Goal: Task Accomplishment & Management: Manage account settings

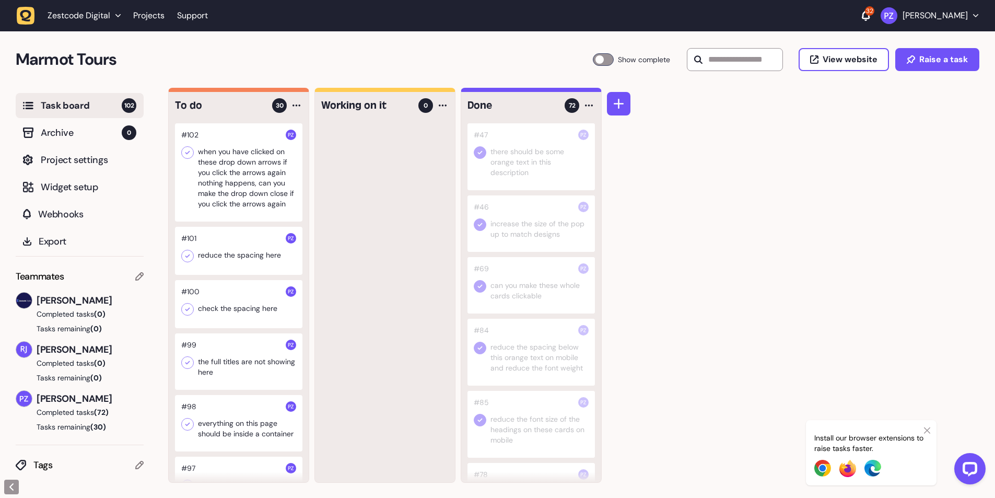
scroll to position [1150, 0]
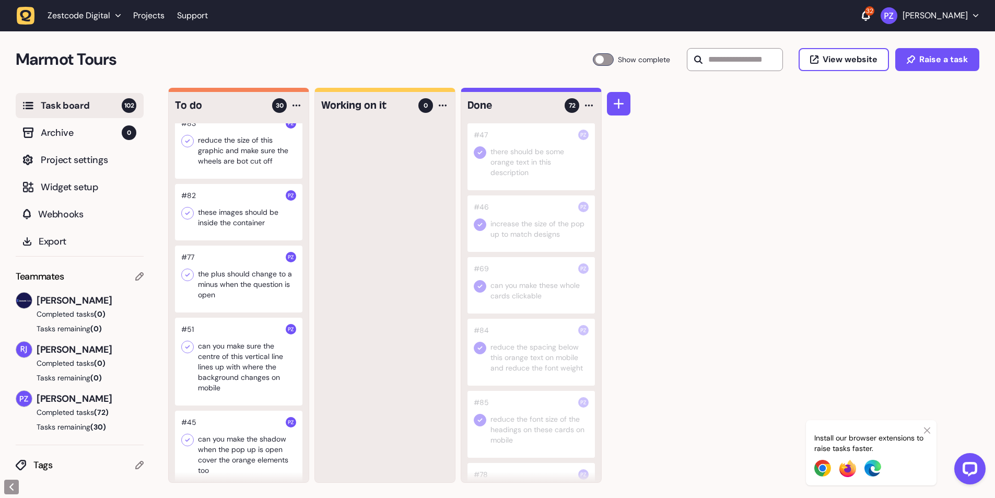
click at [187, 146] on icon at bounding box center [187, 141] width 10 height 10
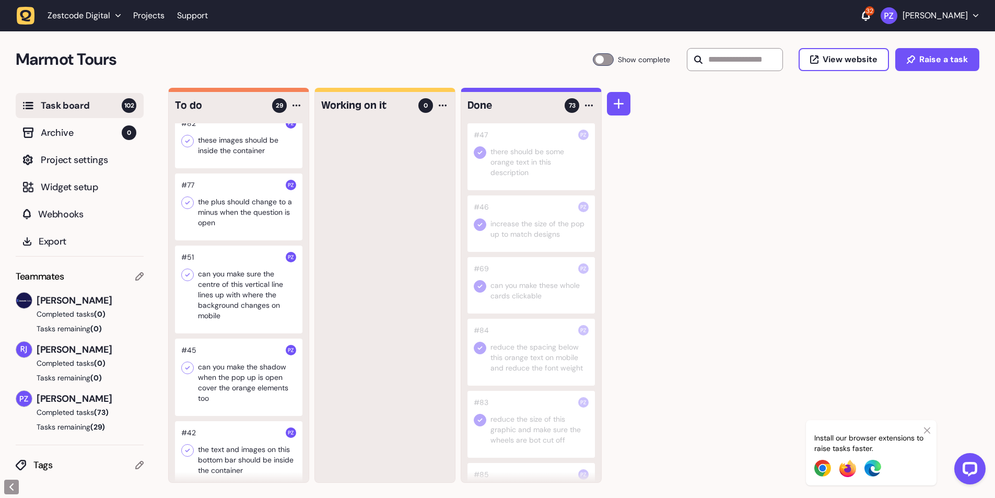
scroll to position [1045, 0]
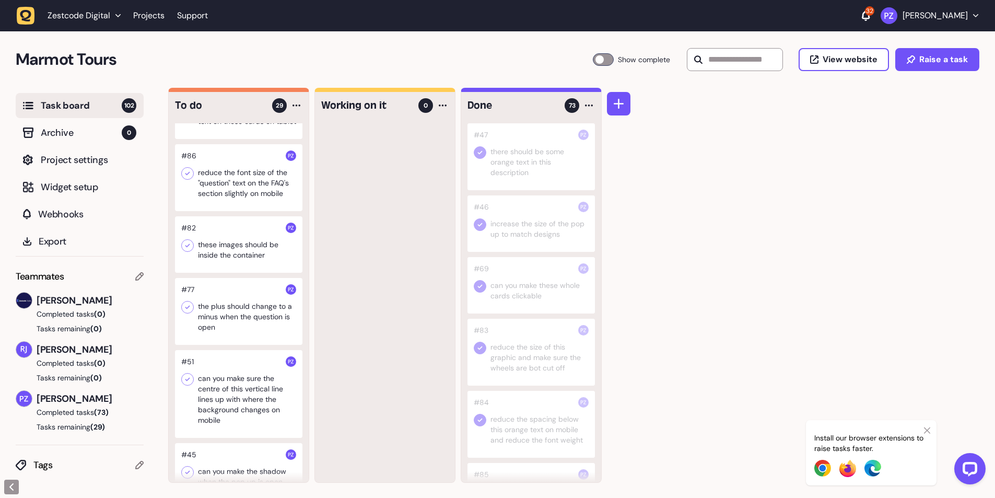
click at [231, 211] on div at bounding box center [239, 177] width 128 height 67
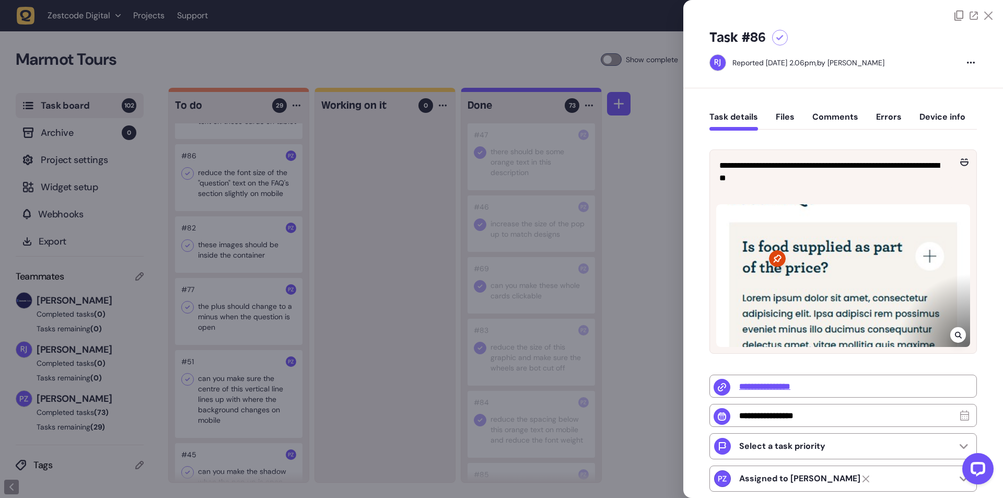
click at [339, 247] on div at bounding box center [501, 249] width 1003 height 498
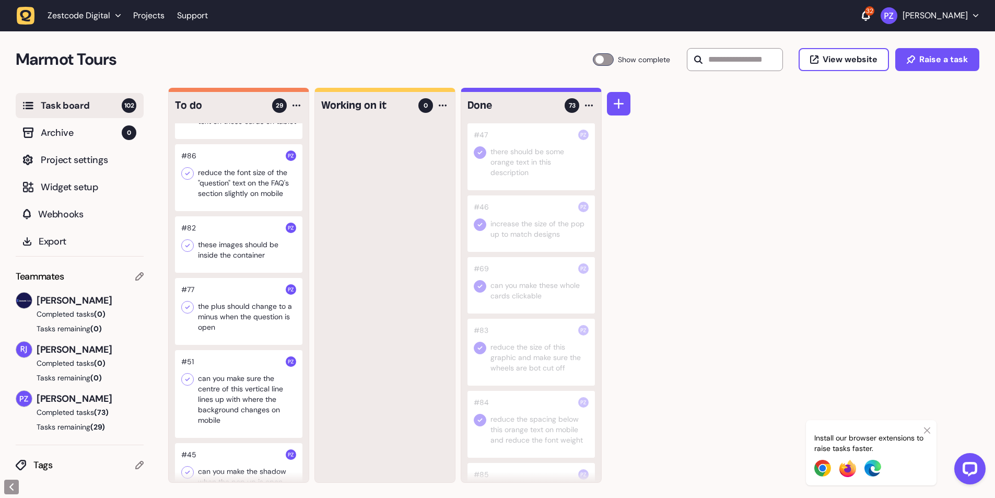
click at [238, 207] on div at bounding box center [239, 177] width 128 height 67
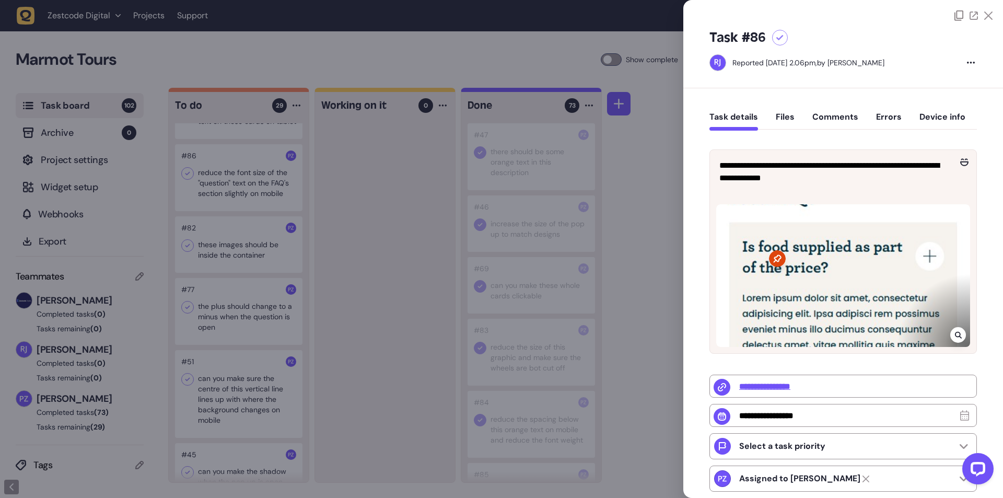
click at [959, 332] on div at bounding box center [959, 335] width 16 height 16
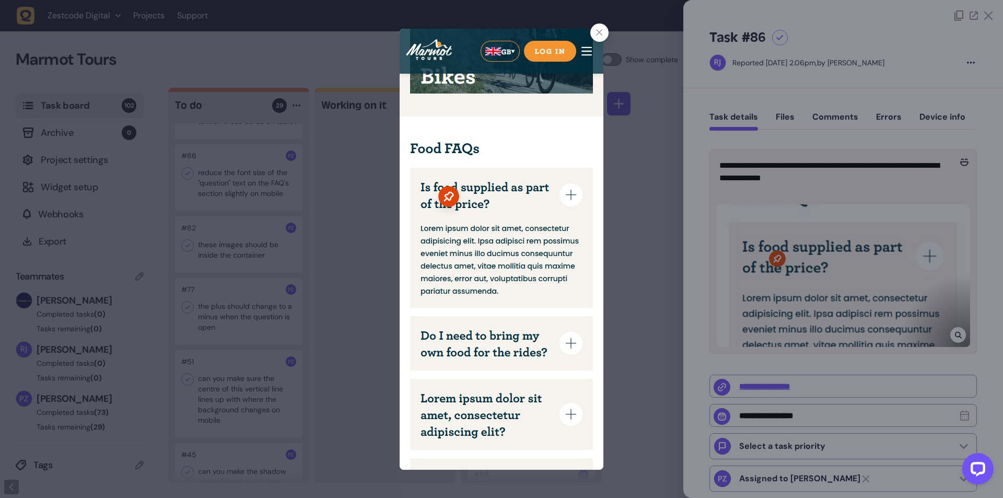
click at [671, 298] on div at bounding box center [501, 249] width 1003 height 498
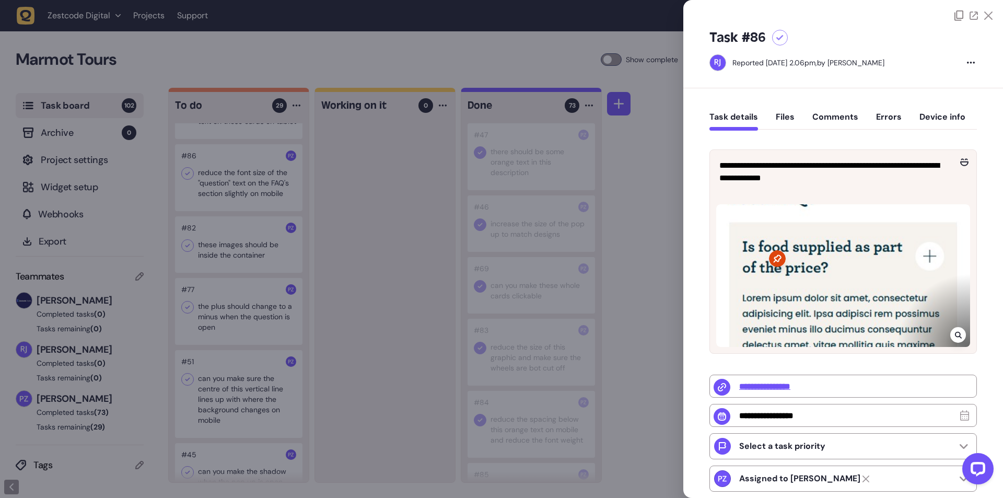
click at [373, 239] on div at bounding box center [501, 249] width 1003 height 498
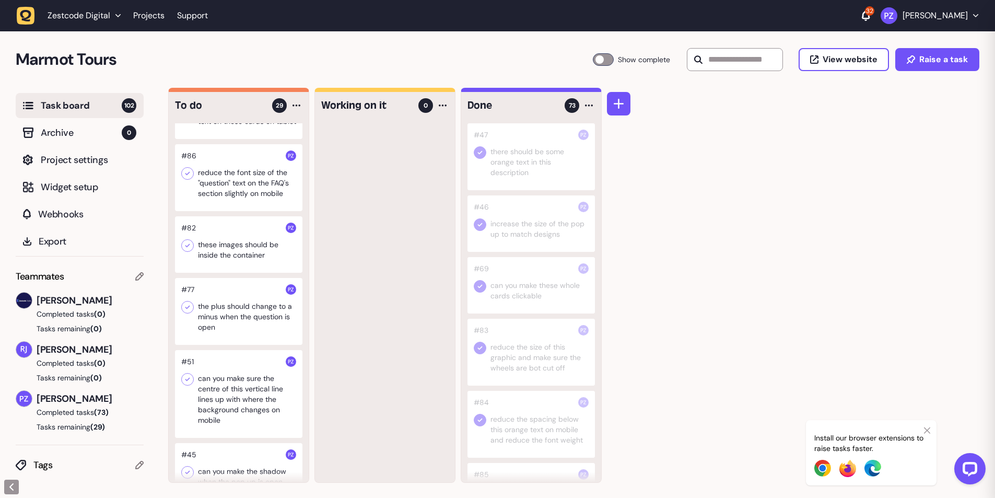
click at [182, 179] on icon at bounding box center [187, 173] width 10 height 10
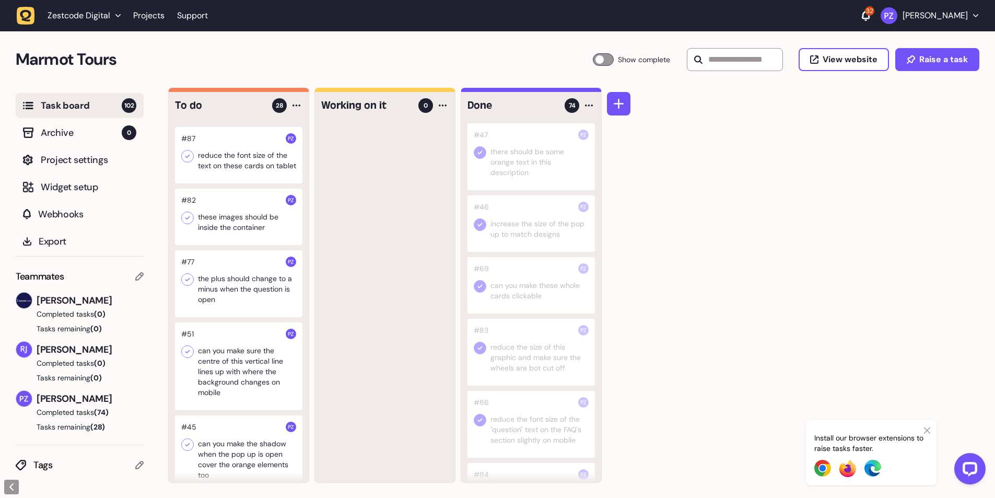
scroll to position [941, 0]
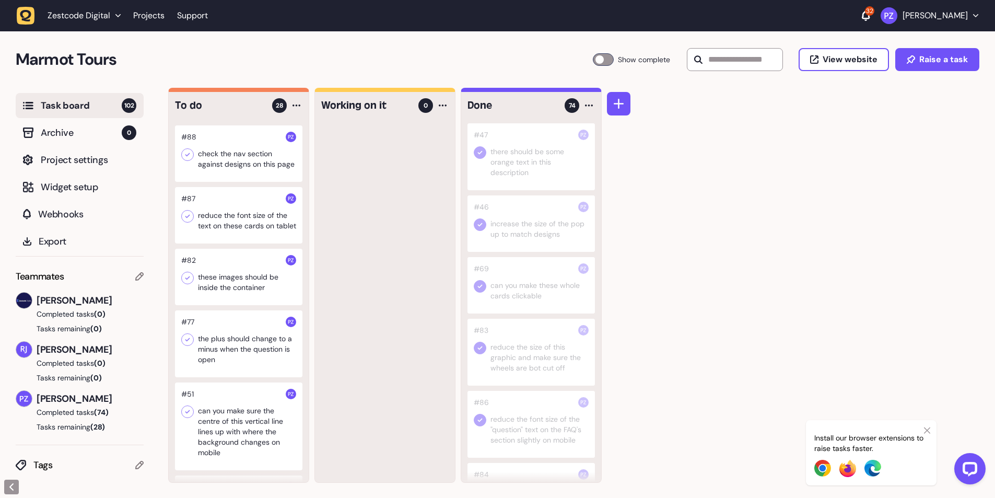
click at [239, 244] on div at bounding box center [239, 215] width 128 height 56
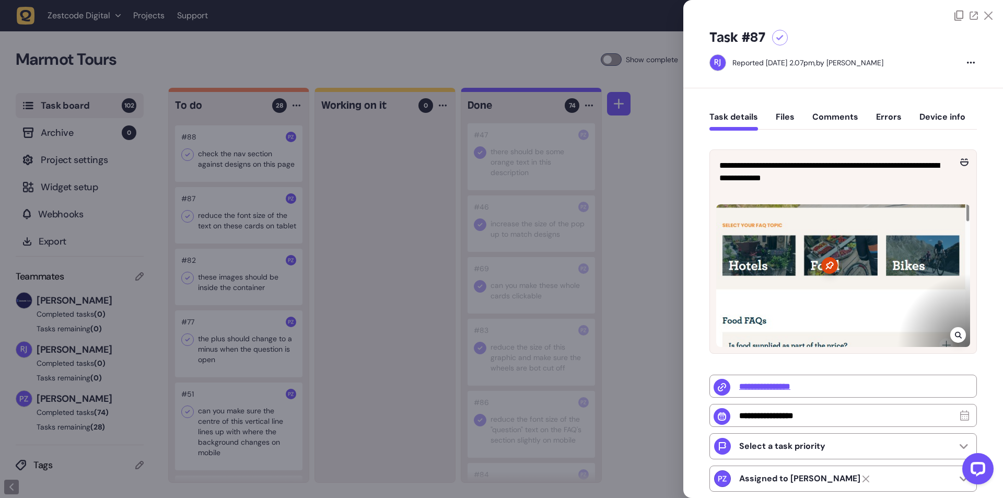
click at [233, 231] on div at bounding box center [501, 249] width 1003 height 498
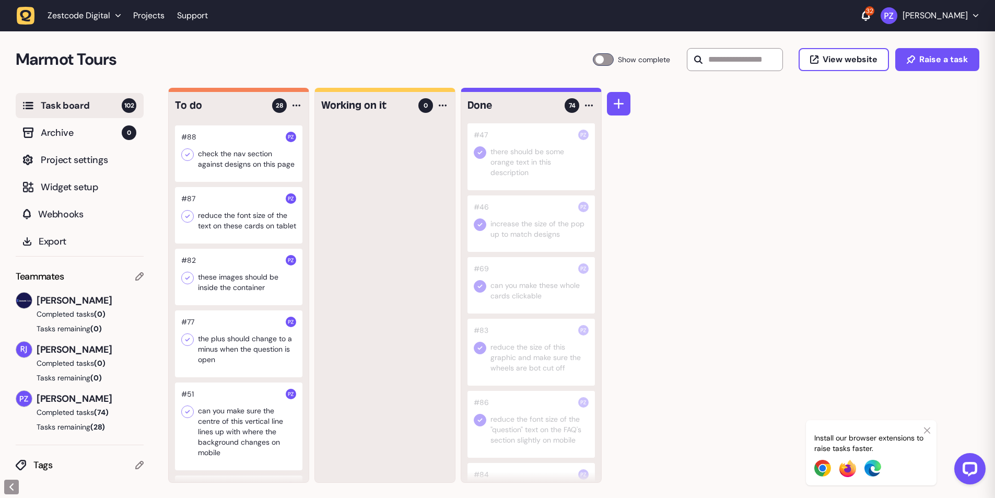
click at [187, 218] on icon at bounding box center [188, 217] width 5 height 4
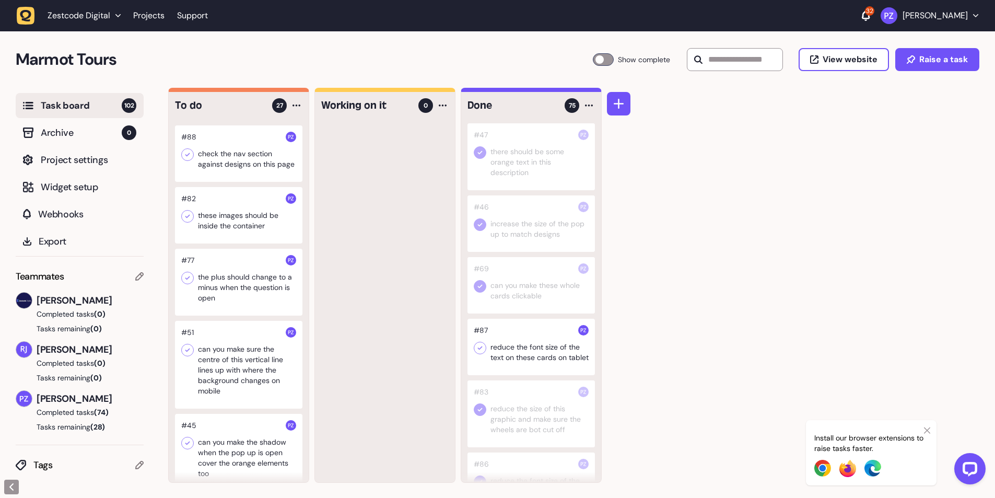
click at [250, 182] on div at bounding box center [239, 153] width 128 height 56
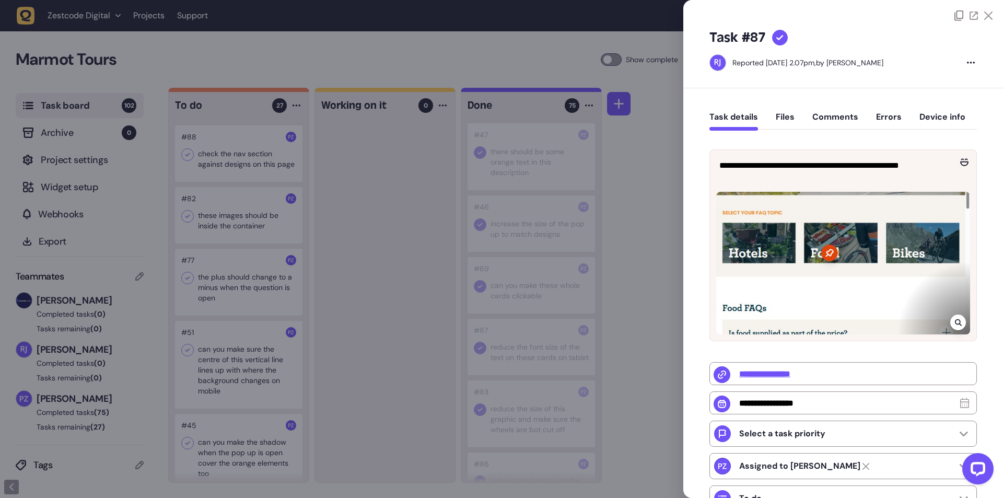
type input "**********"
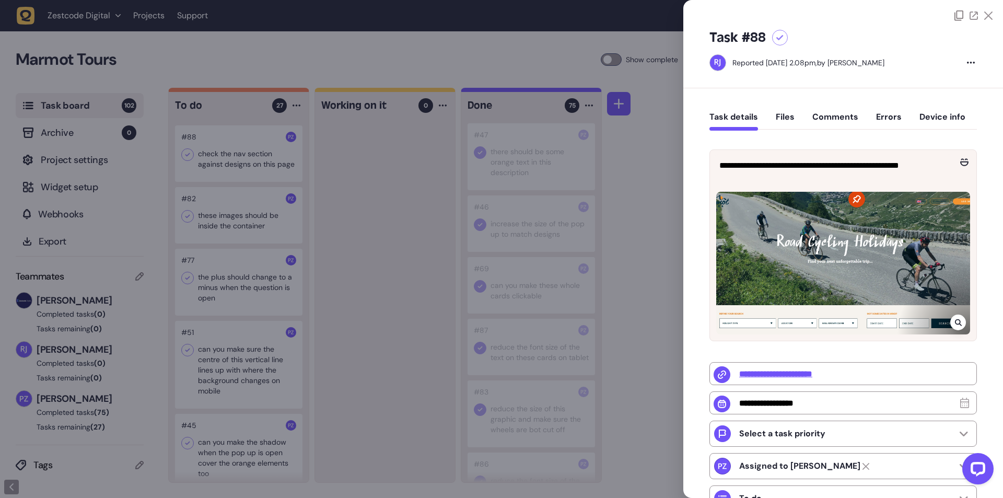
click at [510, 261] on div at bounding box center [501, 249] width 1003 height 498
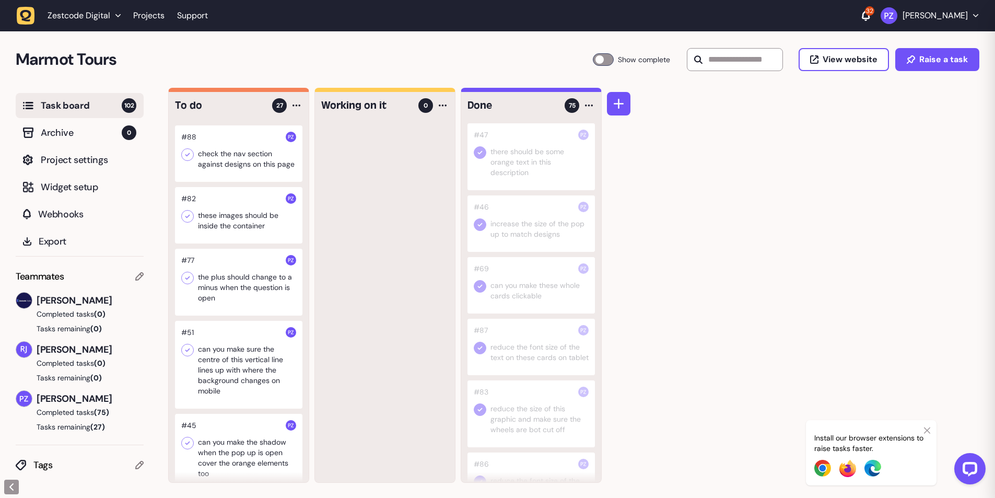
click at [243, 181] on div at bounding box center [239, 153] width 128 height 56
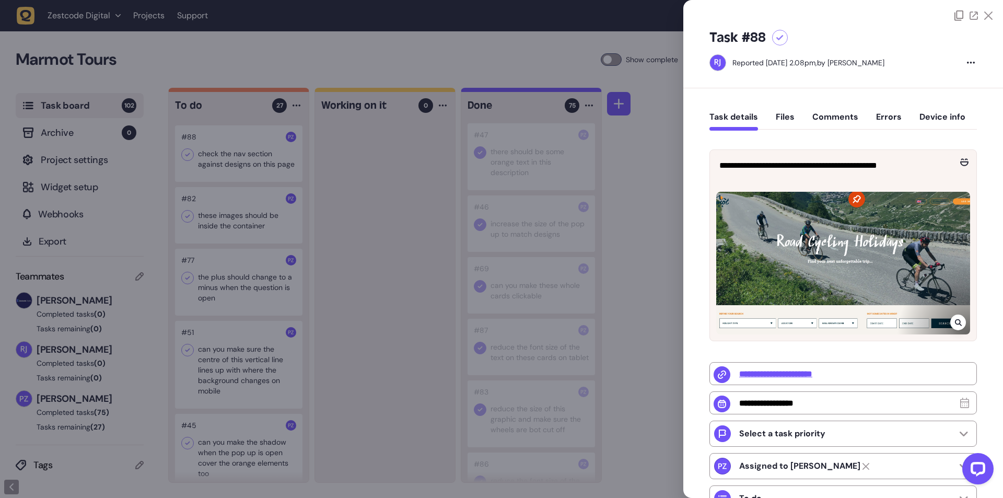
click at [956, 320] on icon at bounding box center [958, 322] width 7 height 8
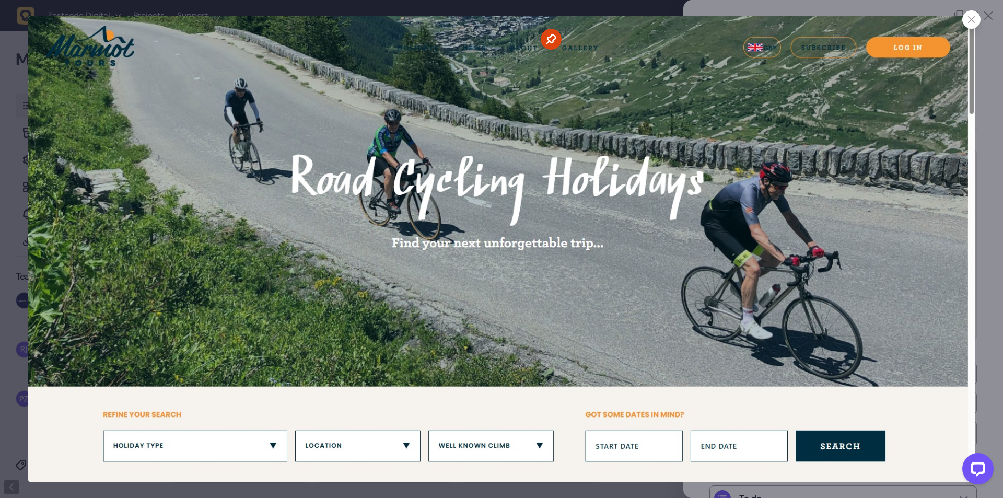
click at [977, 250] on div at bounding box center [501, 249] width 1003 height 498
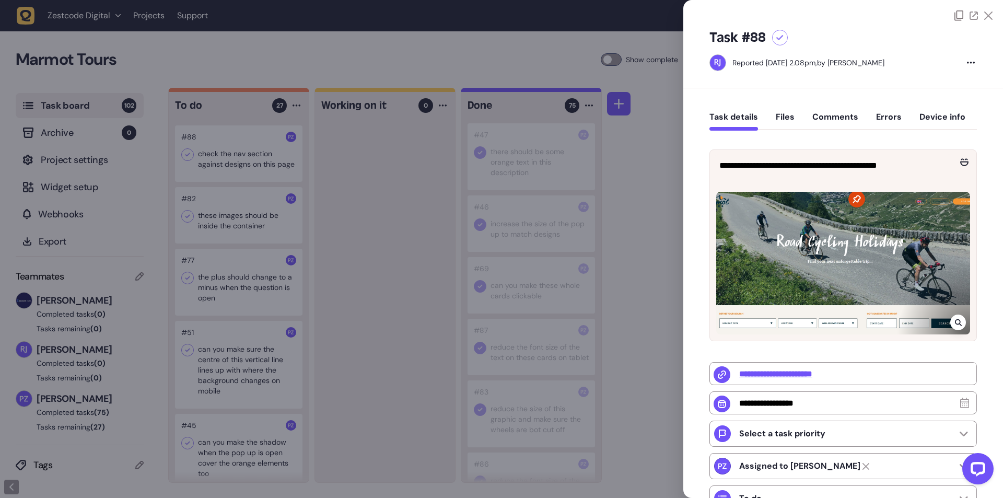
click at [331, 273] on div at bounding box center [501, 249] width 1003 height 498
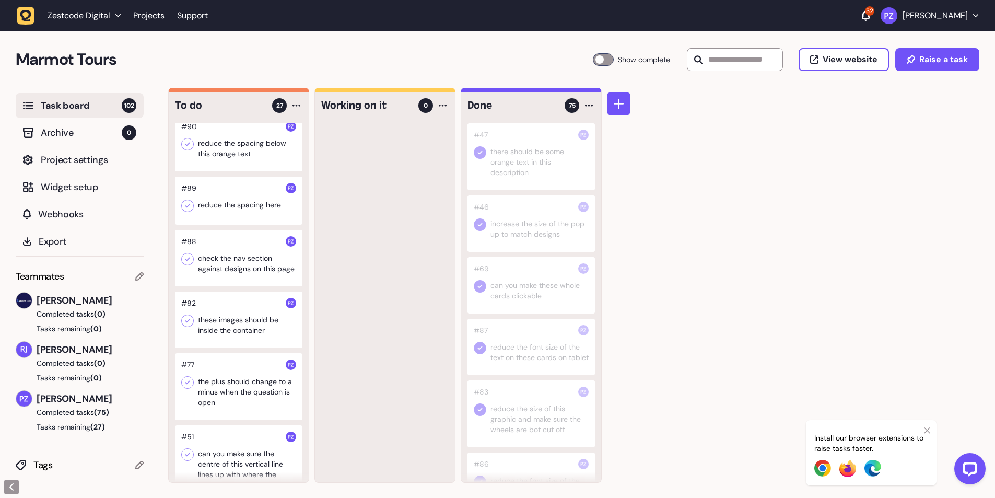
scroll to position [784, 0]
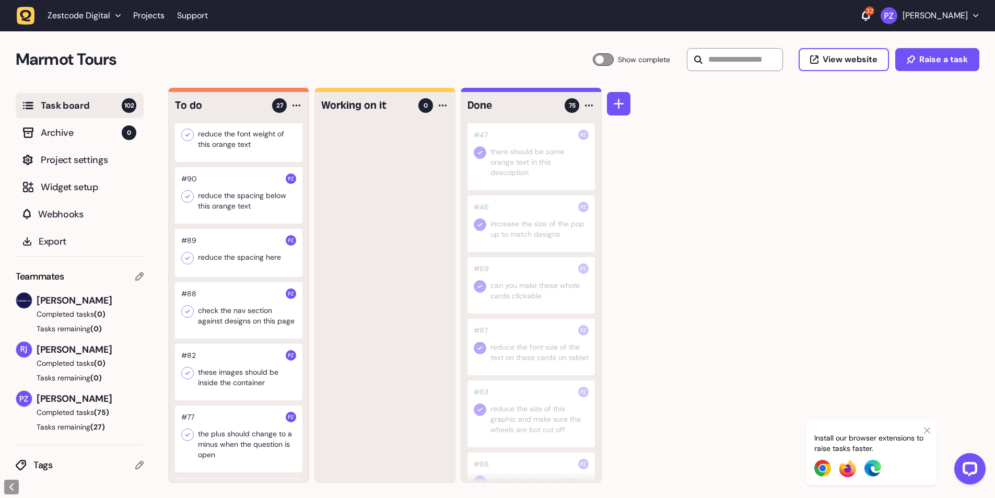
click at [235, 252] on div at bounding box center [239, 253] width 128 height 48
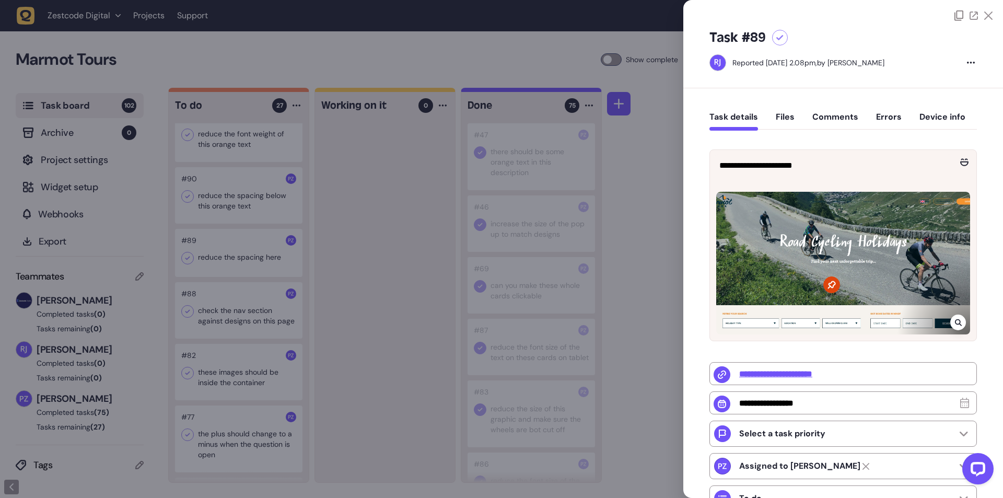
click at [326, 273] on div at bounding box center [501, 249] width 1003 height 498
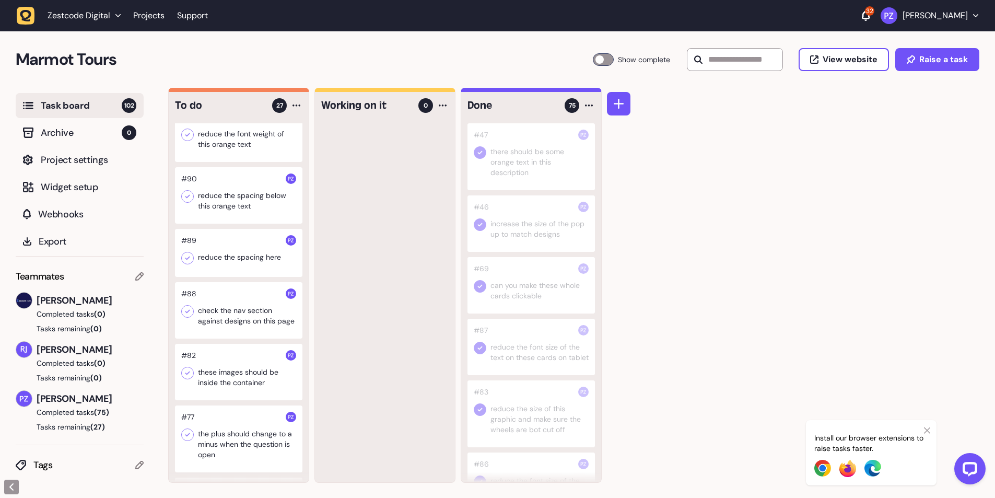
click at [187, 317] on icon at bounding box center [187, 311] width 10 height 10
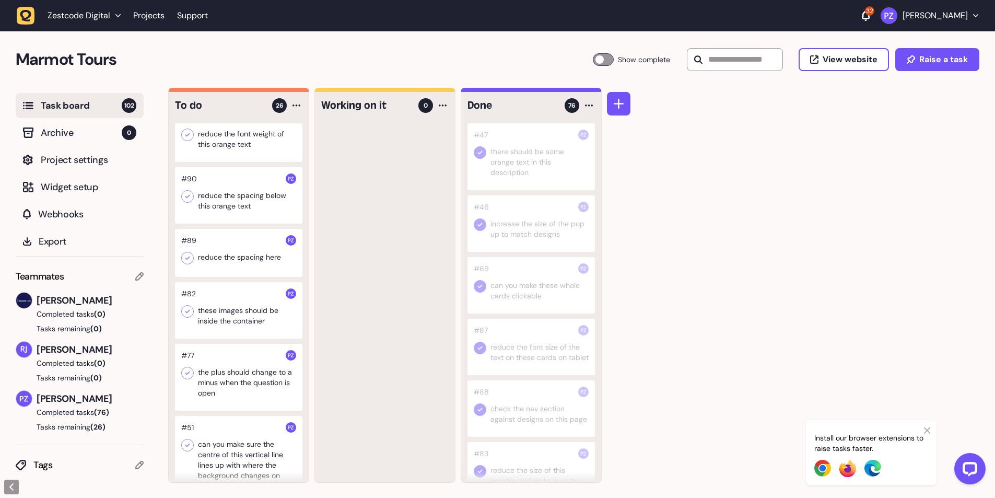
click at [215, 264] on div at bounding box center [239, 253] width 128 height 48
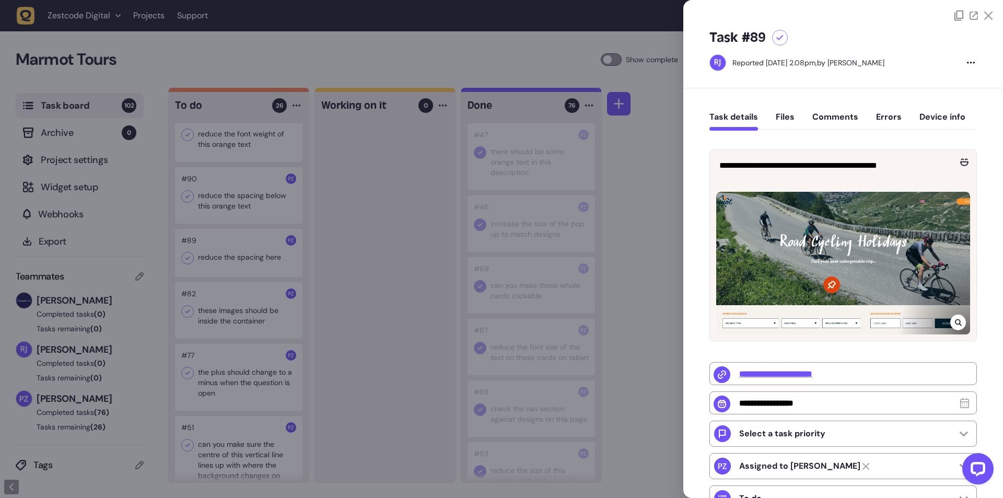
click at [388, 280] on div at bounding box center [501, 249] width 1003 height 498
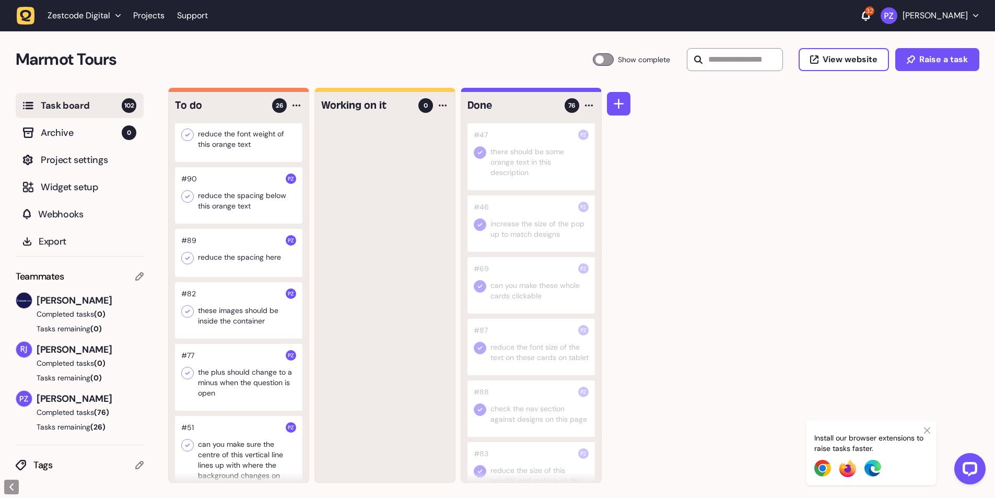
click at [186, 263] on icon at bounding box center [187, 258] width 10 height 10
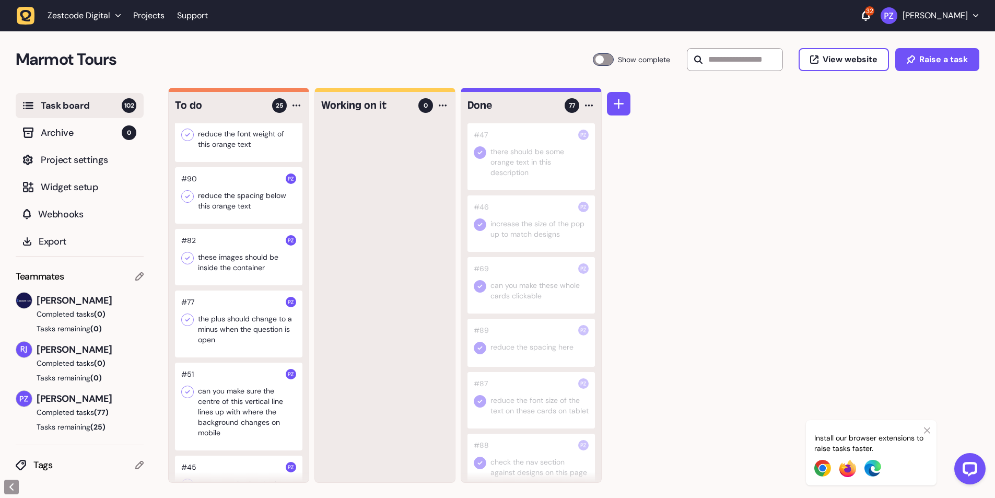
click at [249, 211] on div at bounding box center [239, 195] width 128 height 56
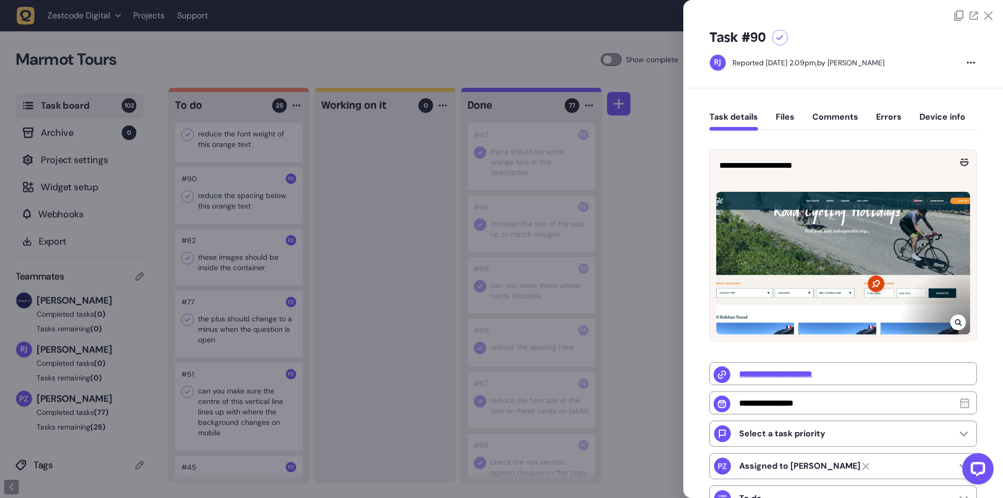
click at [368, 247] on div at bounding box center [501, 249] width 1003 height 498
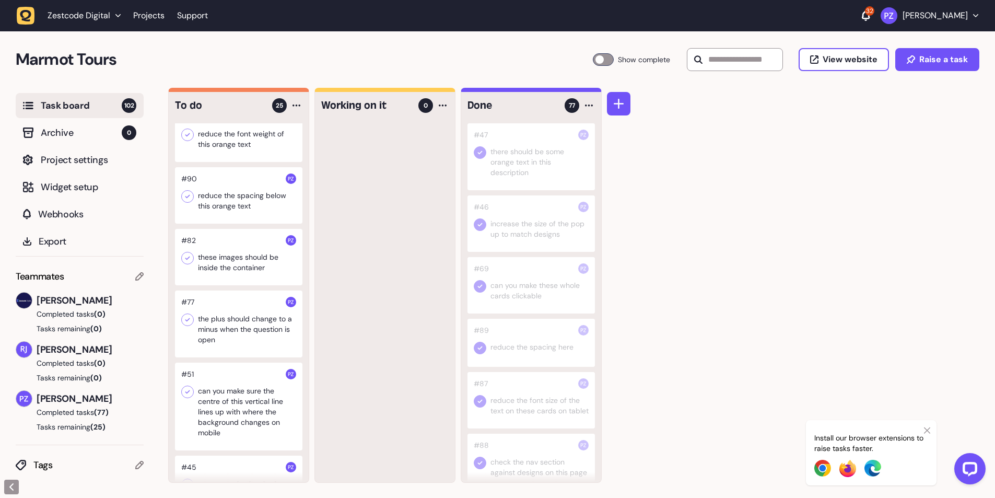
click at [216, 207] on div at bounding box center [239, 195] width 128 height 56
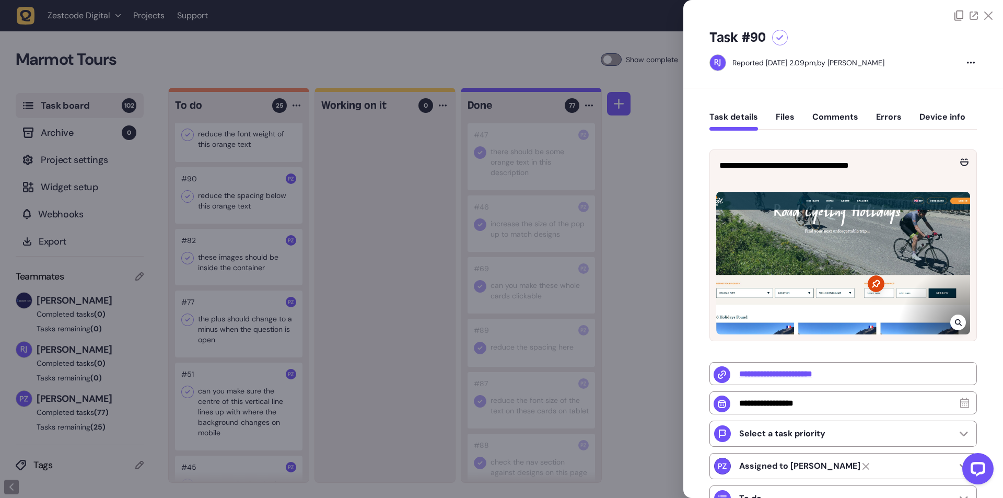
click at [353, 276] on div at bounding box center [501, 249] width 1003 height 498
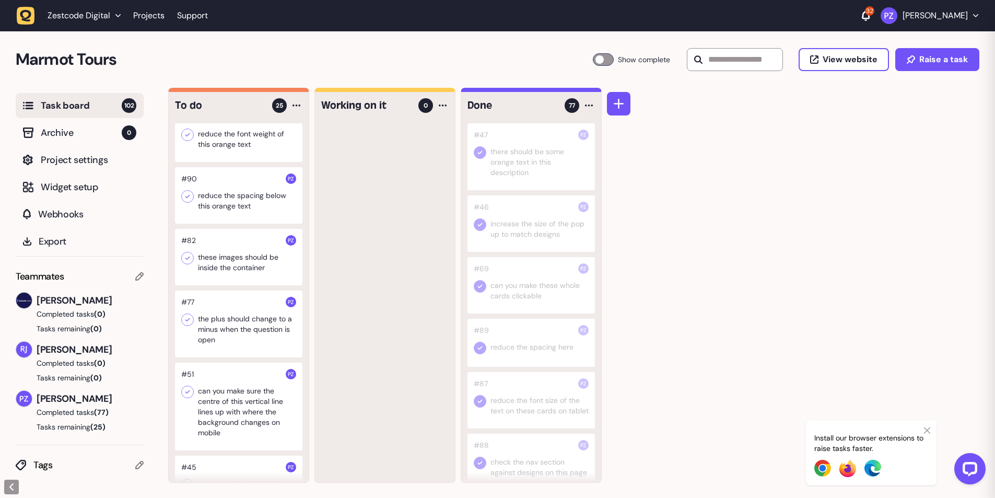
click at [188, 202] on icon at bounding box center [187, 196] width 10 height 10
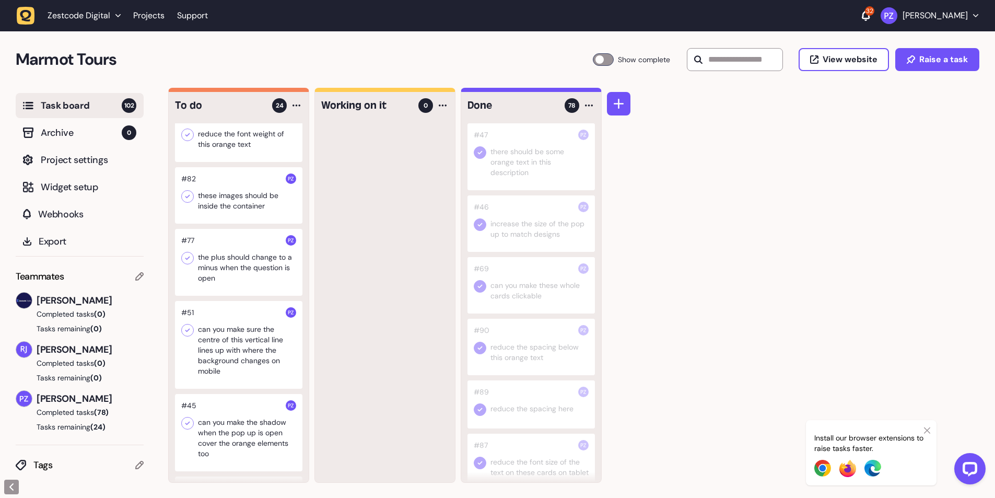
scroll to position [732, 0]
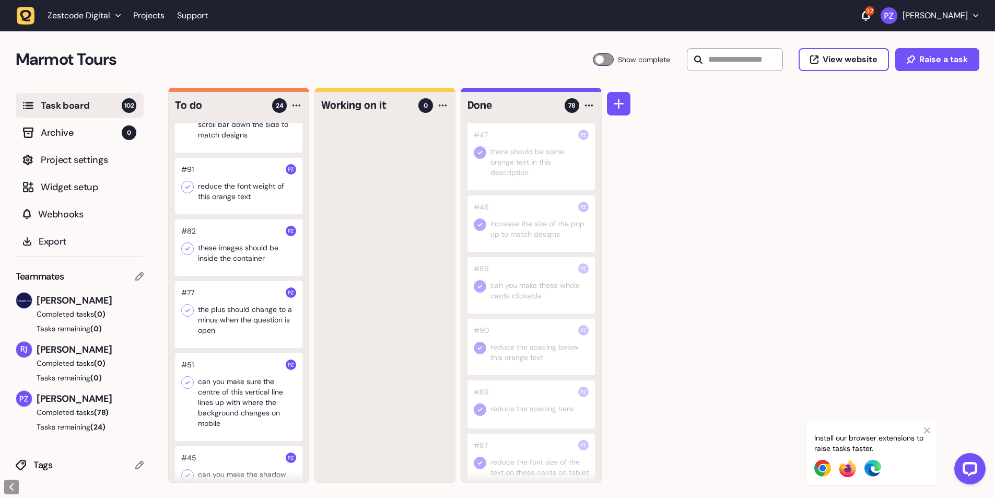
click at [218, 179] on div at bounding box center [239, 186] width 128 height 56
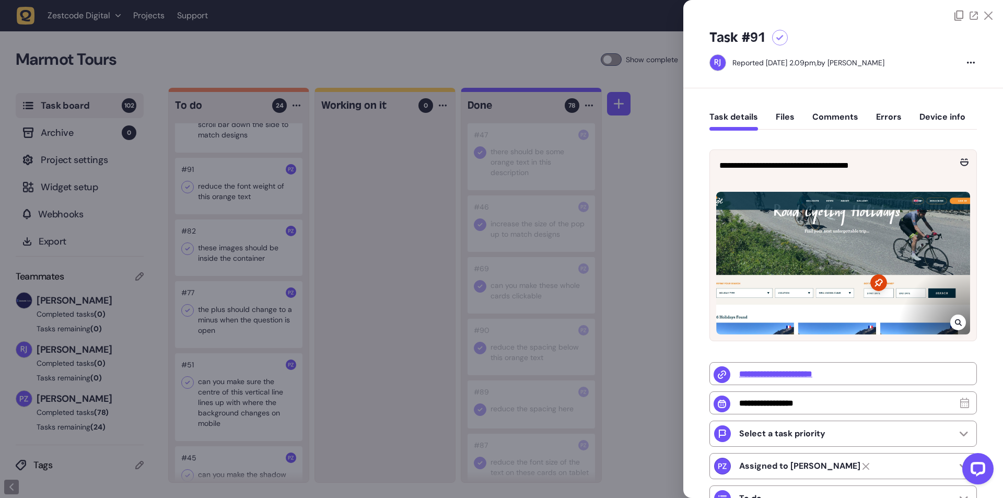
click at [353, 237] on div at bounding box center [501, 249] width 1003 height 498
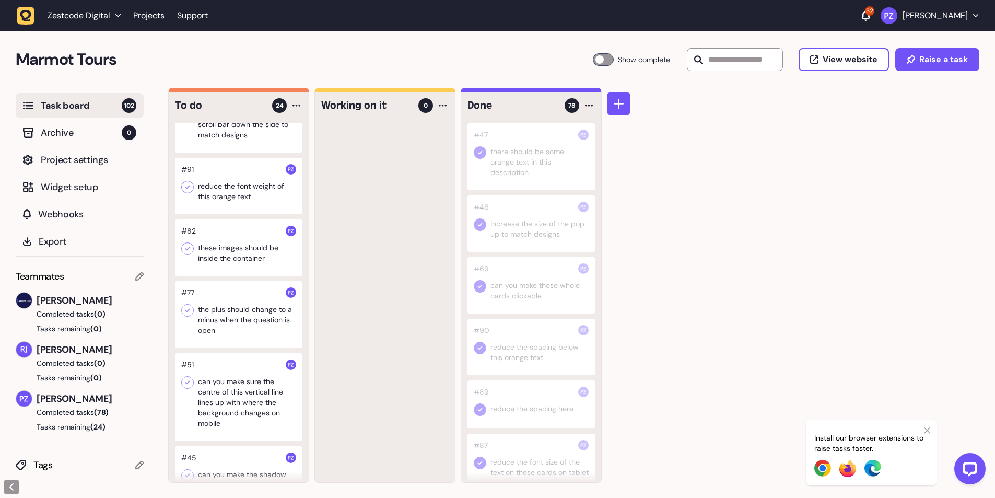
click at [184, 192] on icon at bounding box center [187, 187] width 10 height 10
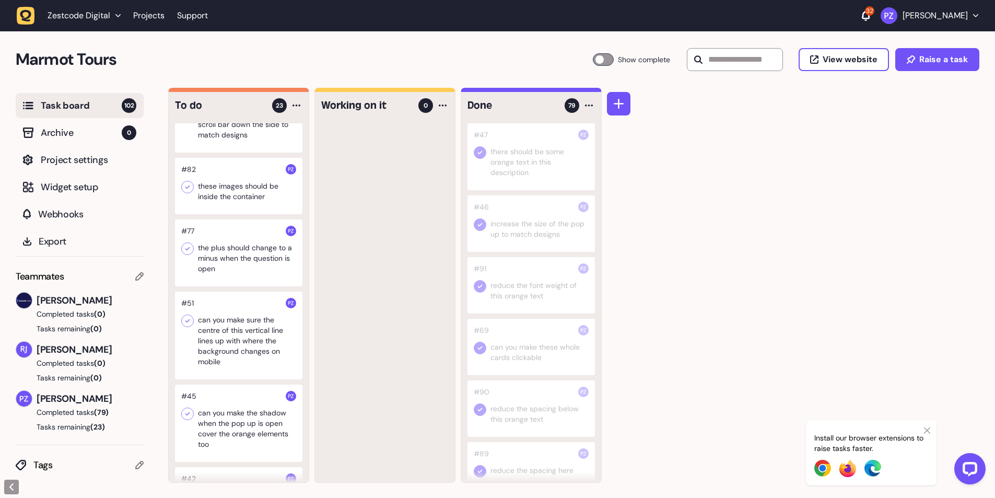
click at [241, 192] on div at bounding box center [239, 186] width 128 height 56
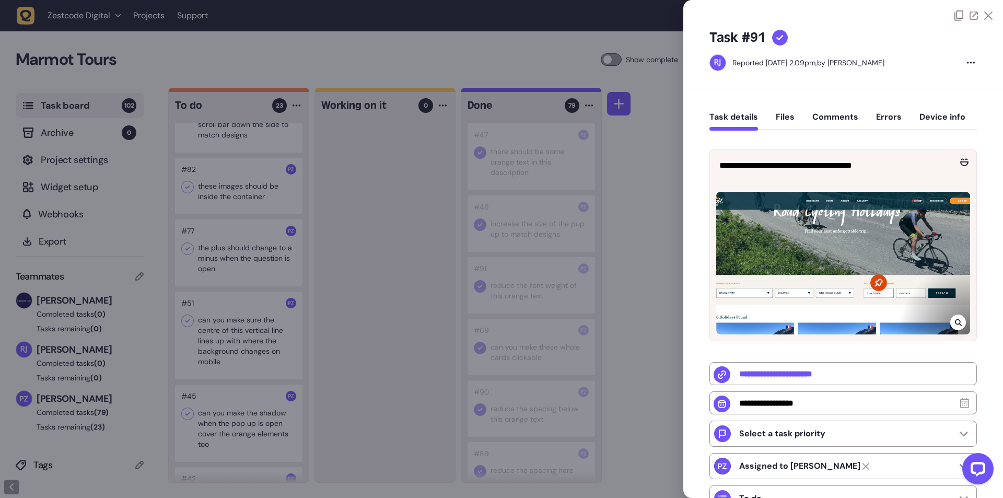
type input "**********"
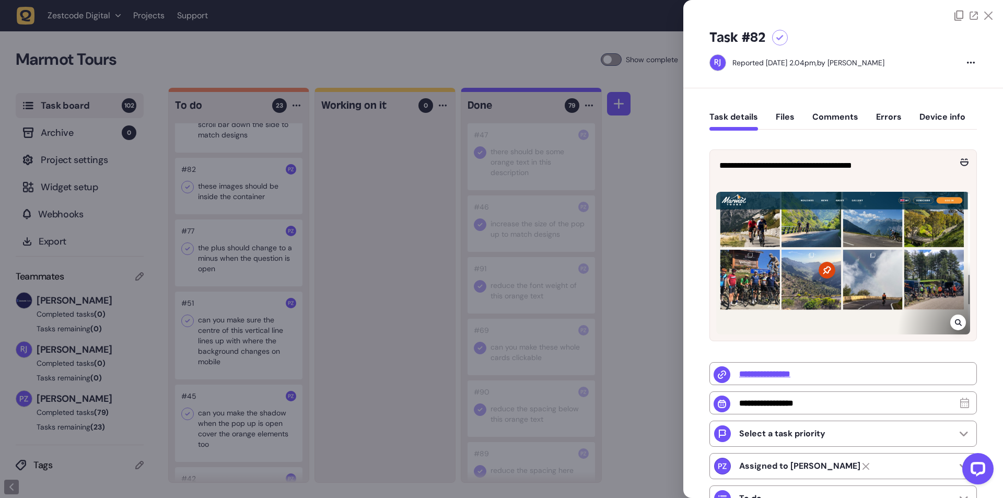
click at [331, 227] on div at bounding box center [501, 249] width 1003 height 498
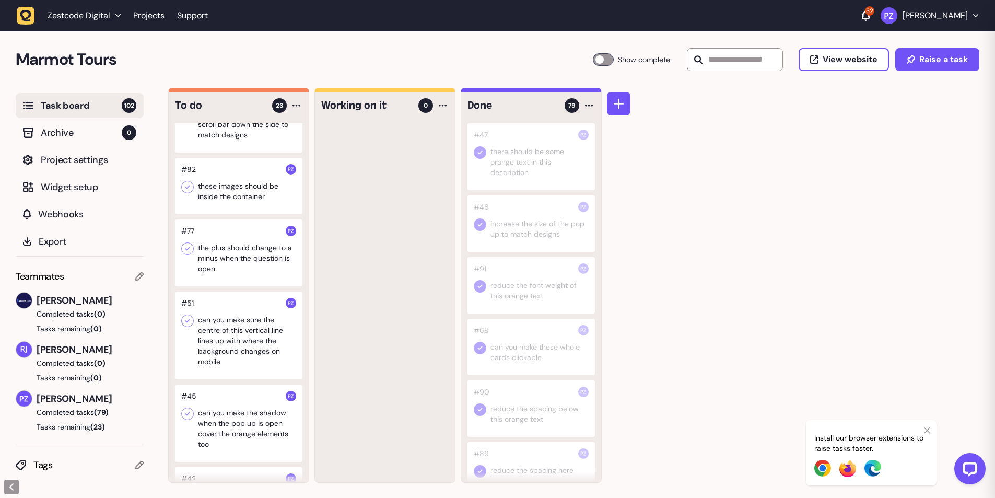
scroll to position [679, 0]
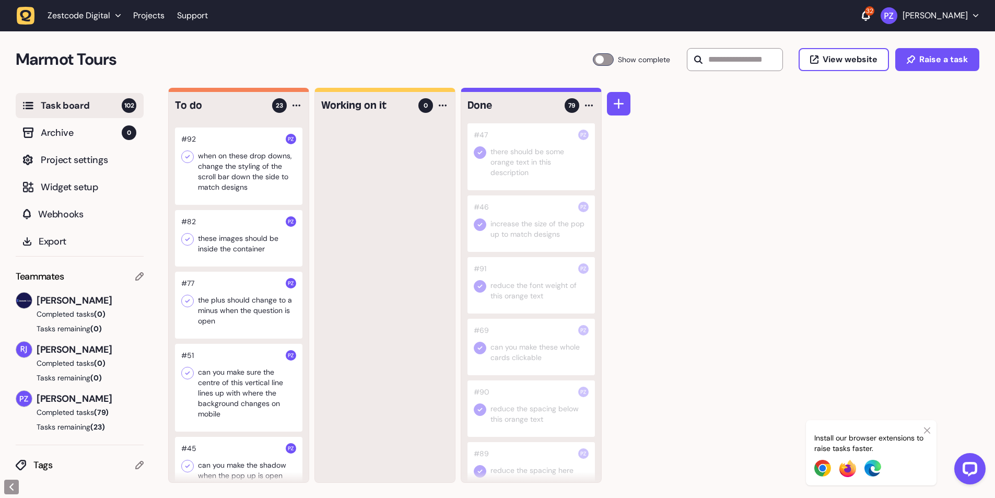
click at [224, 189] on div at bounding box center [239, 166] width 128 height 77
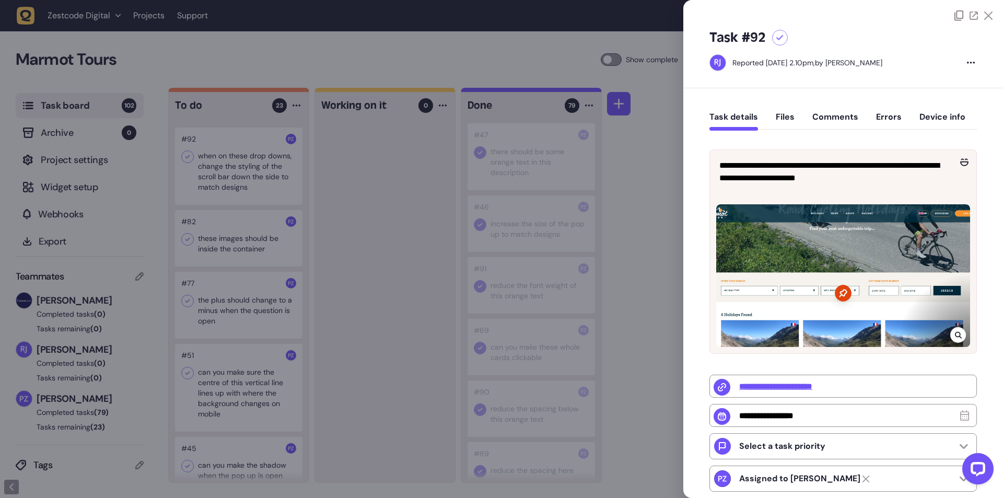
click at [404, 267] on div at bounding box center [501, 249] width 1003 height 498
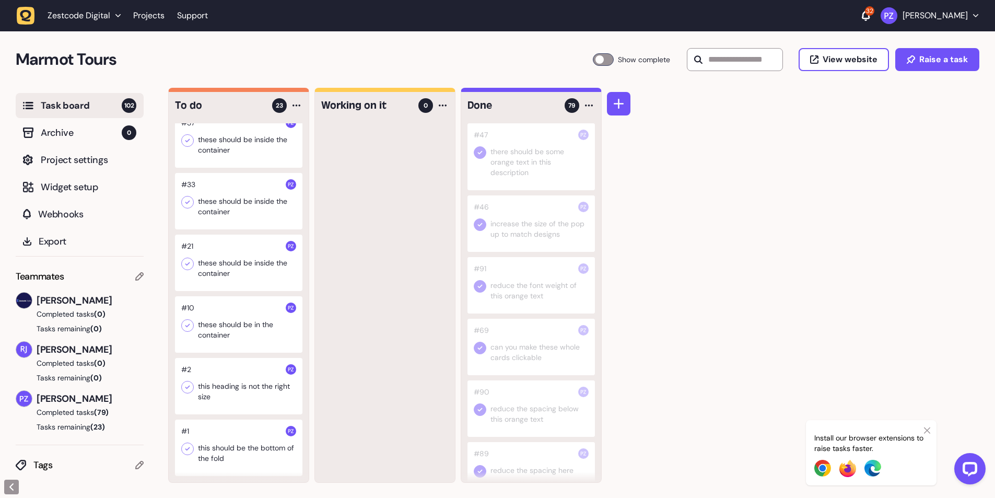
scroll to position [1, 0]
click at [256, 455] on div at bounding box center [239, 447] width 128 height 56
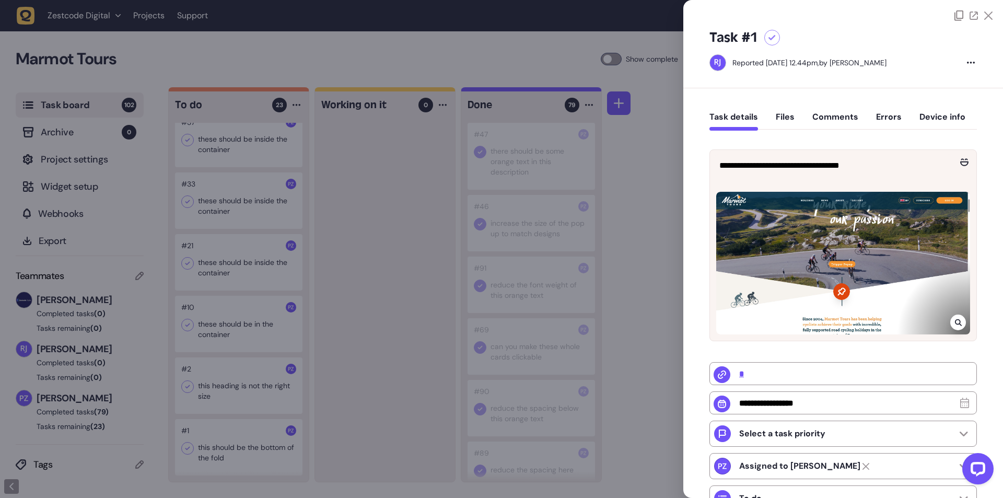
click at [832, 119] on button "Comments" at bounding box center [836, 121] width 46 height 19
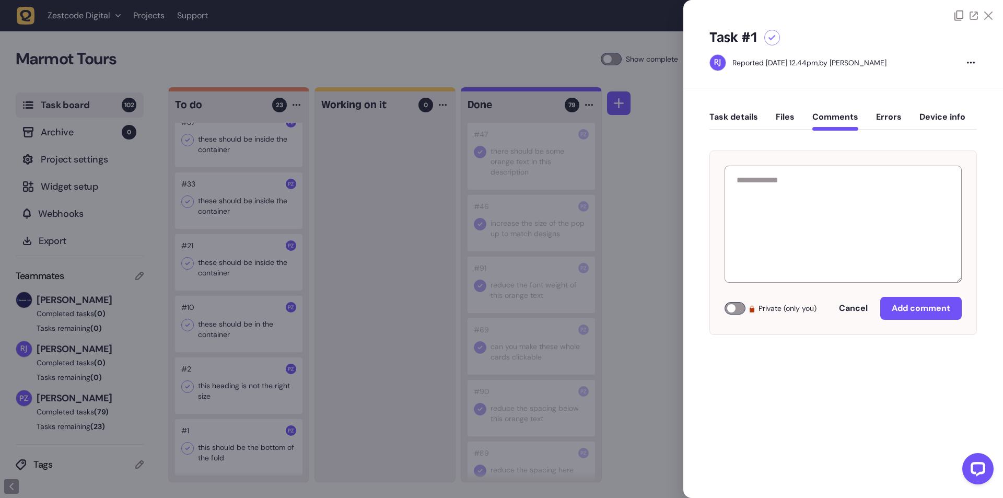
drag, startPoint x: 428, startPoint y: 357, endPoint x: 295, endPoint y: 408, distance: 142.1
click at [427, 357] on div at bounding box center [501, 249] width 1003 height 498
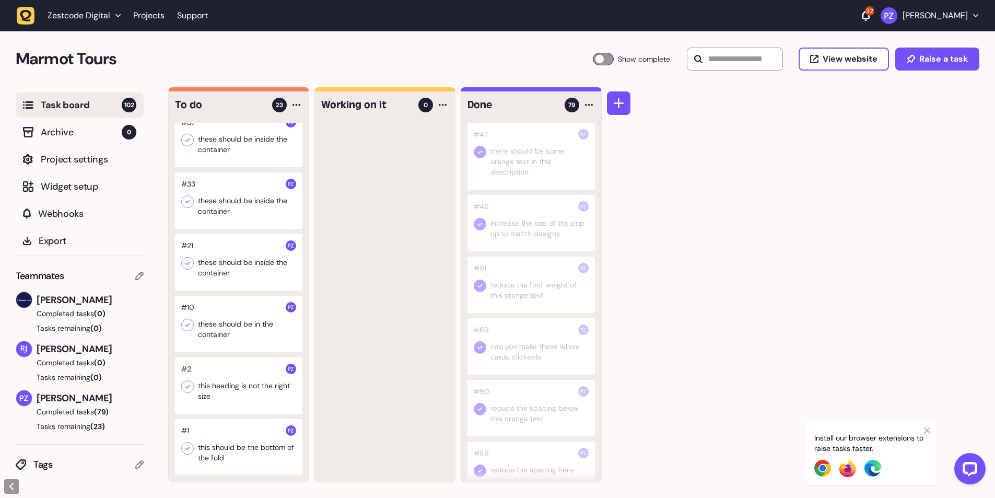
click at [226, 402] on div at bounding box center [239, 385] width 128 height 56
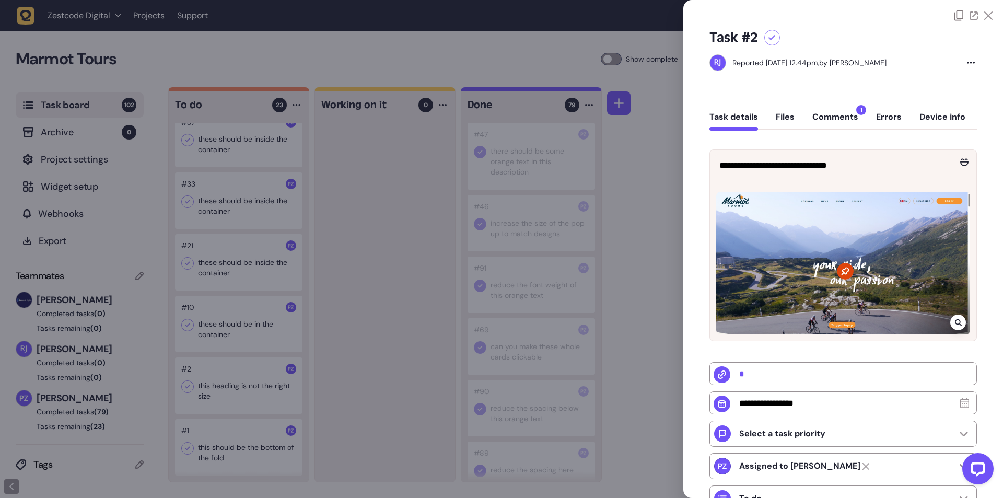
drag, startPoint x: 830, startPoint y: 119, endPoint x: 815, endPoint y: 131, distance: 19.3
click at [830, 119] on button "Comments 1" at bounding box center [836, 121] width 46 height 19
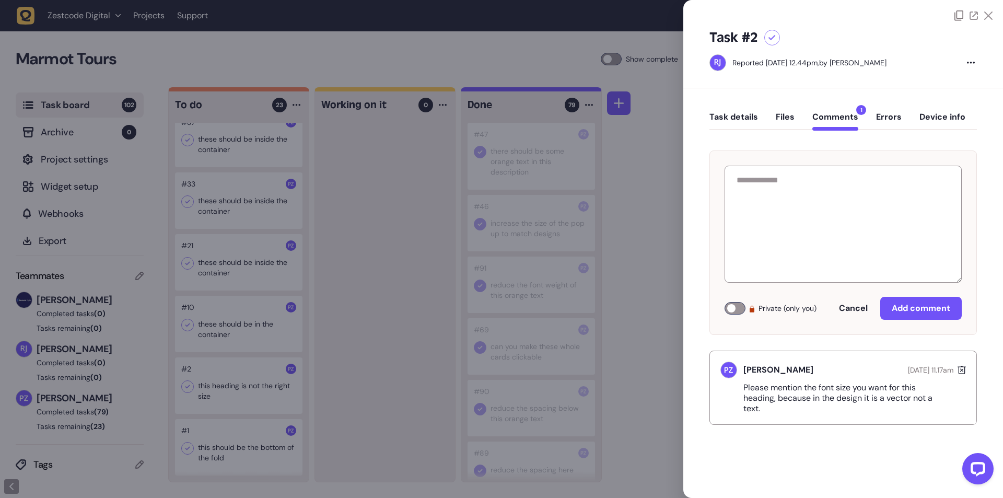
click at [381, 323] on div at bounding box center [501, 249] width 1003 height 498
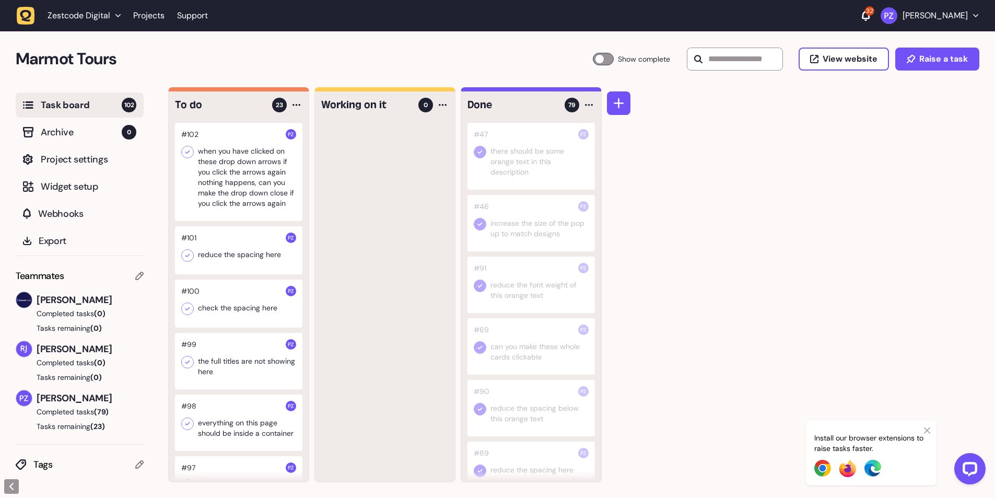
click at [928, 432] on icon at bounding box center [927, 430] width 6 height 8
click at [237, 263] on div at bounding box center [239, 250] width 128 height 48
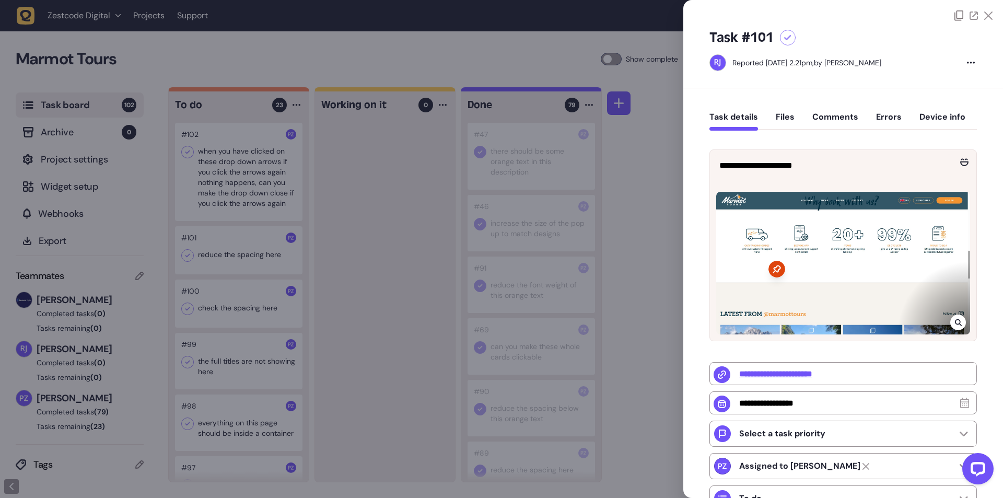
click at [370, 277] on div at bounding box center [501, 249] width 1003 height 498
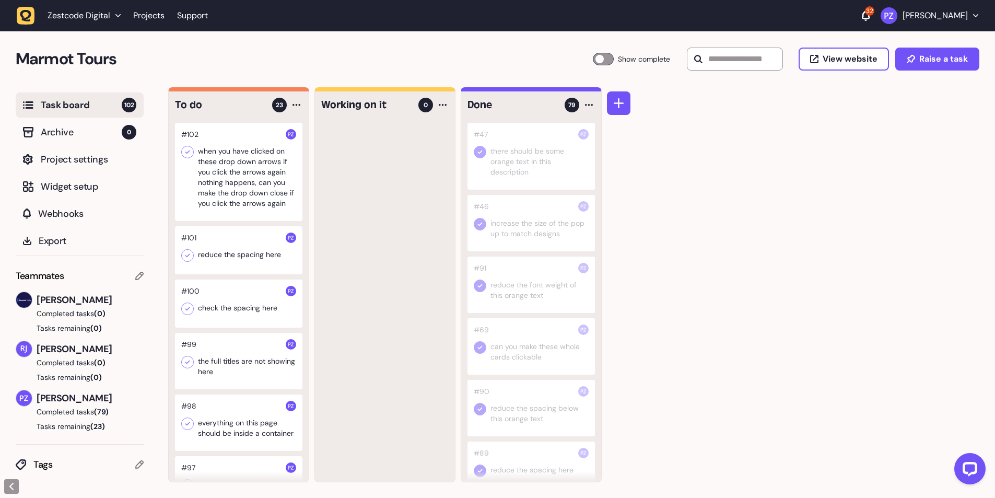
click at [247, 256] on div at bounding box center [239, 250] width 128 height 48
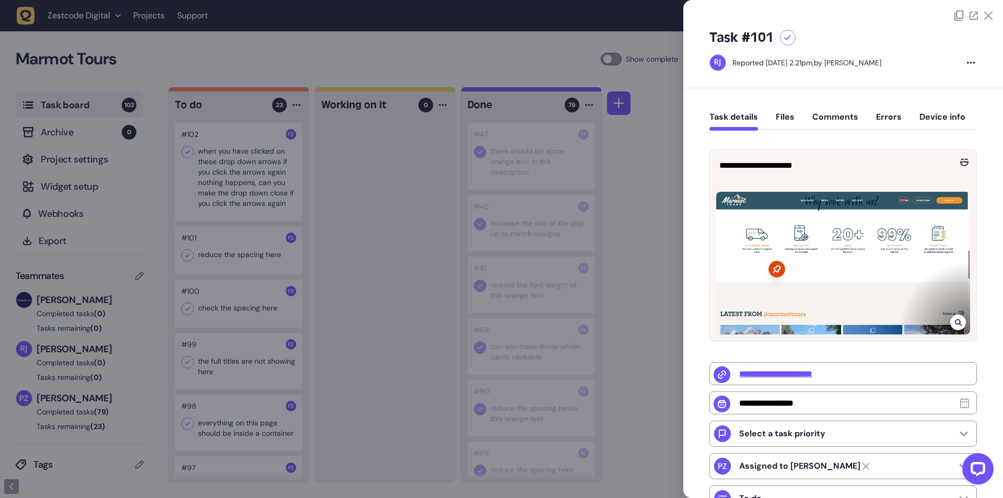
drag, startPoint x: 382, startPoint y: 231, endPoint x: 375, endPoint y: 232, distance: 7.3
click at [380, 231] on div at bounding box center [501, 249] width 1003 height 498
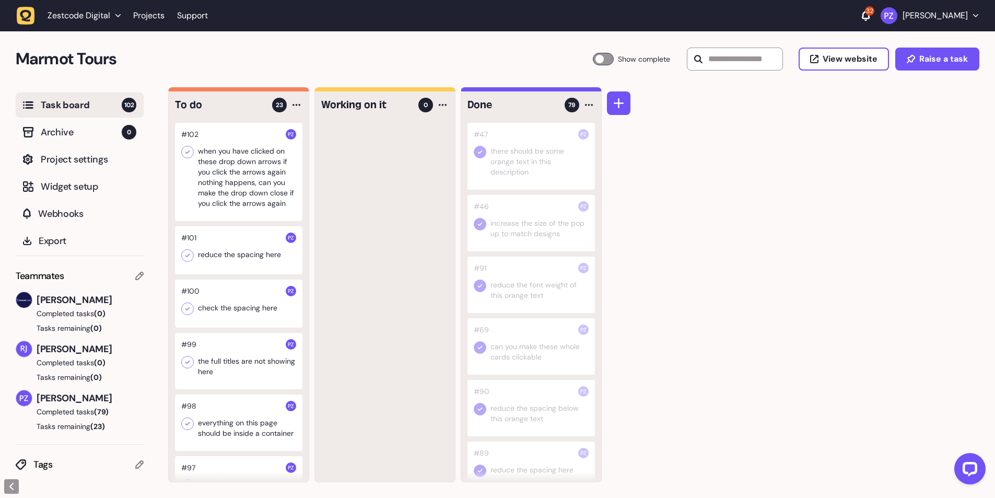
click at [189, 253] on icon at bounding box center [187, 255] width 10 height 10
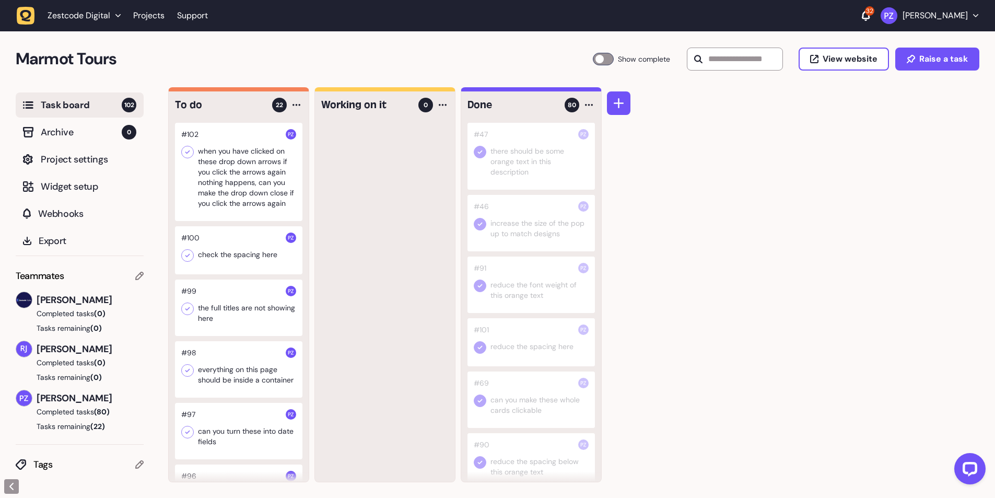
click at [227, 257] on div at bounding box center [239, 250] width 128 height 48
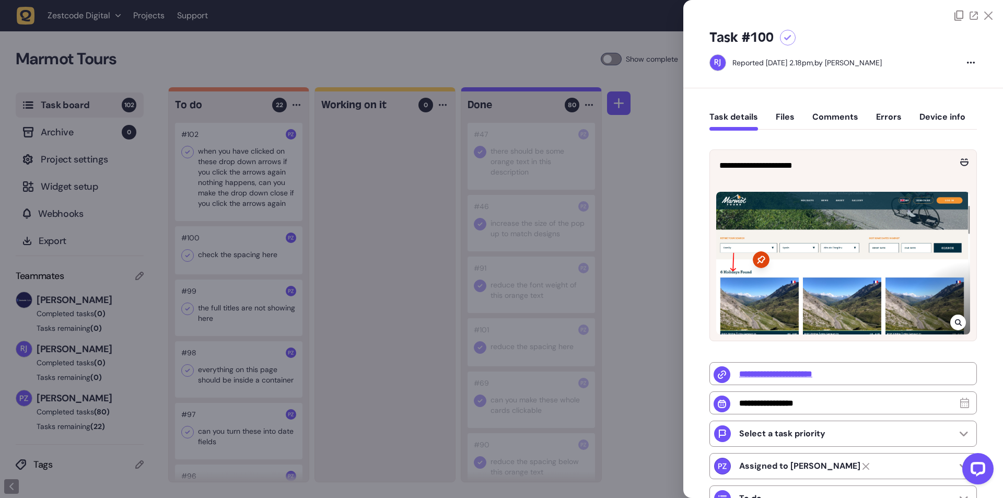
click at [410, 272] on div at bounding box center [501, 249] width 1003 height 498
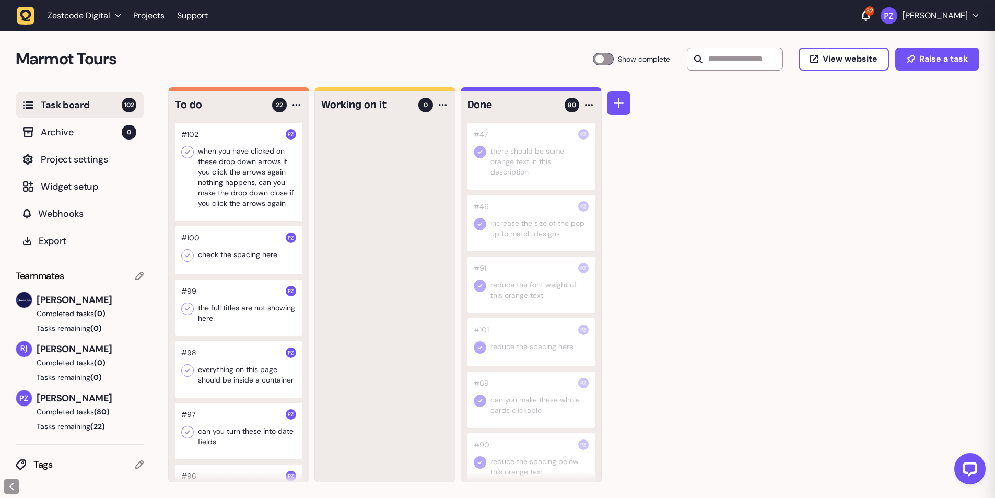
click at [563, 335] on div at bounding box center [532, 342] width 128 height 48
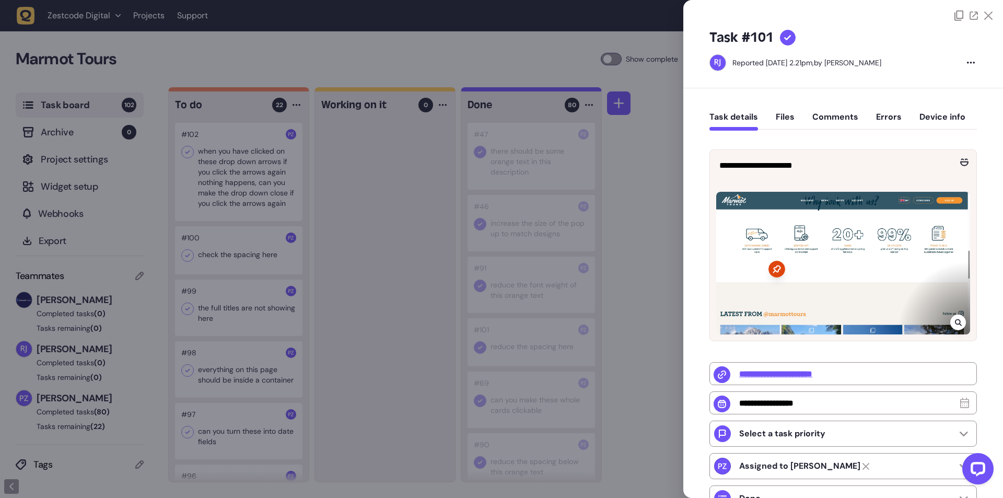
click at [399, 343] on div at bounding box center [501, 249] width 1003 height 498
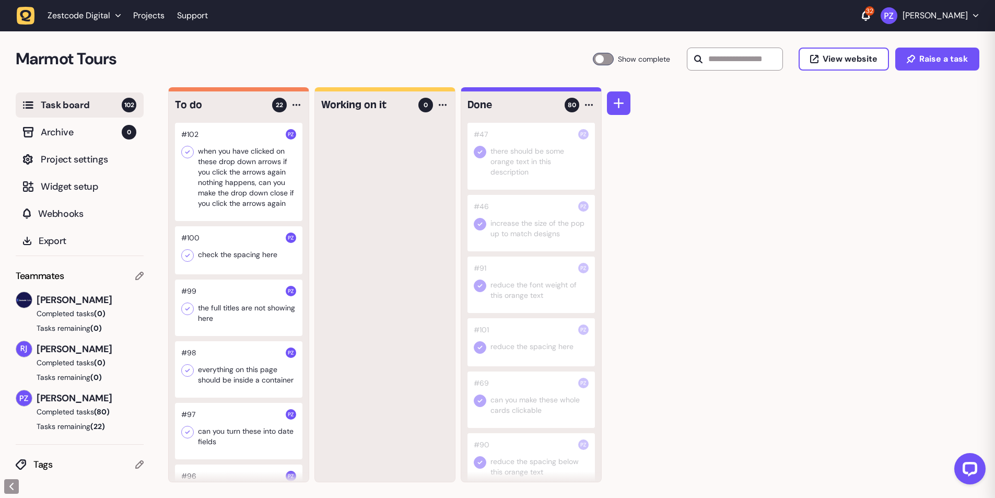
click at [263, 262] on div at bounding box center [239, 250] width 128 height 48
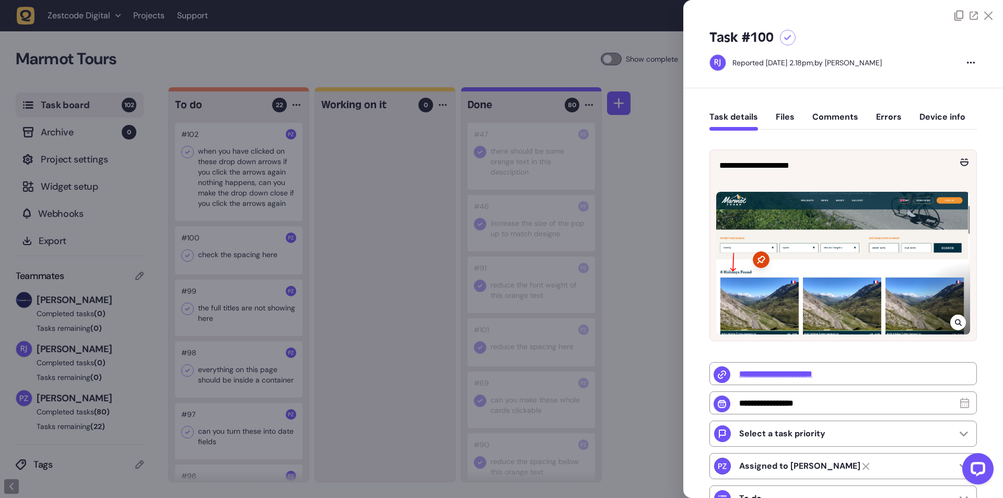
click at [186, 256] on div at bounding box center [501, 249] width 1003 height 498
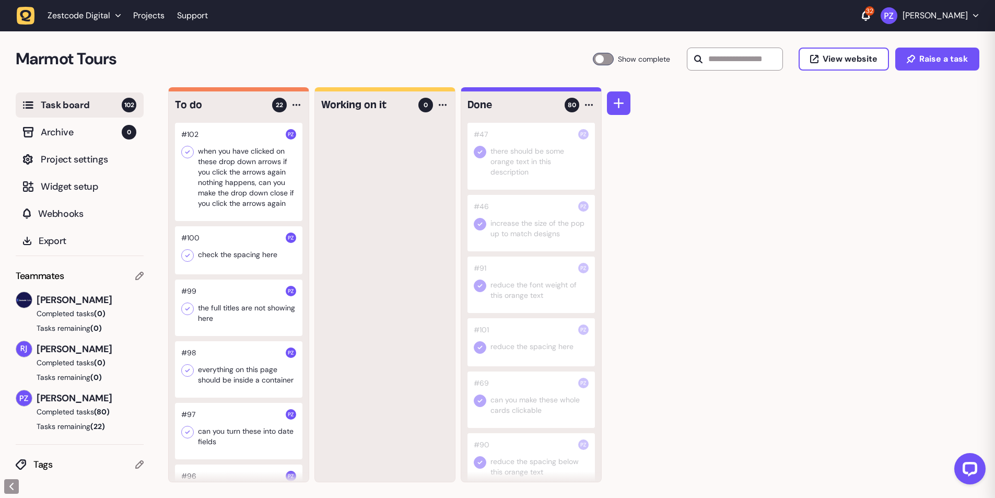
click at [187, 256] on icon at bounding box center [188, 256] width 5 height 4
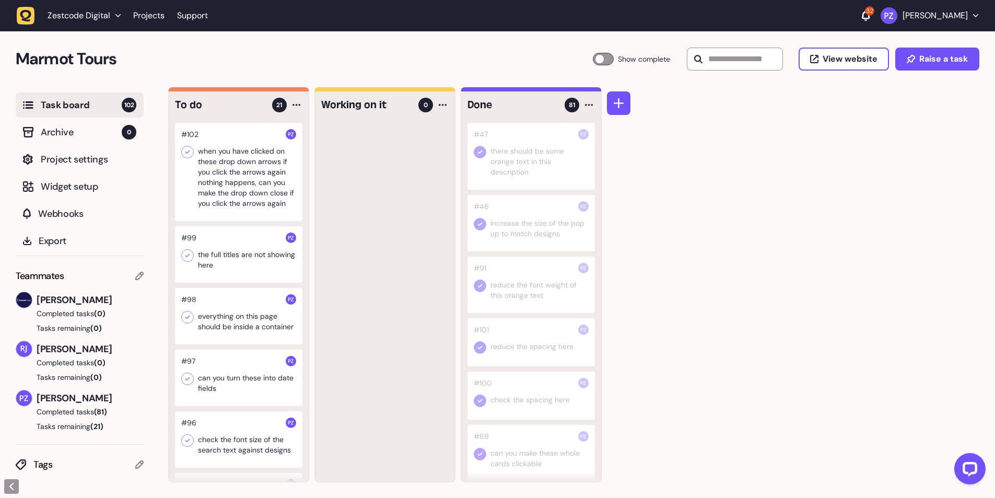
click at [230, 273] on div at bounding box center [239, 254] width 128 height 56
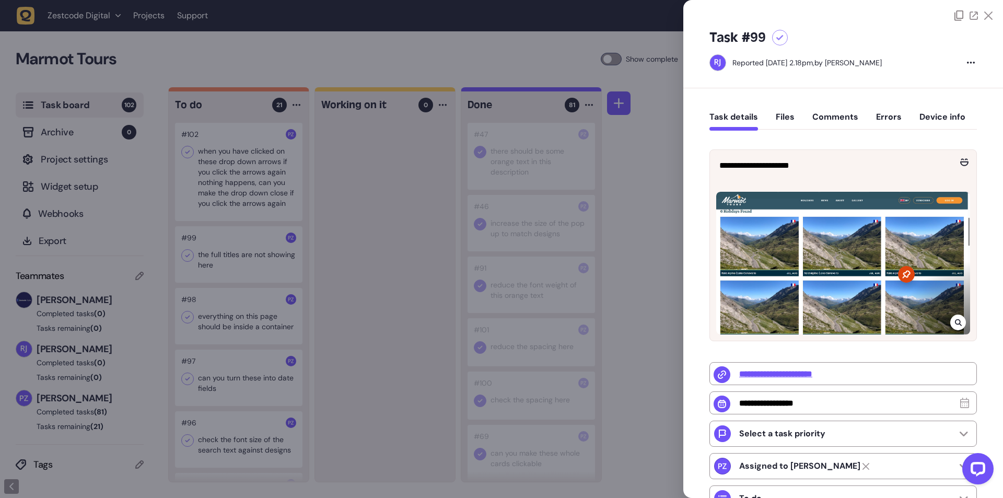
click at [372, 319] on div at bounding box center [501, 249] width 1003 height 498
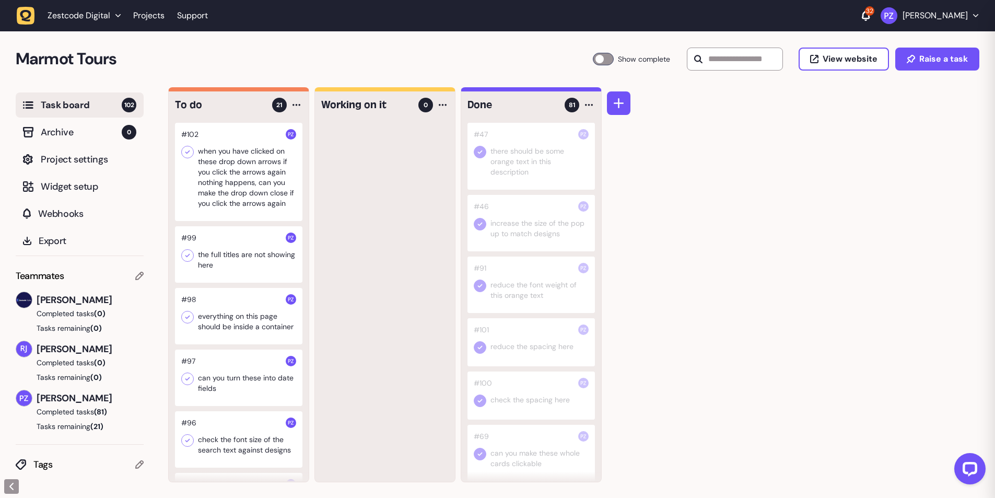
click at [244, 258] on div at bounding box center [239, 254] width 128 height 56
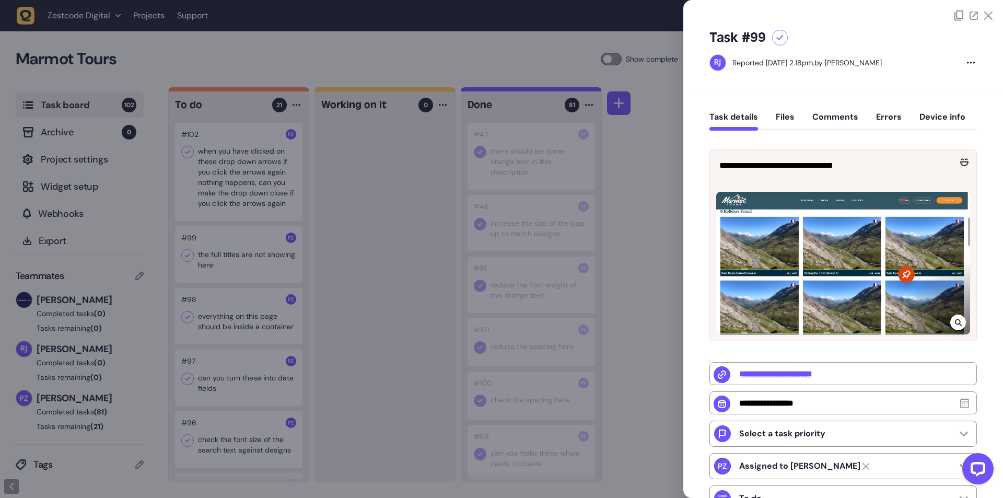
click at [957, 320] on icon at bounding box center [958, 322] width 7 height 8
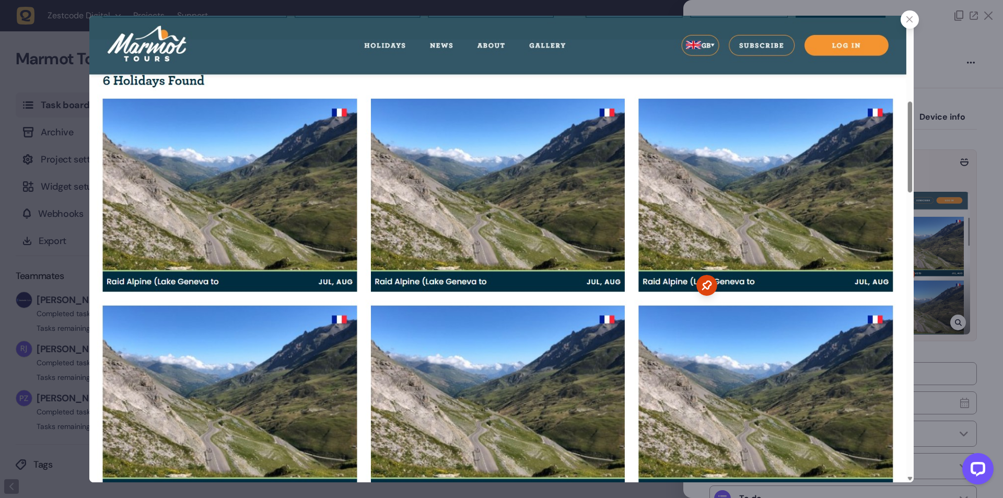
click at [941, 334] on div at bounding box center [501, 249] width 1003 height 498
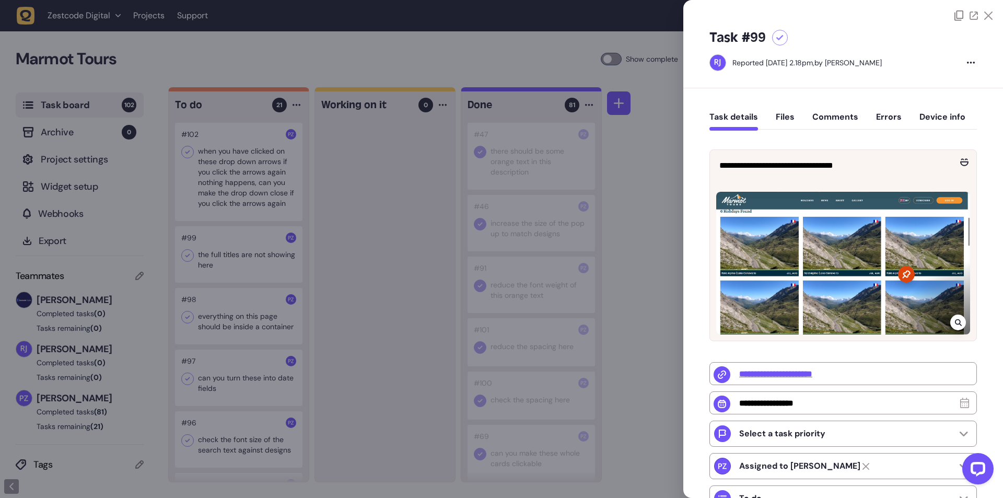
click at [955, 318] on icon at bounding box center [958, 322] width 7 height 8
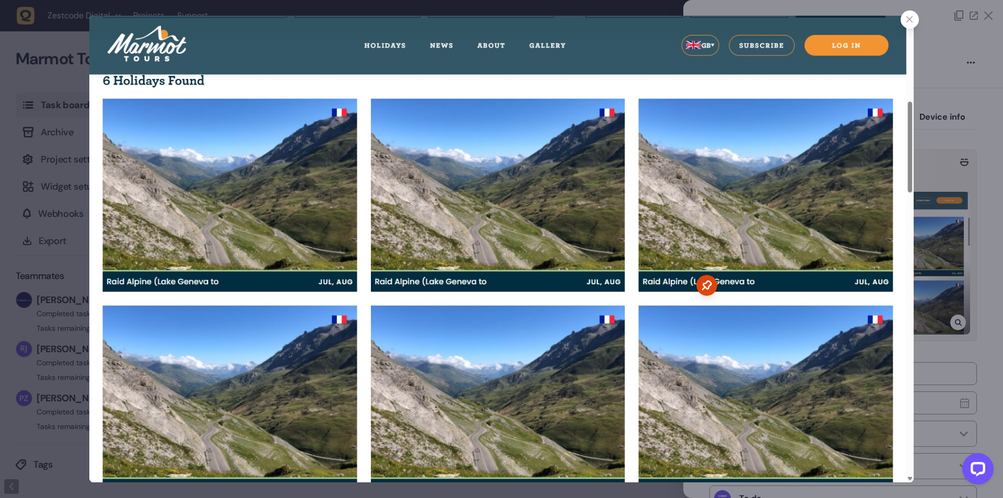
drag, startPoint x: 913, startPoint y: 24, endPoint x: 893, endPoint y: 35, distance: 22.7
click at [913, 24] on div at bounding box center [910, 19] width 18 height 18
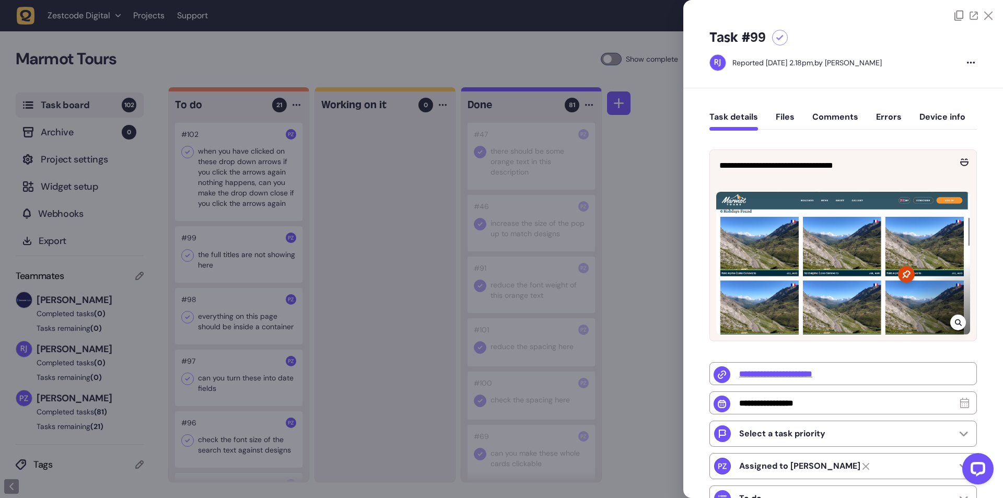
drag, startPoint x: 407, startPoint y: 252, endPoint x: 267, endPoint y: 268, distance: 140.4
click at [406, 252] on div at bounding box center [501, 249] width 1003 height 498
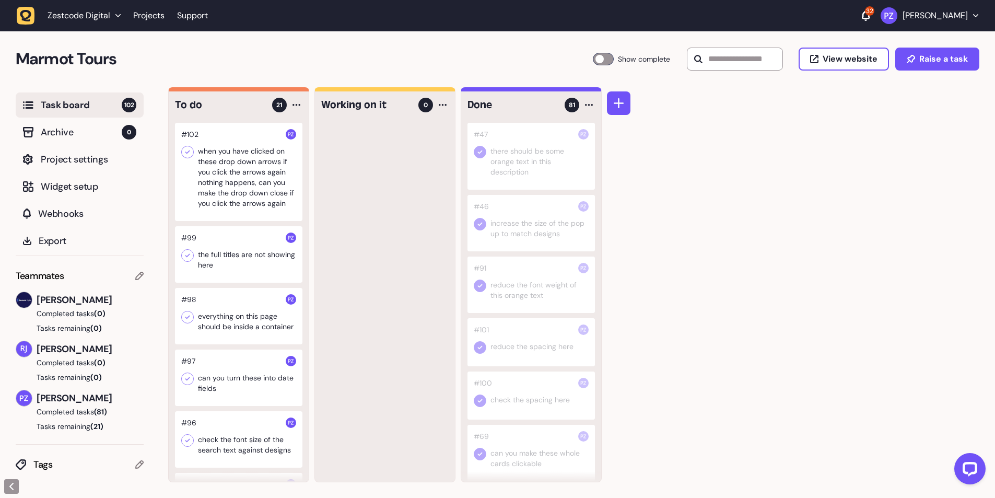
drag, startPoint x: 186, startPoint y: 254, endPoint x: 191, endPoint y: 253, distance: 5.3
click at [187, 254] on icon at bounding box center [187, 255] width 10 height 10
click at [245, 265] on div at bounding box center [239, 254] width 128 height 56
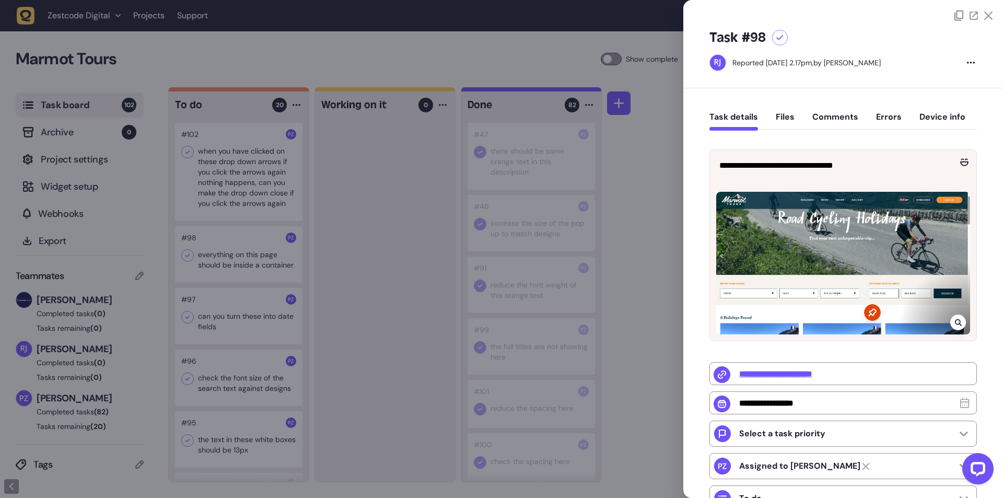
click at [334, 313] on div at bounding box center [501, 249] width 1003 height 498
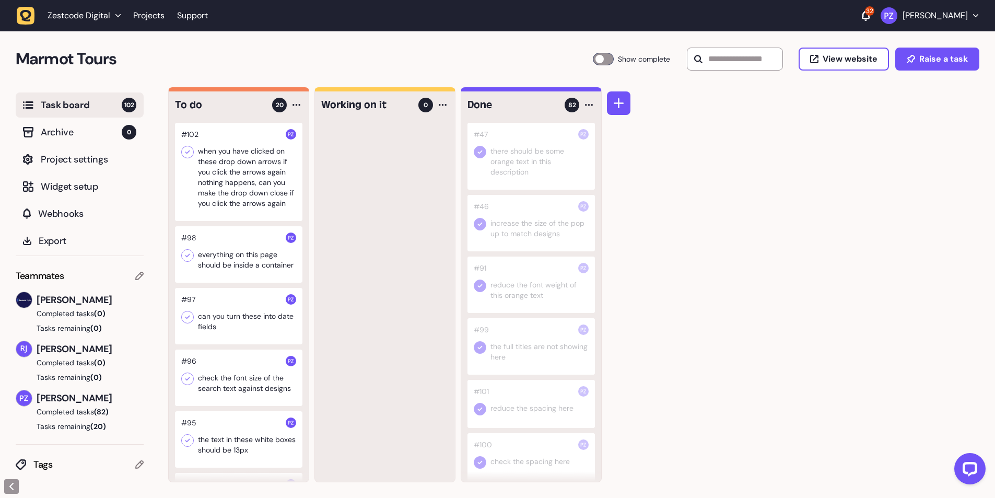
click at [253, 273] on div at bounding box center [239, 254] width 128 height 56
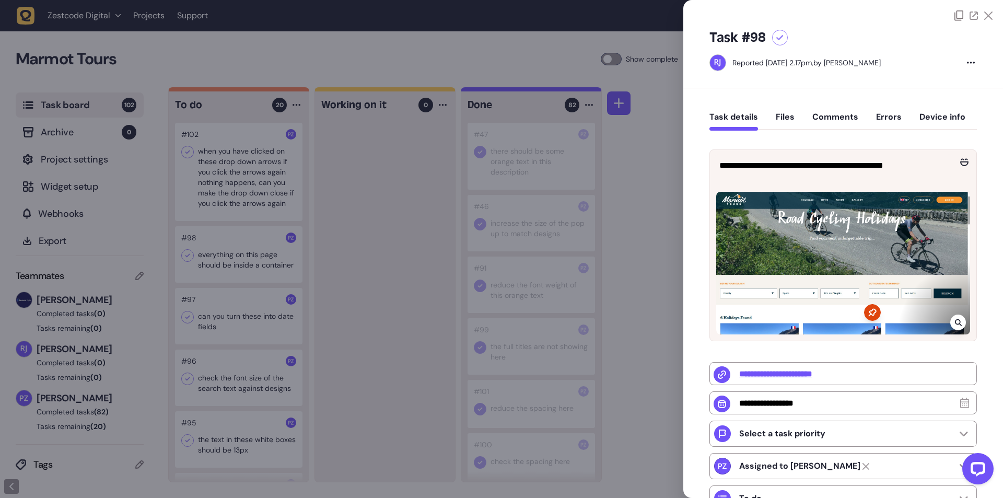
click at [955, 320] on icon at bounding box center [958, 322] width 7 height 8
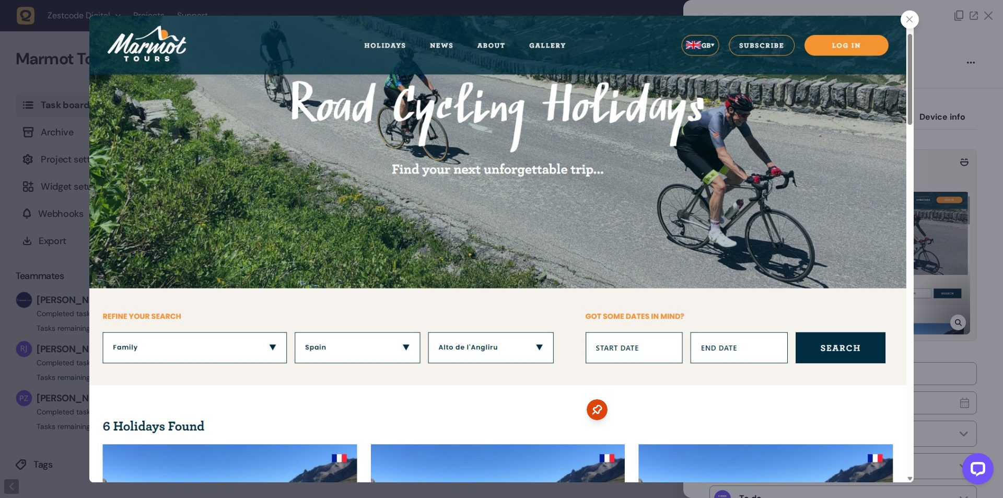
click at [953, 373] on div at bounding box center [501, 249] width 1003 height 498
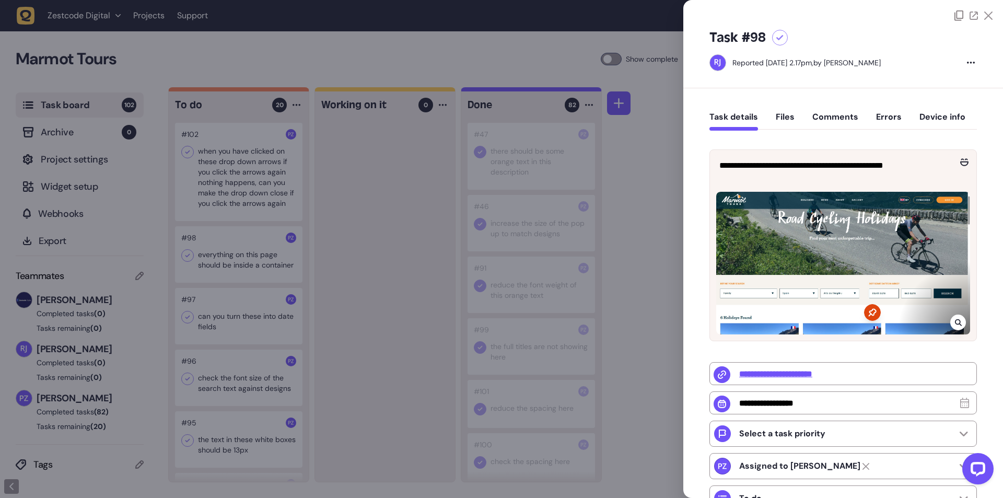
click at [420, 258] on div at bounding box center [501, 249] width 1003 height 498
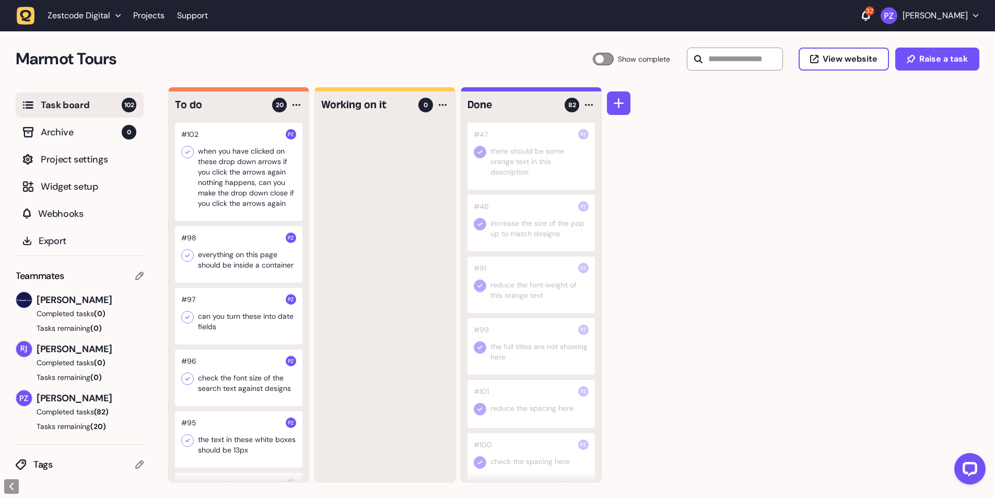
click at [188, 257] on icon at bounding box center [187, 255] width 10 height 10
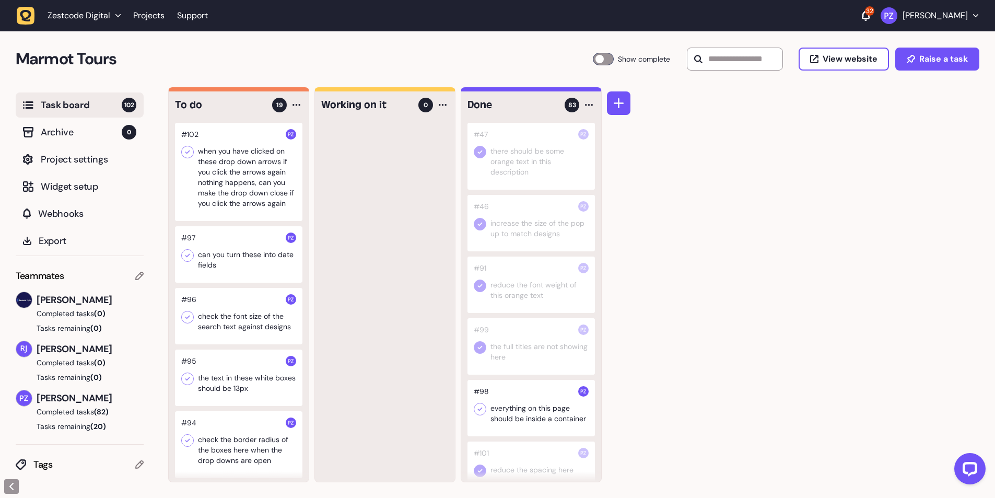
click at [260, 256] on div at bounding box center [239, 254] width 128 height 56
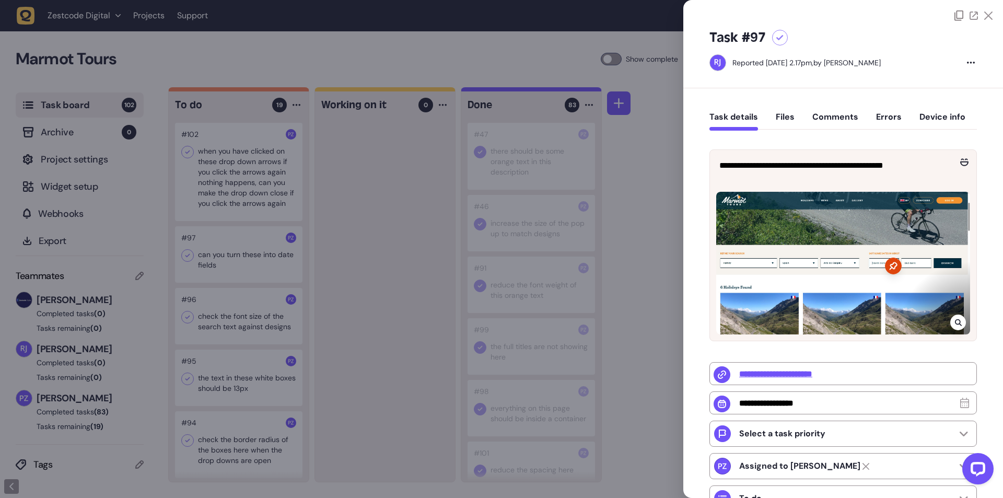
click at [325, 370] on div at bounding box center [501, 249] width 1003 height 498
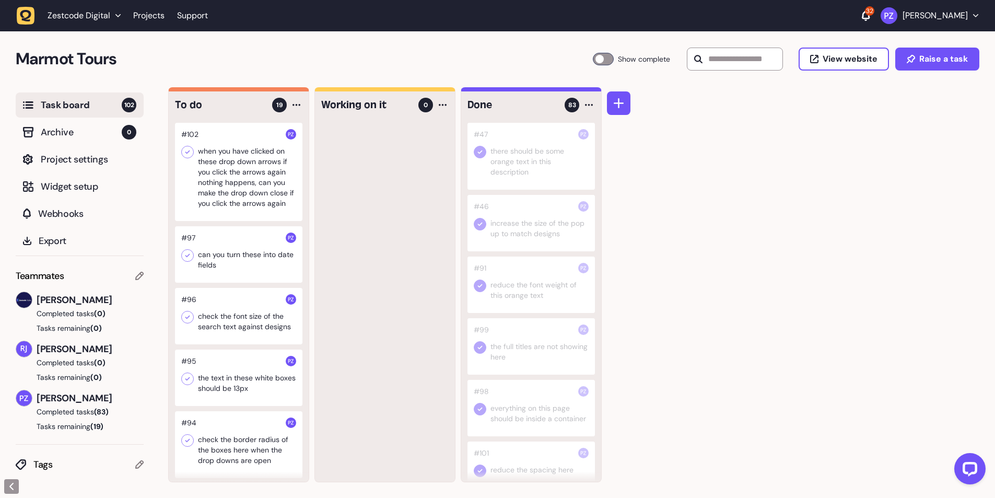
click at [235, 270] on div at bounding box center [239, 254] width 128 height 56
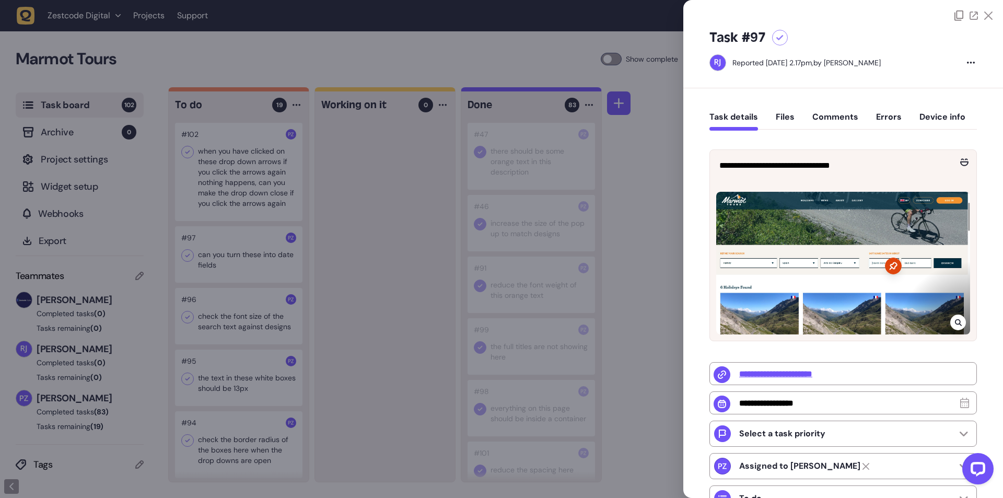
click at [956, 322] on icon at bounding box center [958, 322] width 7 height 8
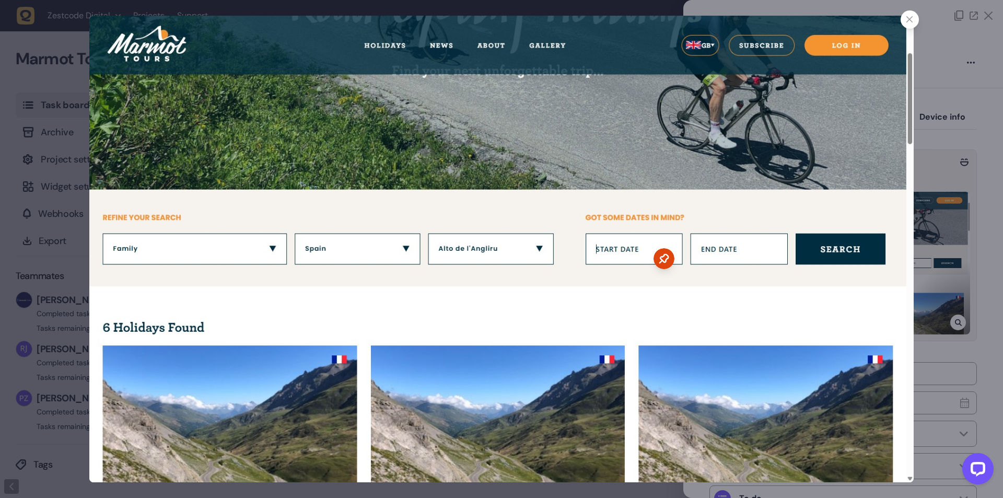
click at [958, 386] on div at bounding box center [501, 249] width 1003 height 498
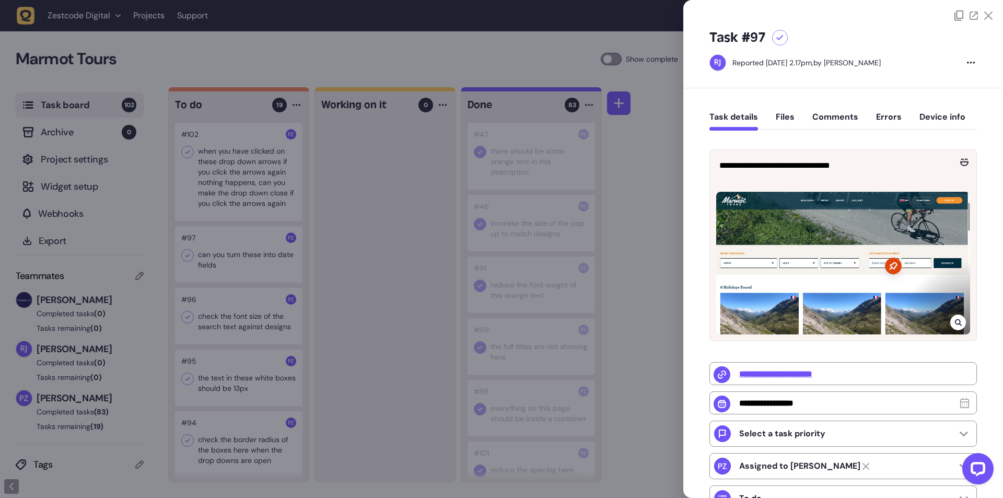
click at [335, 265] on div at bounding box center [501, 249] width 1003 height 498
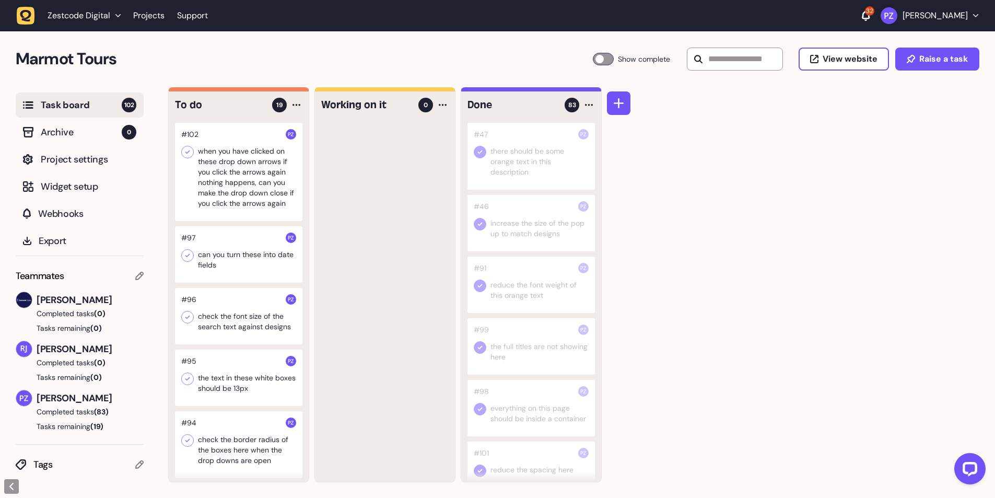
click at [191, 254] on icon at bounding box center [187, 255] width 10 height 10
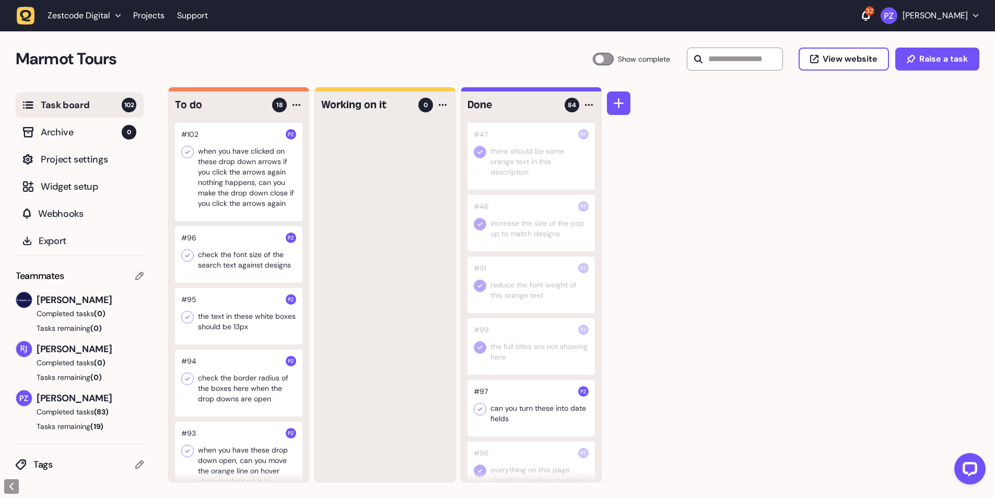
click at [266, 261] on div at bounding box center [239, 254] width 128 height 56
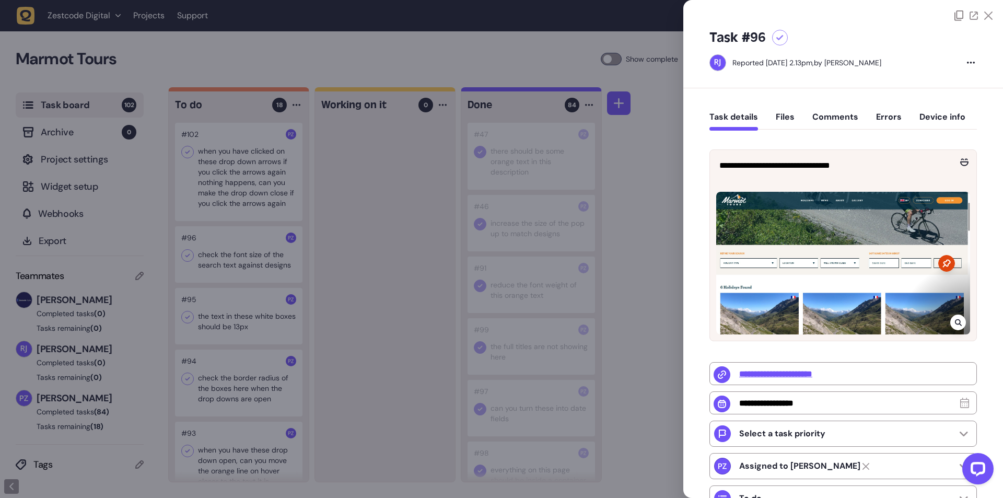
drag, startPoint x: 402, startPoint y: 314, endPoint x: 235, endPoint y: 296, distance: 167.6
click at [400, 314] on div at bounding box center [501, 249] width 1003 height 498
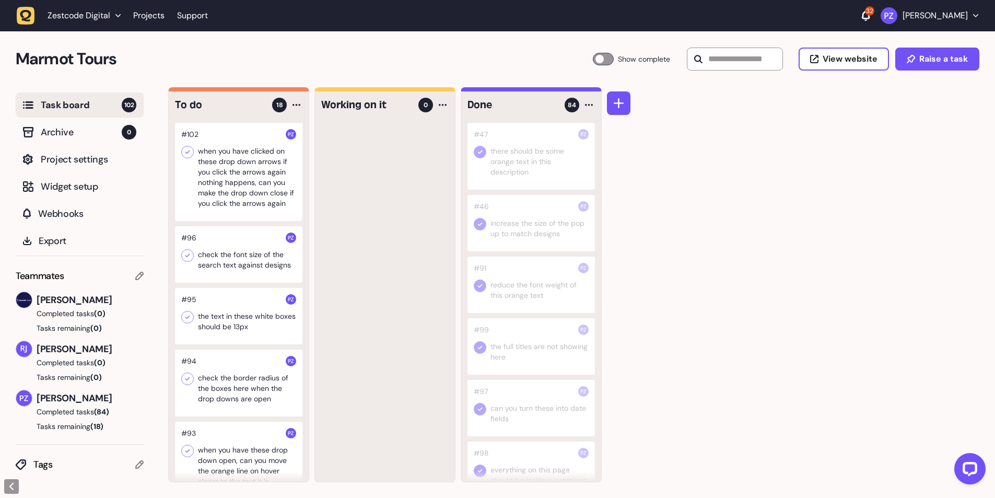
click at [189, 259] on icon at bounding box center [187, 255] width 10 height 10
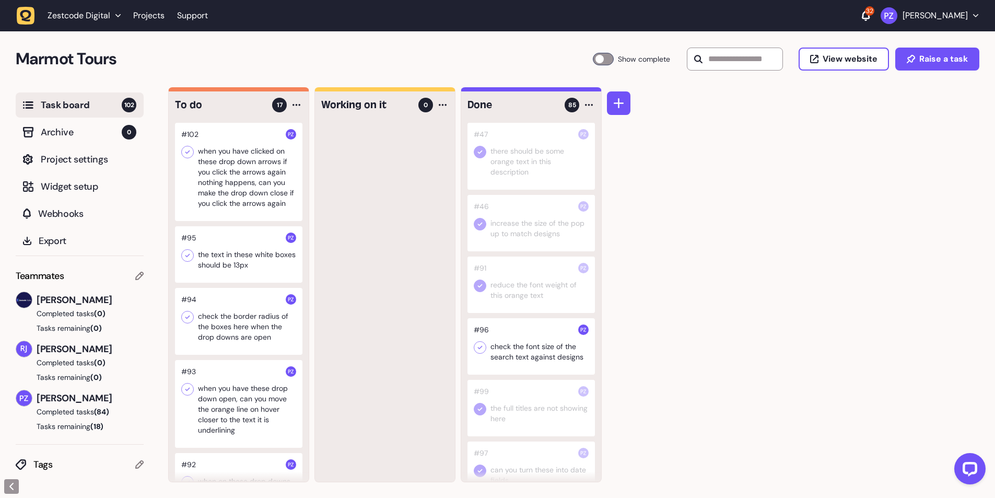
click at [253, 245] on div at bounding box center [239, 254] width 128 height 56
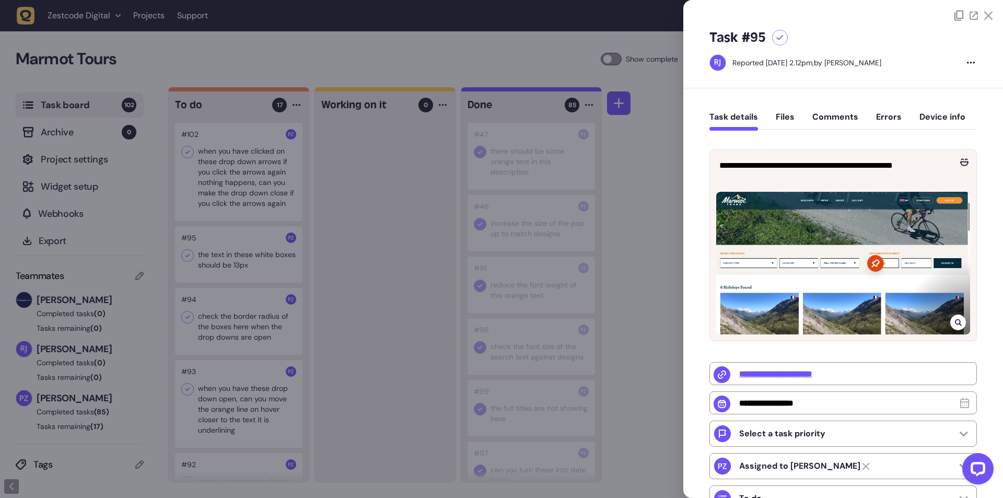
click at [408, 318] on div at bounding box center [501, 249] width 1003 height 498
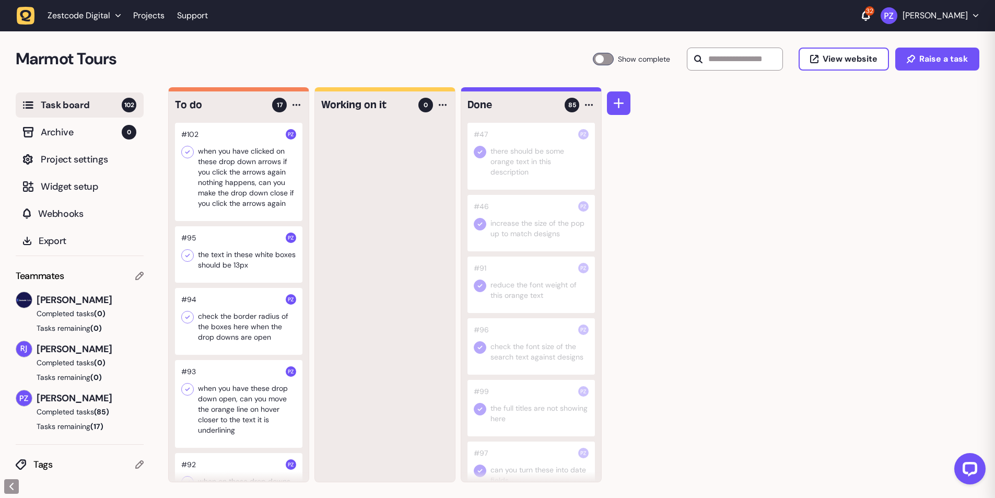
click at [254, 264] on div at bounding box center [239, 254] width 128 height 56
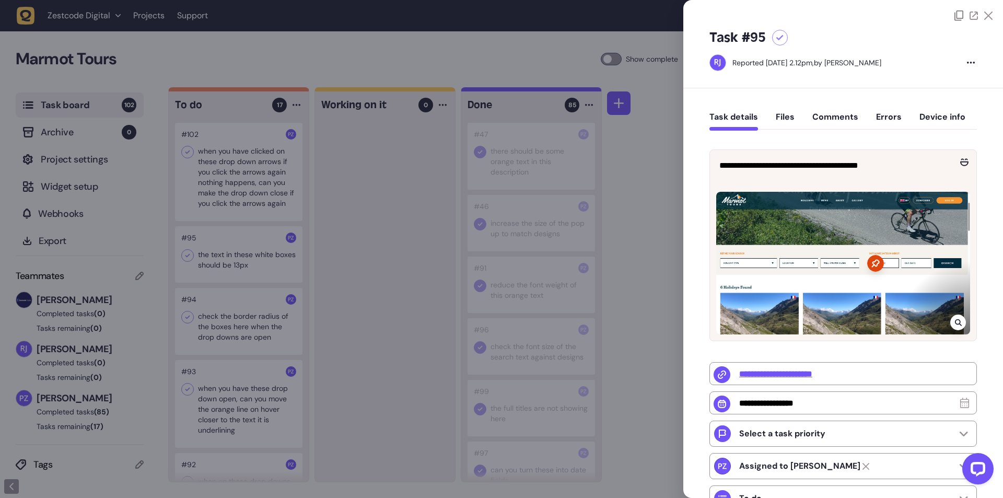
drag, startPoint x: 368, startPoint y: 295, endPoint x: 333, endPoint y: 292, distance: 35.2
click at [364, 295] on div at bounding box center [501, 249] width 1003 height 498
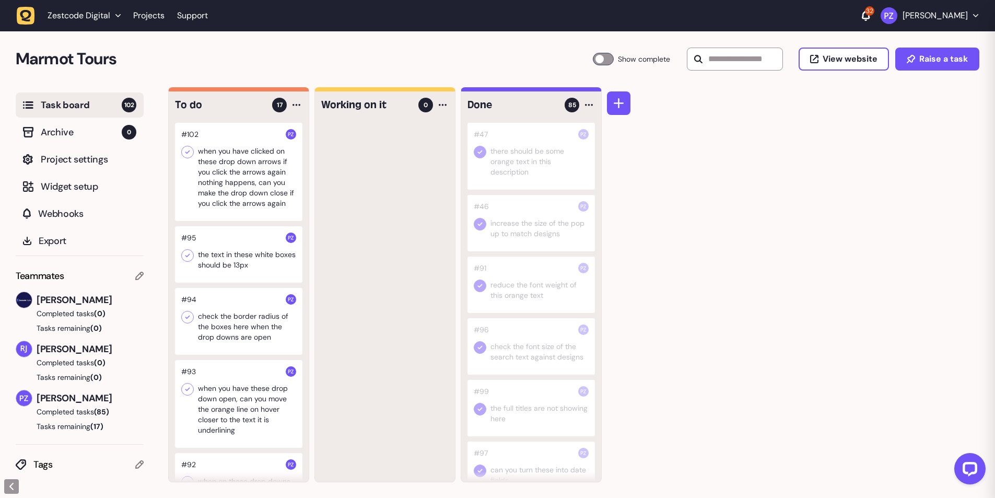
click at [186, 254] on icon at bounding box center [187, 255] width 10 height 10
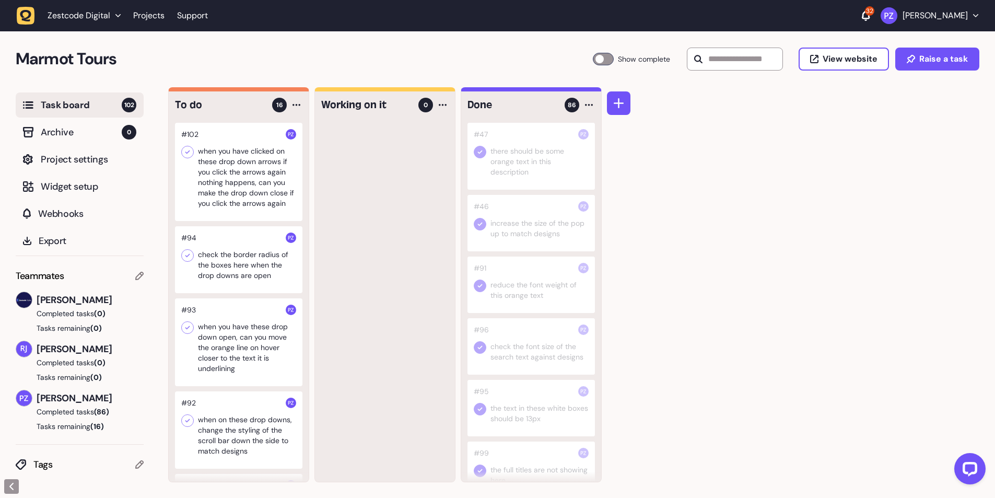
click at [220, 249] on div at bounding box center [239, 259] width 128 height 67
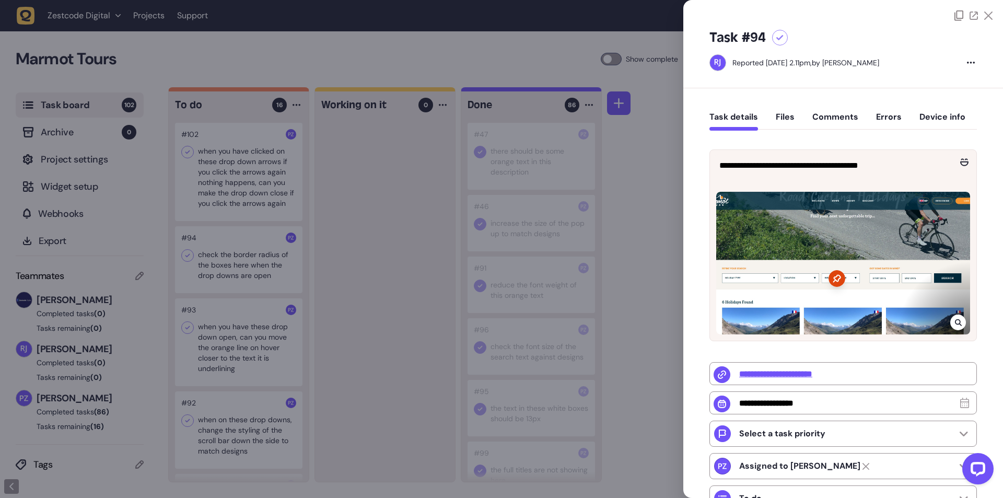
click at [340, 362] on div at bounding box center [501, 249] width 1003 height 498
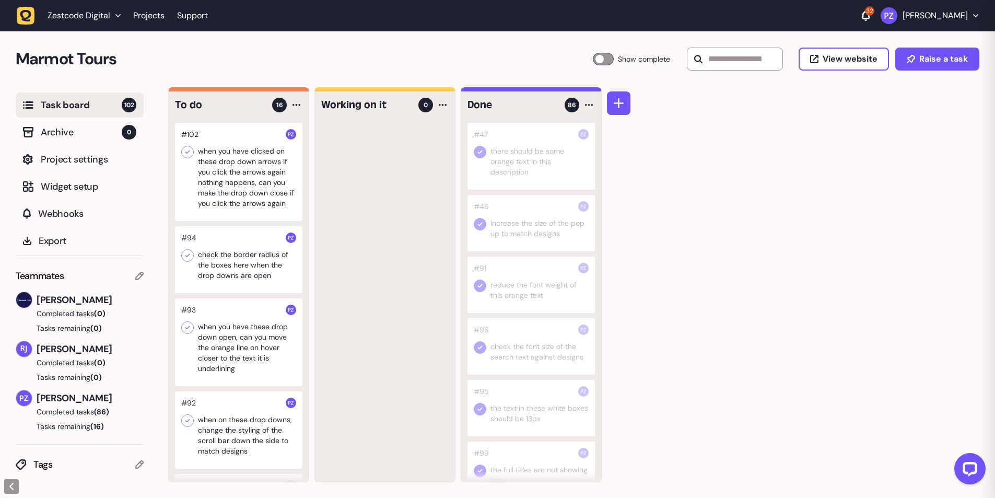
click at [241, 266] on div at bounding box center [239, 259] width 128 height 67
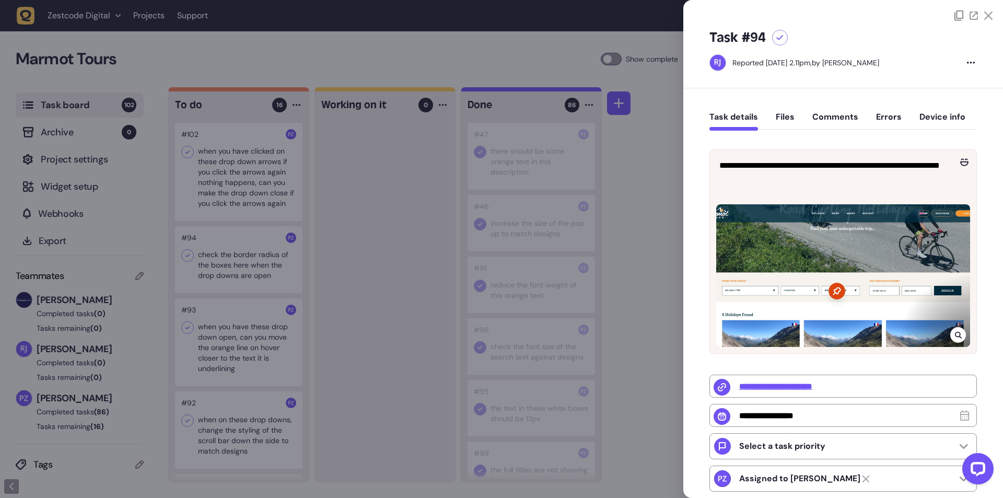
click at [334, 298] on div at bounding box center [501, 249] width 1003 height 498
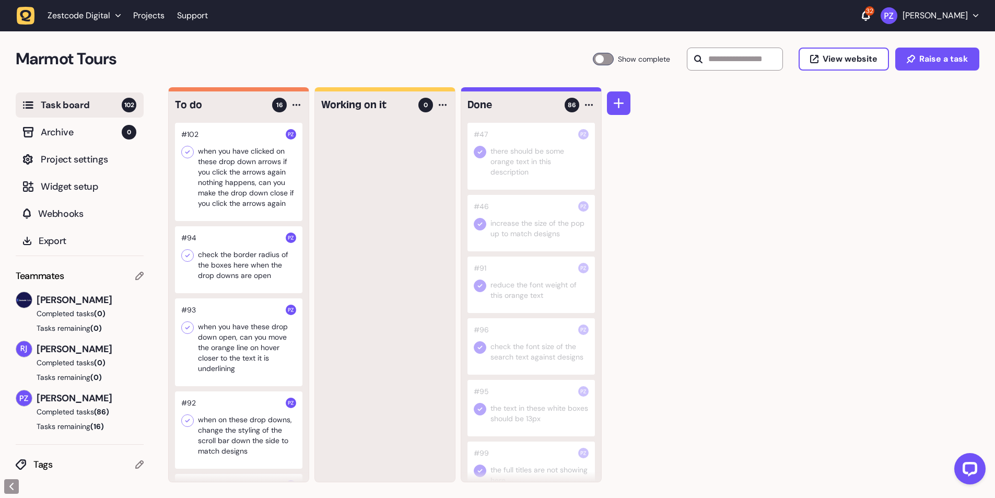
click at [186, 257] on icon at bounding box center [187, 255] width 10 height 10
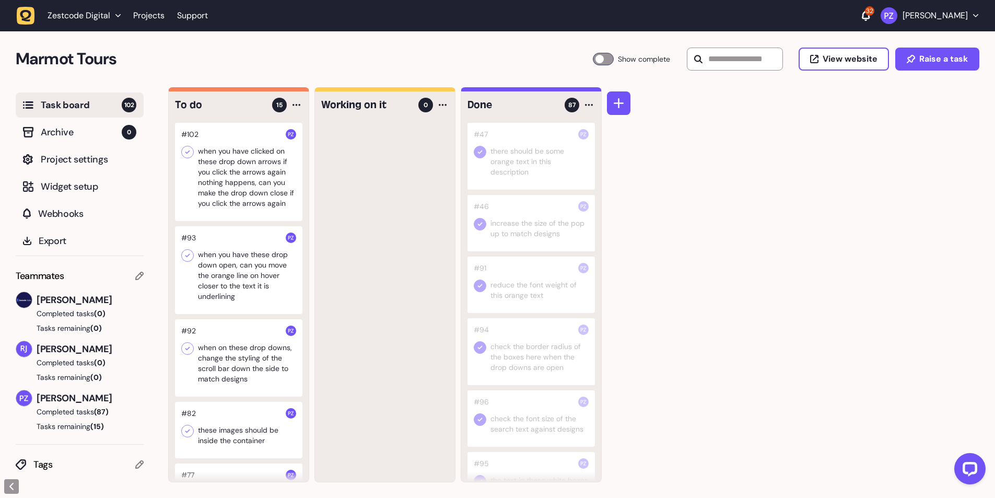
click at [231, 273] on div at bounding box center [239, 270] width 128 height 88
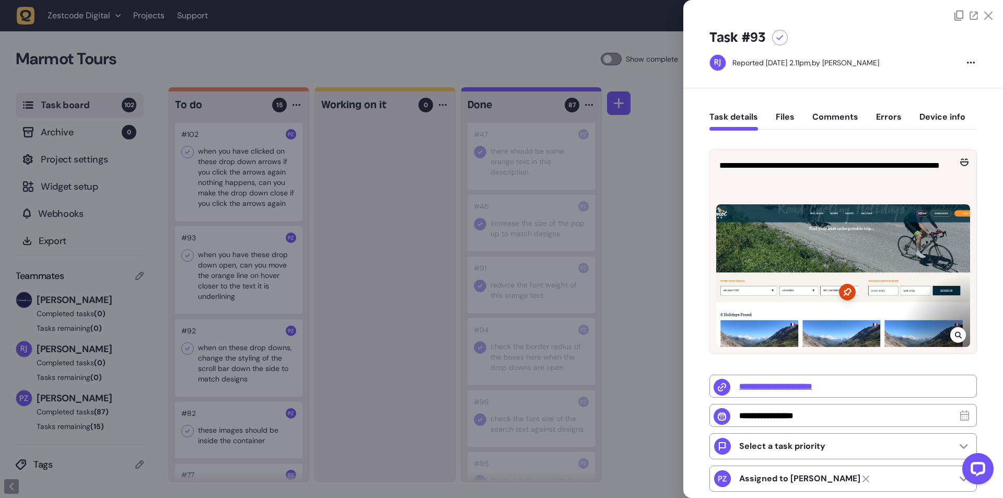
click at [349, 345] on div at bounding box center [501, 249] width 1003 height 498
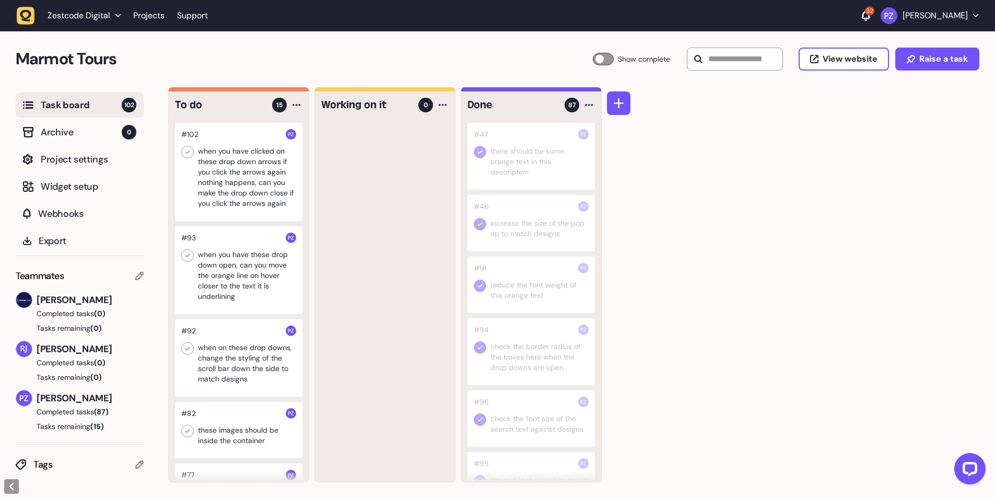
click at [354, 297] on div at bounding box center [385, 302] width 140 height 359
click at [184, 258] on icon at bounding box center [187, 255] width 10 height 10
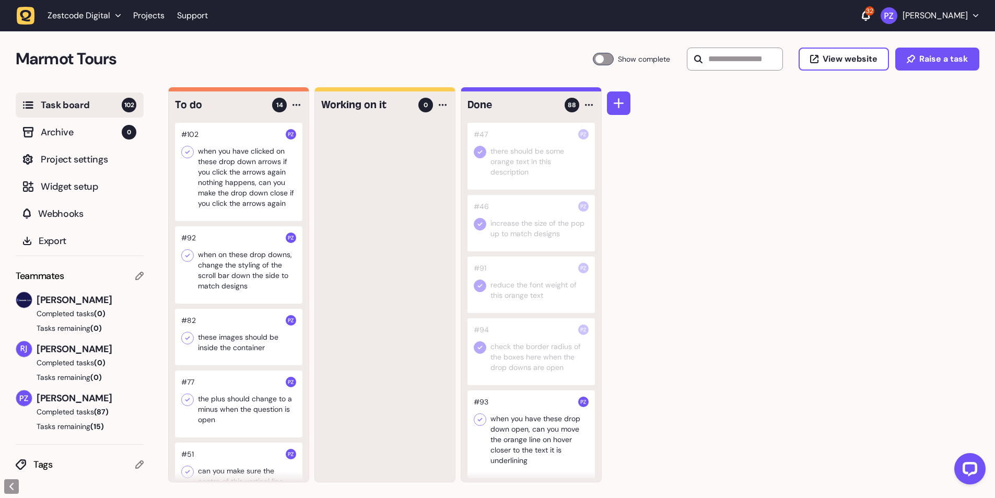
click at [238, 280] on div at bounding box center [239, 264] width 128 height 77
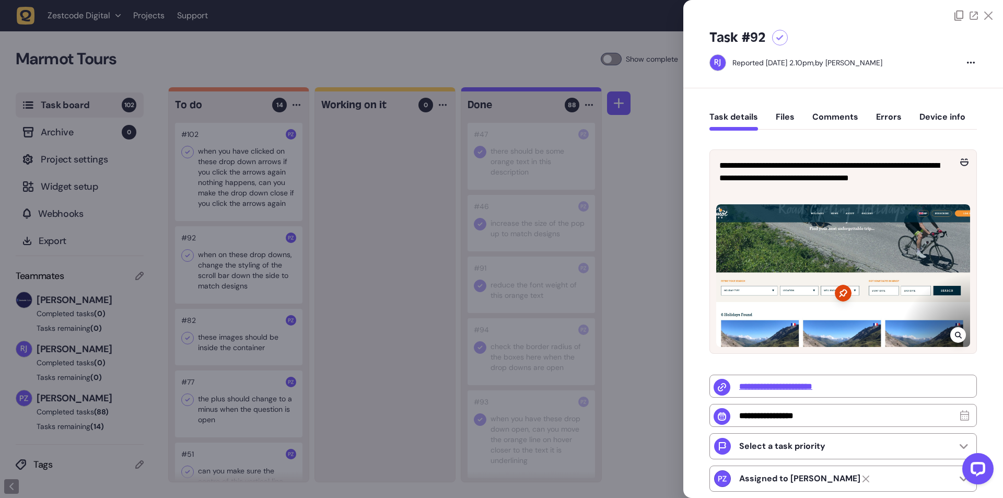
click at [389, 300] on div at bounding box center [501, 249] width 1003 height 498
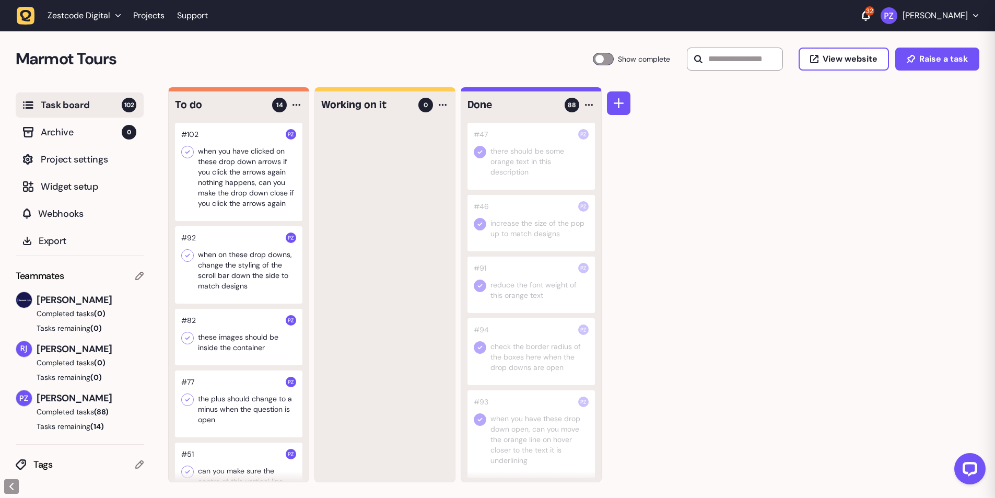
click at [259, 340] on div at bounding box center [239, 337] width 128 height 56
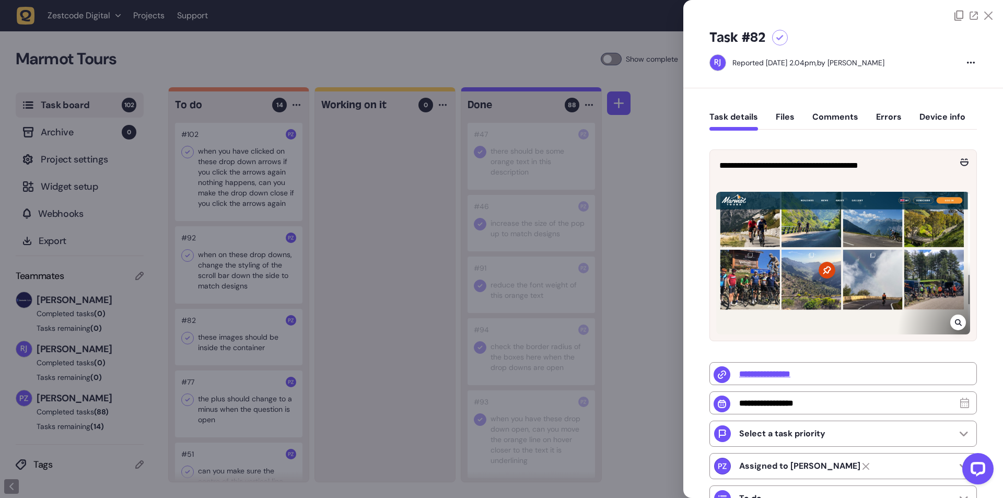
click at [339, 341] on div at bounding box center [501, 249] width 1003 height 498
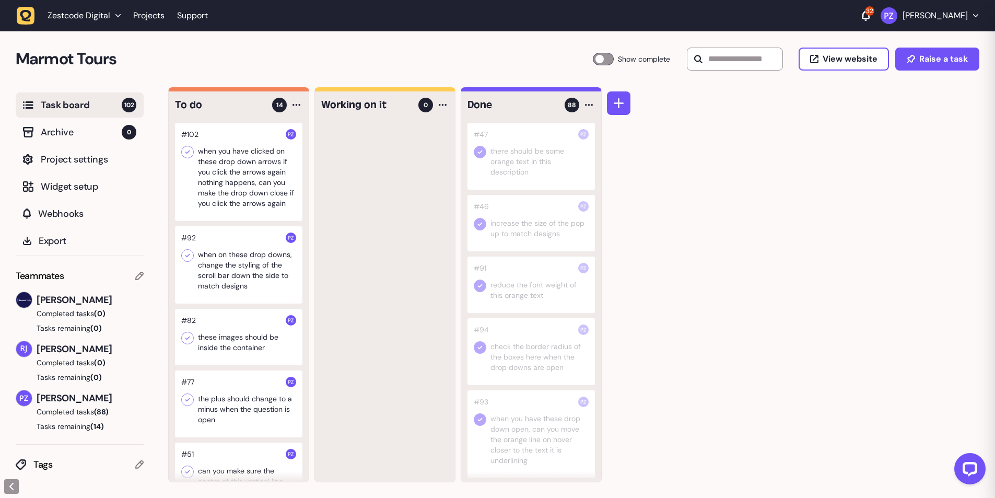
click at [192, 339] on icon at bounding box center [187, 338] width 10 height 10
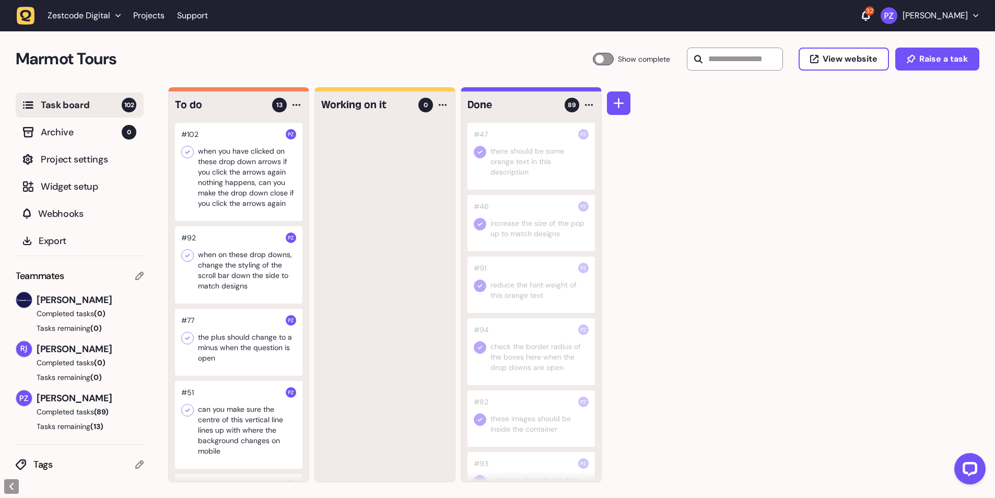
click at [230, 358] on div at bounding box center [239, 342] width 128 height 67
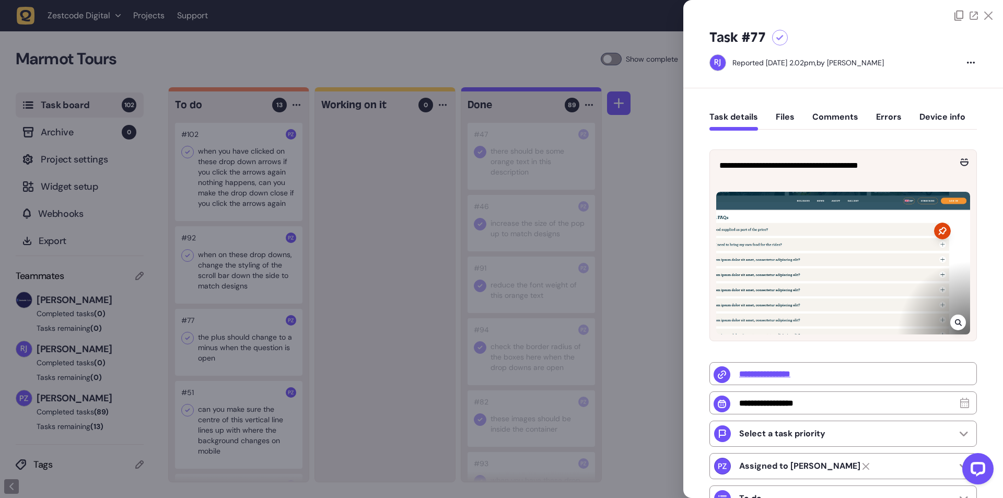
drag, startPoint x: 377, startPoint y: 385, endPoint x: 292, endPoint y: 403, distance: 87.6
click at [372, 385] on div at bounding box center [501, 249] width 1003 height 498
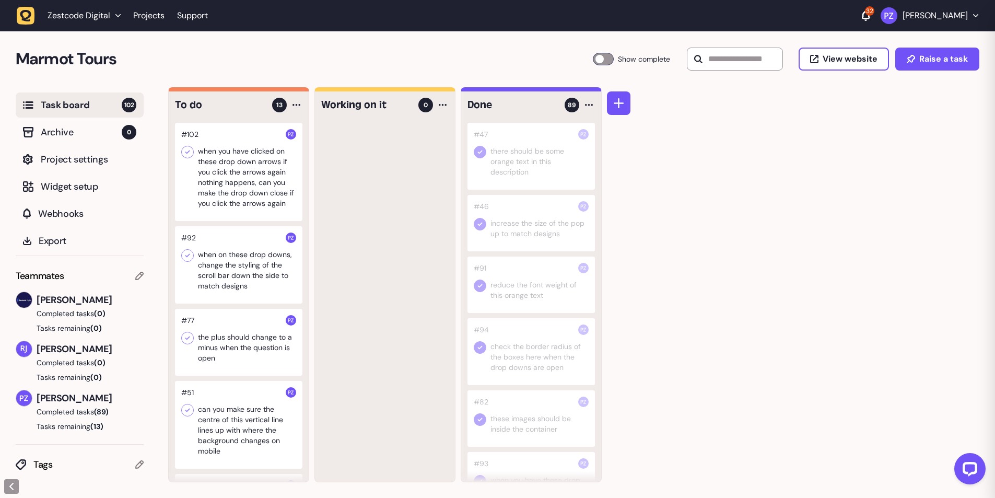
click at [244, 416] on div at bounding box center [239, 425] width 128 height 88
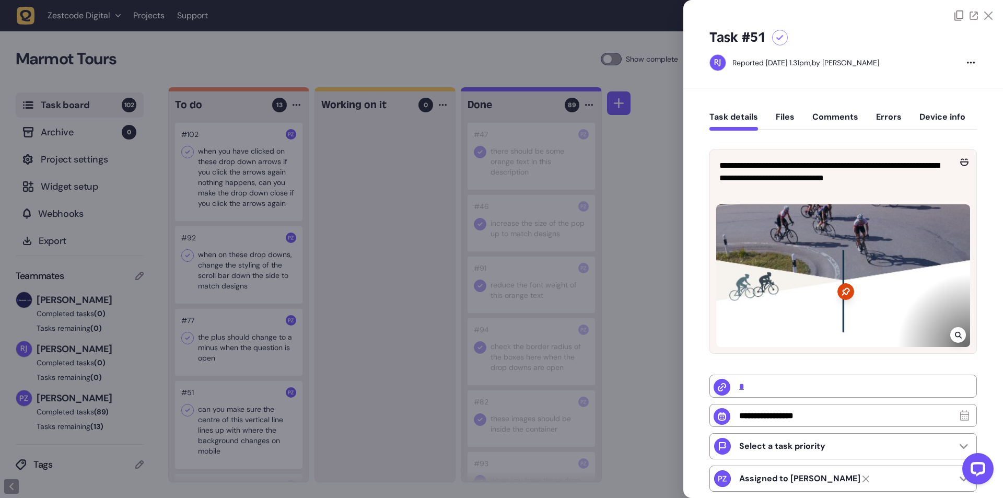
click at [340, 465] on div at bounding box center [501, 249] width 1003 height 498
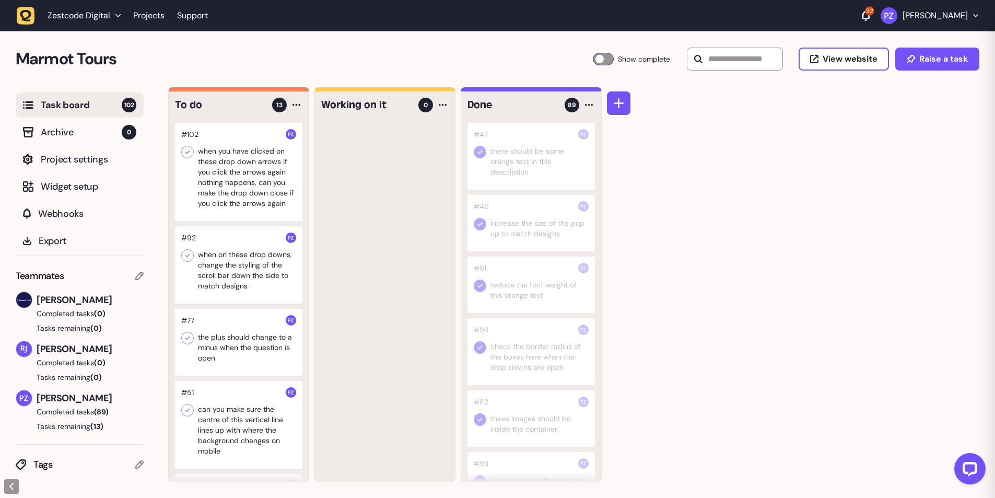
scroll to position [157, 0]
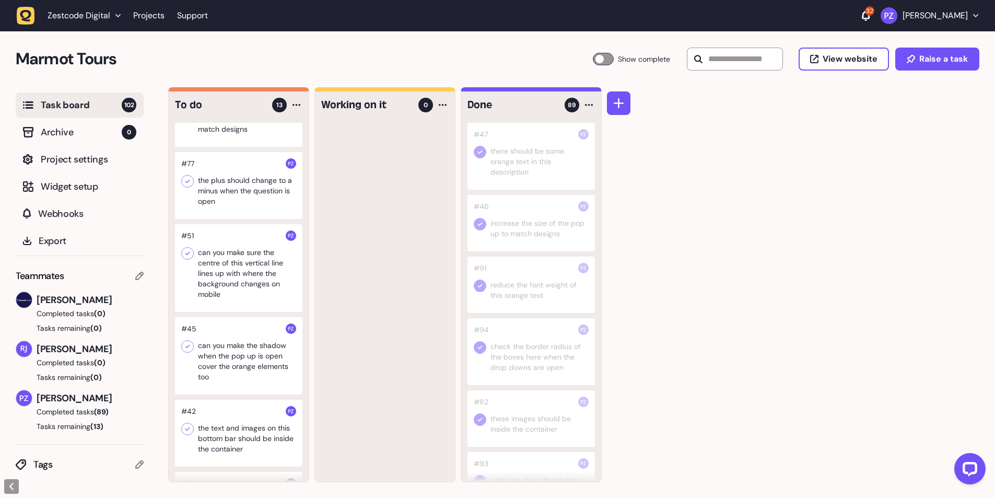
click at [228, 356] on div at bounding box center [239, 355] width 128 height 77
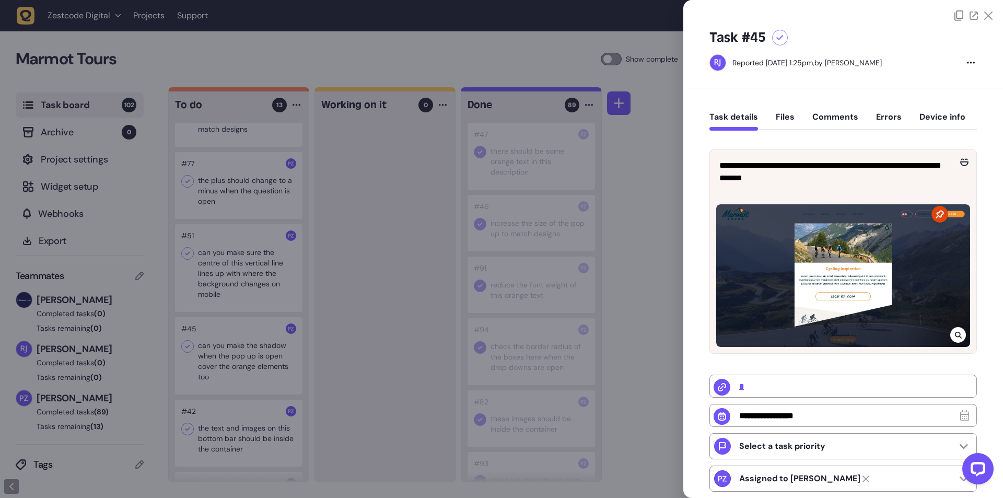
click at [356, 415] on div at bounding box center [501, 249] width 1003 height 498
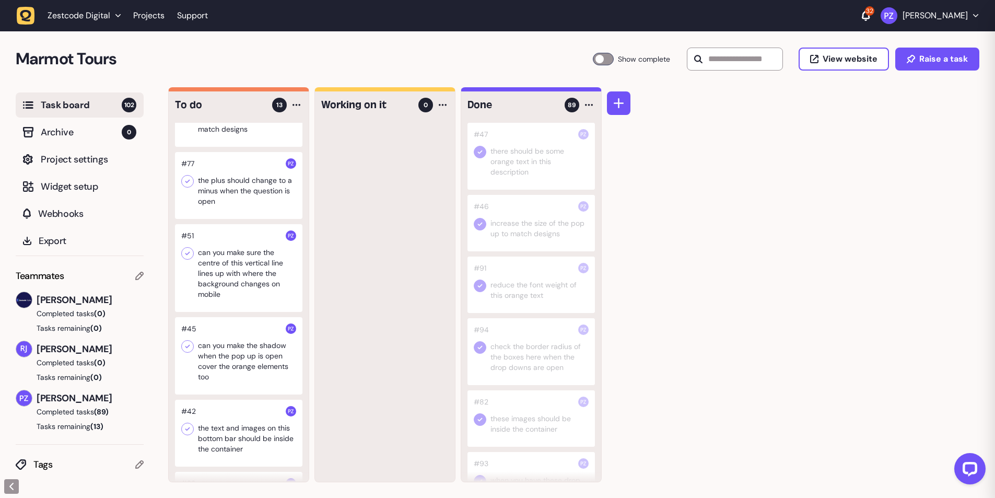
scroll to position [261, 0]
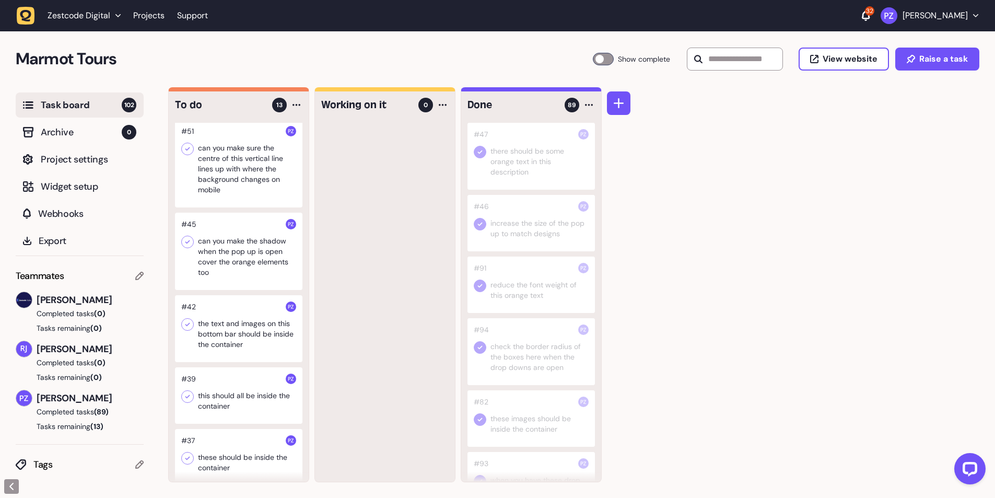
click at [215, 320] on div at bounding box center [239, 328] width 128 height 67
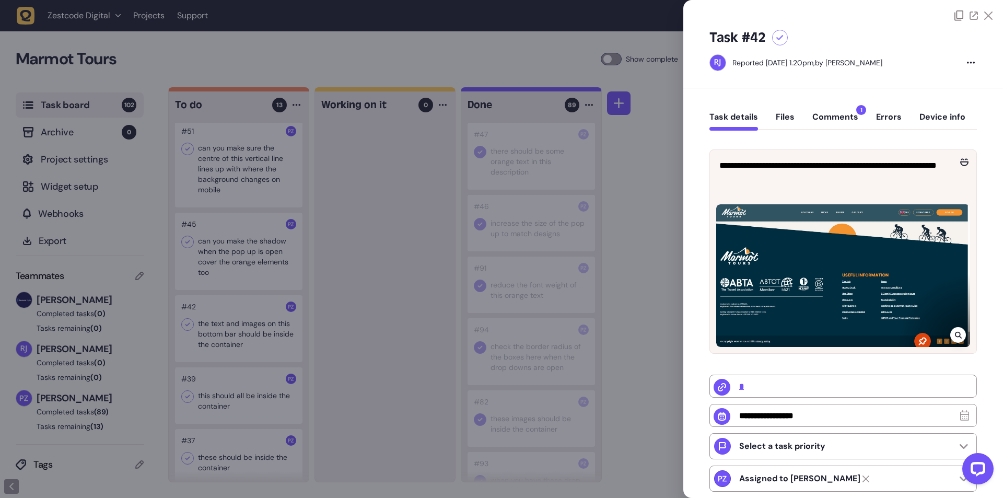
click at [347, 395] on div at bounding box center [501, 249] width 1003 height 498
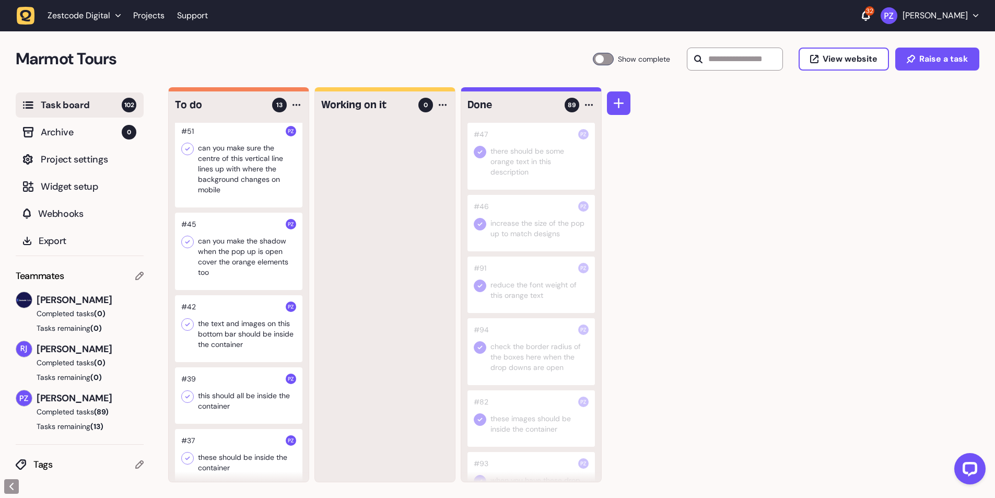
click at [189, 327] on icon at bounding box center [187, 324] width 10 height 10
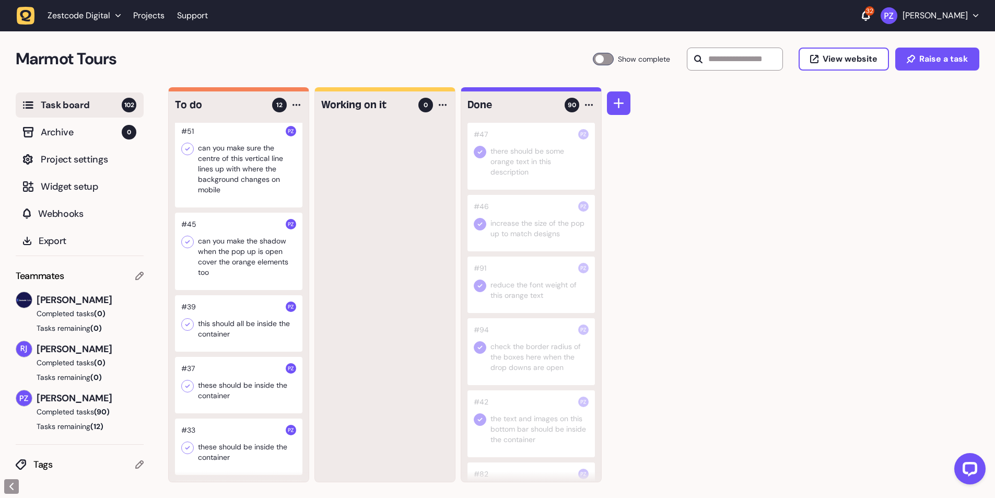
click at [233, 329] on div at bounding box center [239, 323] width 128 height 56
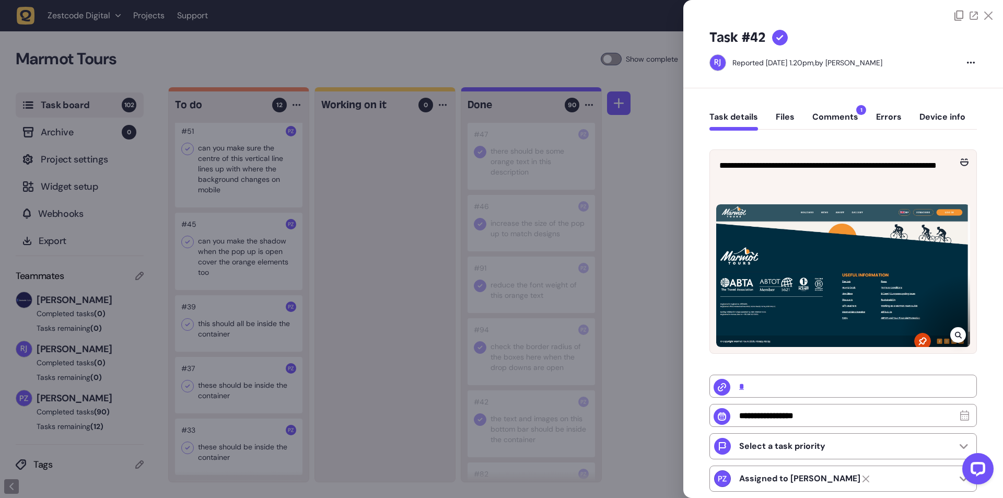
click at [173, 324] on div at bounding box center [501, 249] width 1003 height 498
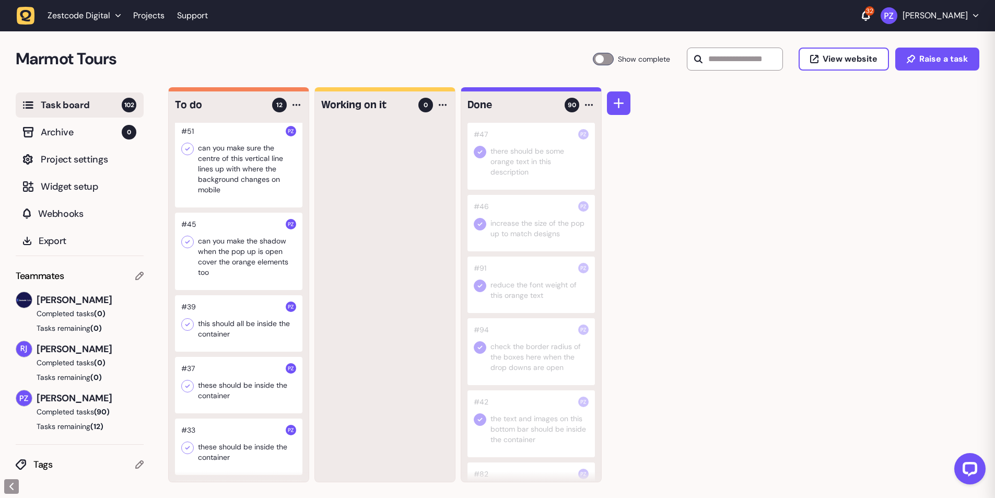
click at [192, 331] on div at bounding box center [239, 323] width 128 height 56
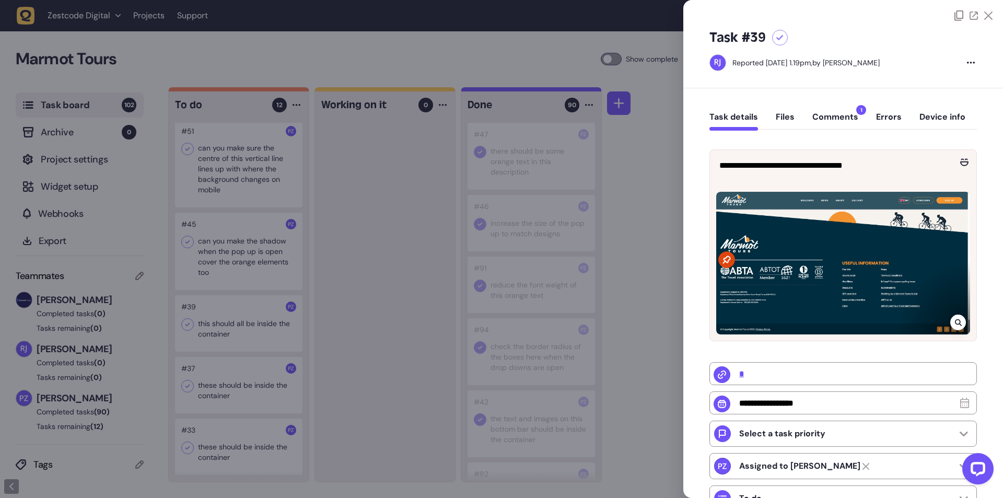
click at [203, 349] on div at bounding box center [501, 249] width 1003 height 498
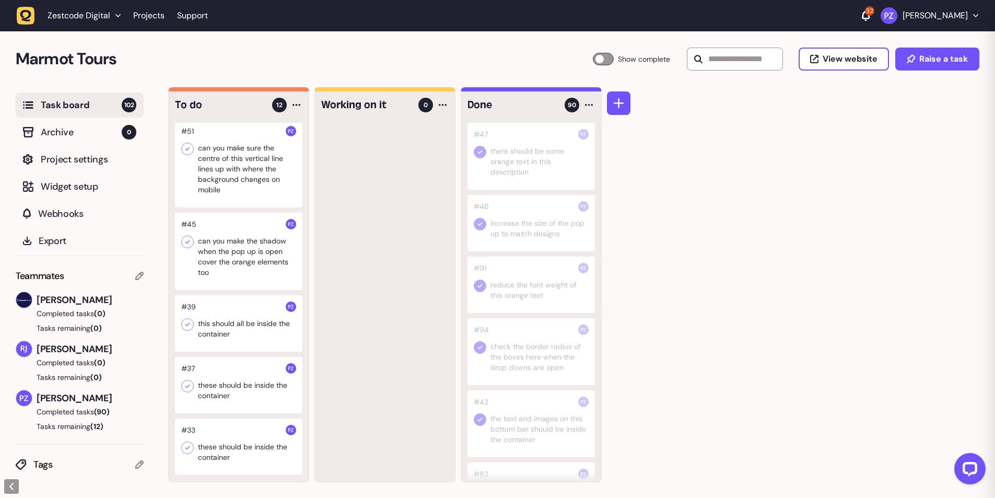
click at [186, 325] on icon at bounding box center [188, 325] width 5 height 4
click at [191, 326] on icon at bounding box center [187, 324] width 10 height 10
click at [236, 323] on div at bounding box center [239, 323] width 128 height 56
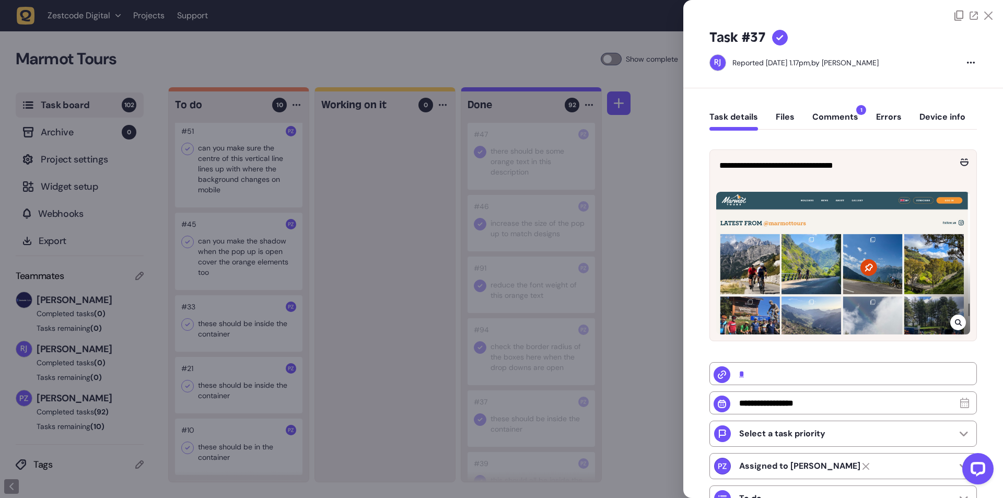
click at [191, 326] on div at bounding box center [501, 249] width 1003 height 498
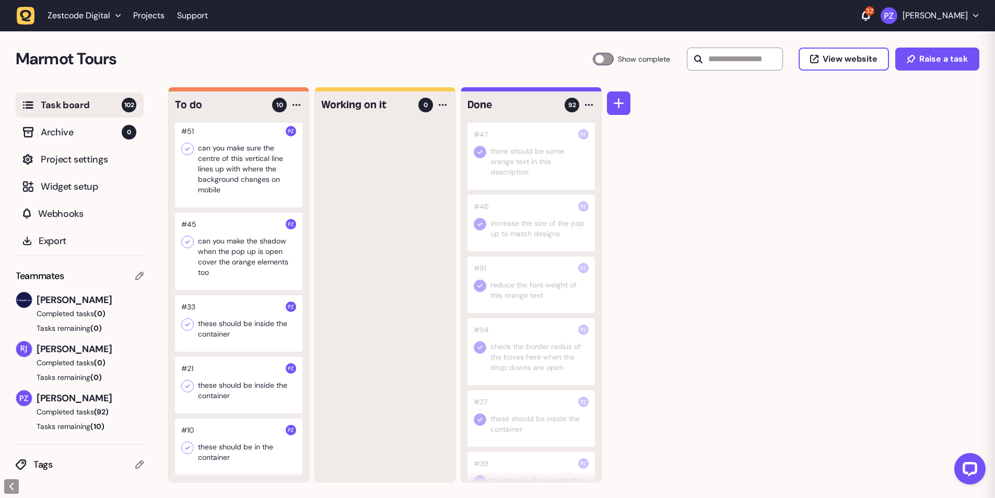
click at [188, 326] on icon at bounding box center [187, 324] width 10 height 10
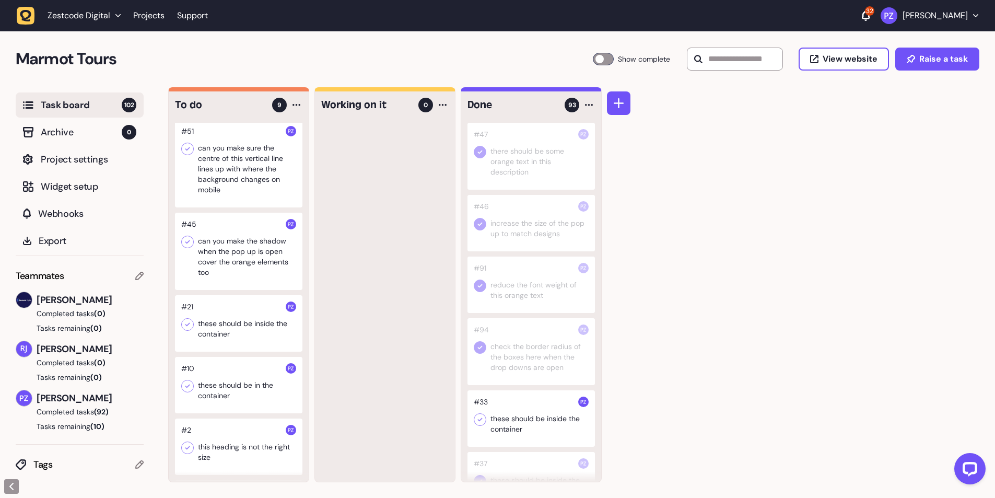
click at [194, 331] on div at bounding box center [239, 323] width 128 height 56
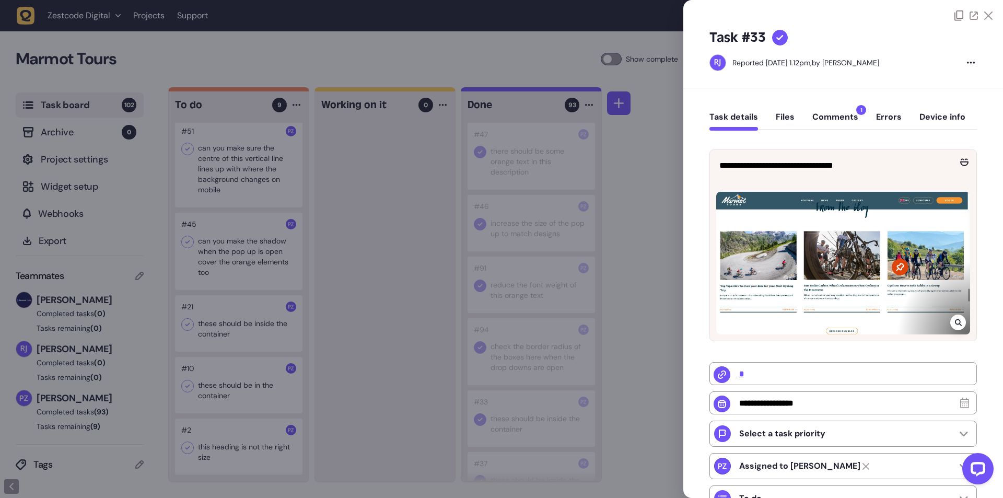
click at [215, 334] on div at bounding box center [501, 249] width 1003 height 498
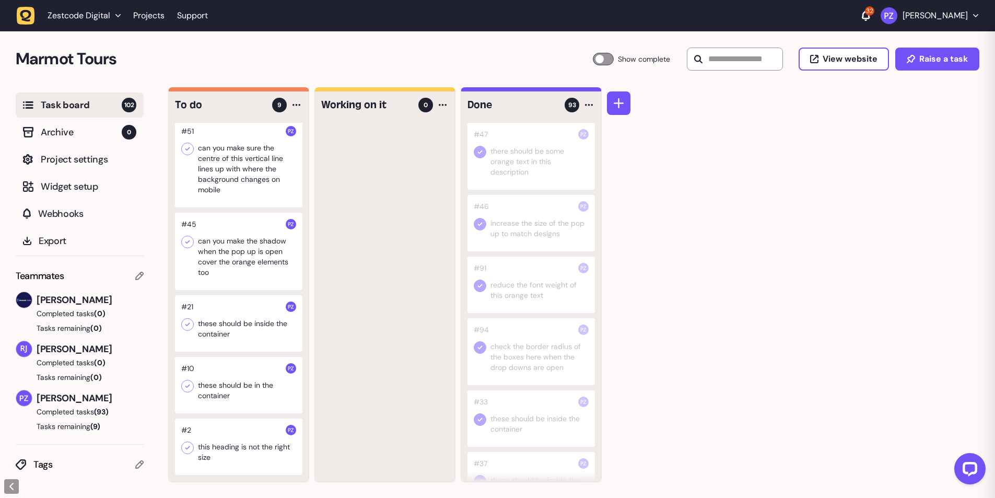
click at [181, 324] on div at bounding box center [239, 323] width 128 height 56
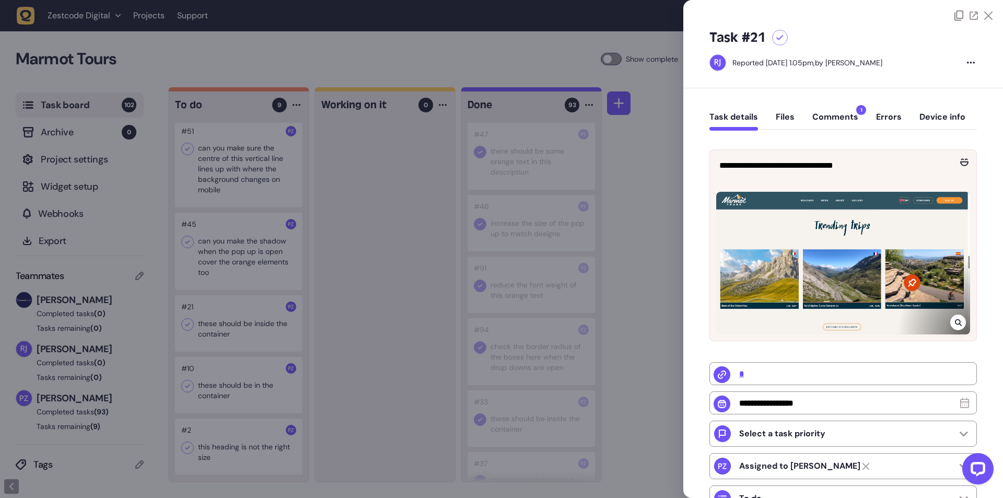
drag, startPoint x: 204, startPoint y: 332, endPoint x: 195, endPoint y: 333, distance: 8.9
click at [204, 332] on div at bounding box center [501, 249] width 1003 height 498
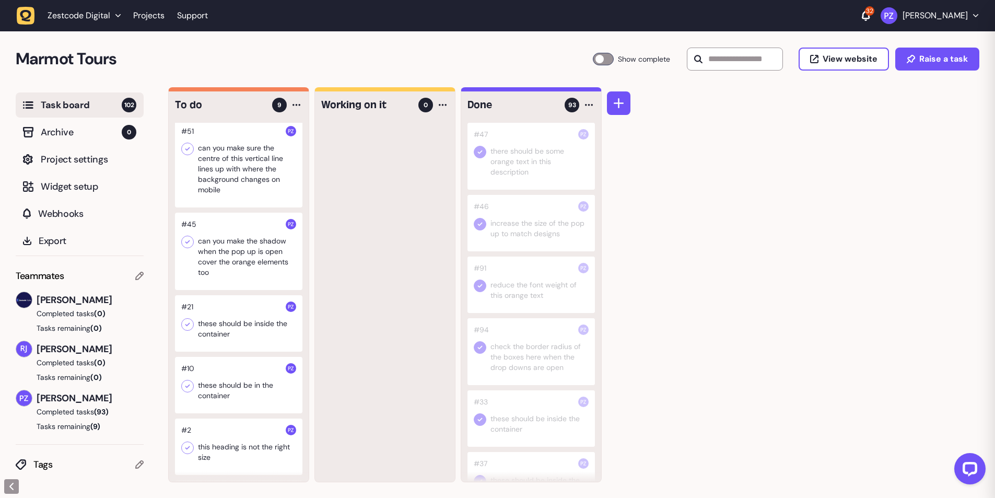
click at [186, 327] on icon at bounding box center [187, 324] width 10 height 10
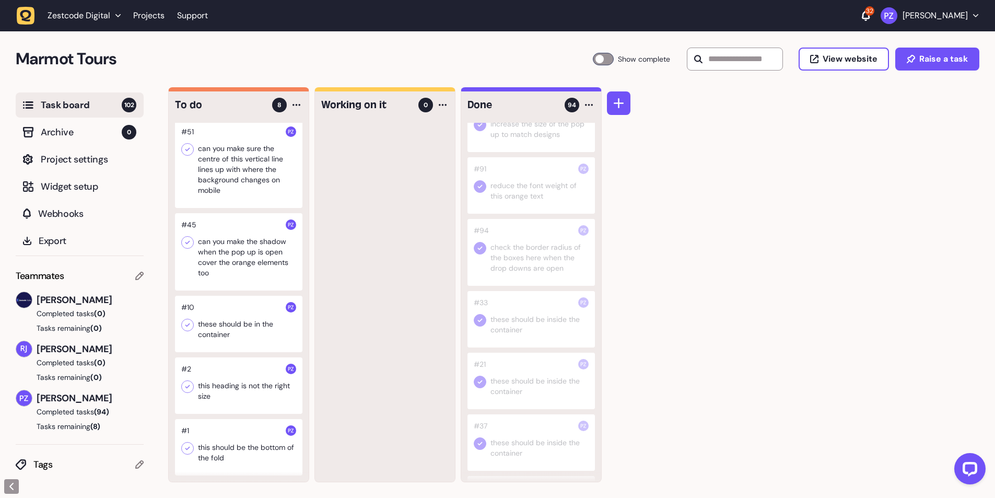
scroll to position [105, 0]
click at [191, 320] on icon at bounding box center [187, 325] width 10 height 10
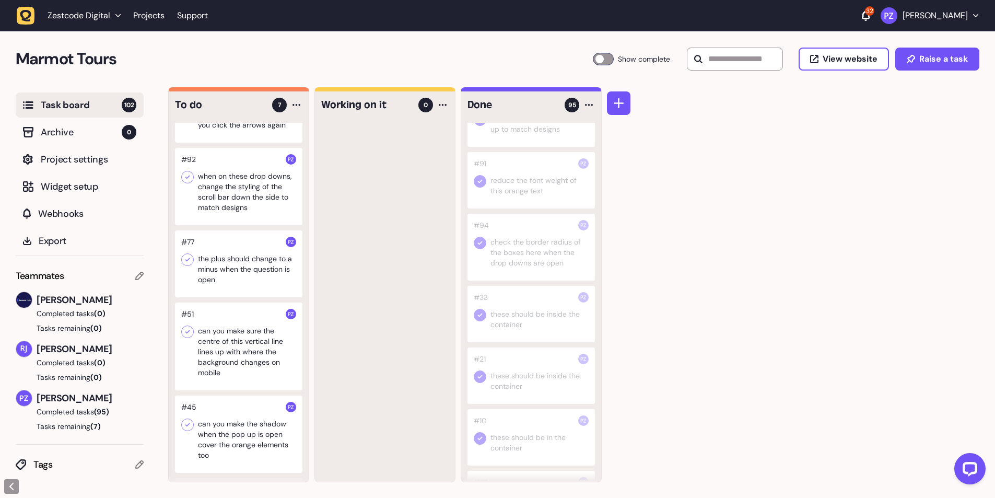
scroll to position [199, 0]
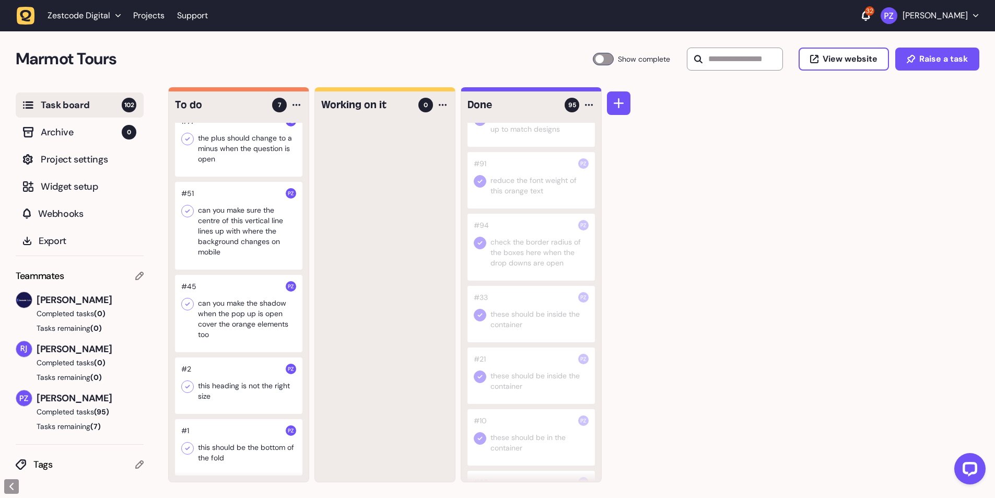
click at [362, 325] on div at bounding box center [385, 302] width 140 height 359
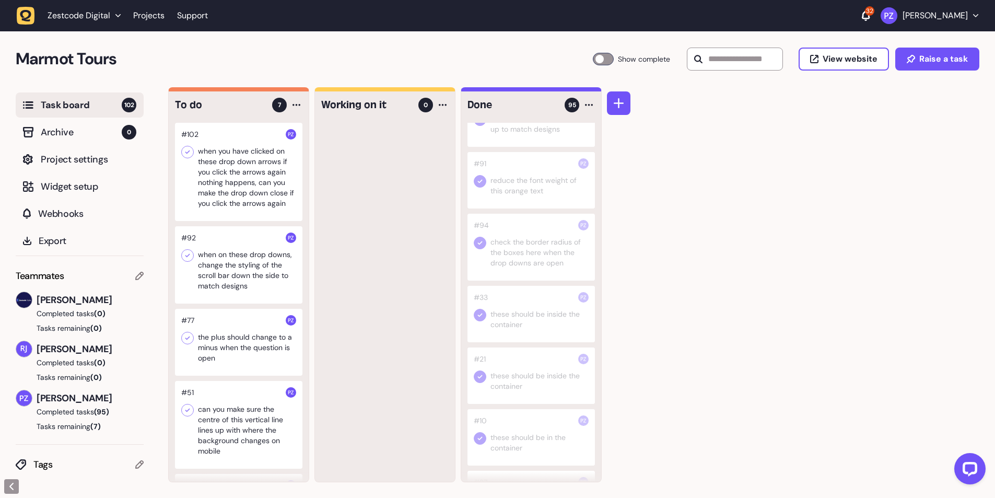
scroll to position [0, 0]
click at [240, 196] on div at bounding box center [239, 172] width 128 height 98
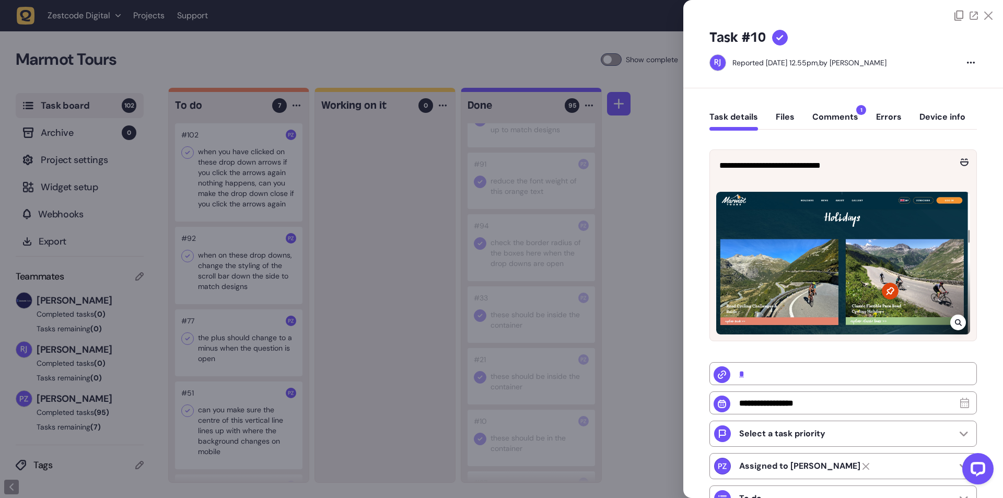
type input "**********"
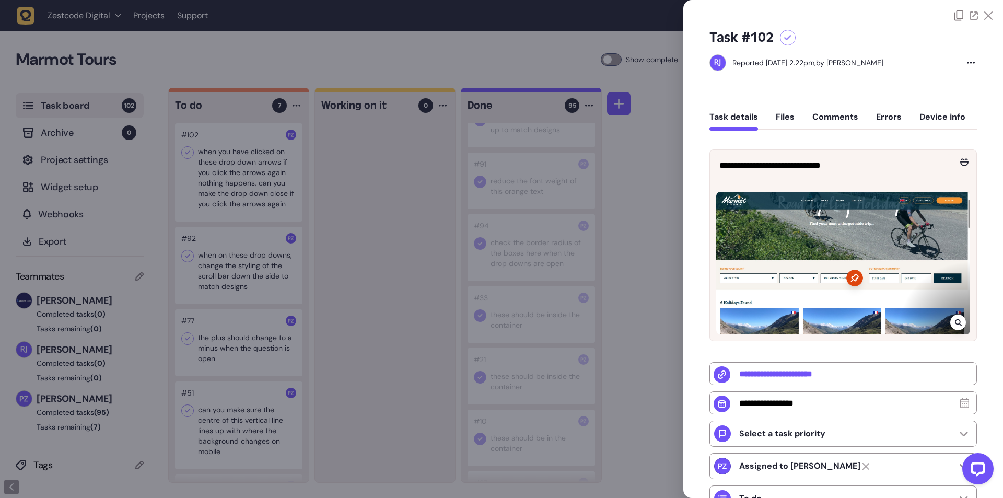
click at [399, 249] on div at bounding box center [501, 249] width 1003 height 498
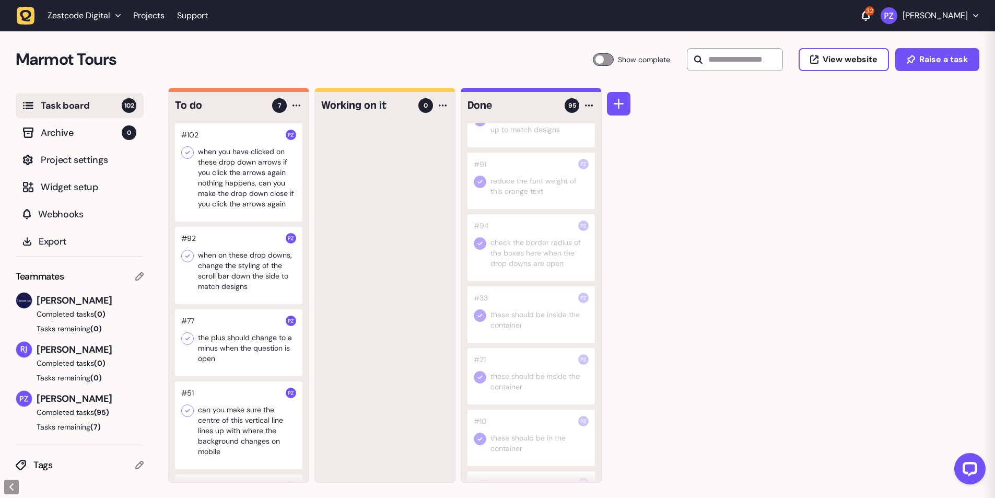
click at [210, 175] on div at bounding box center [239, 172] width 128 height 98
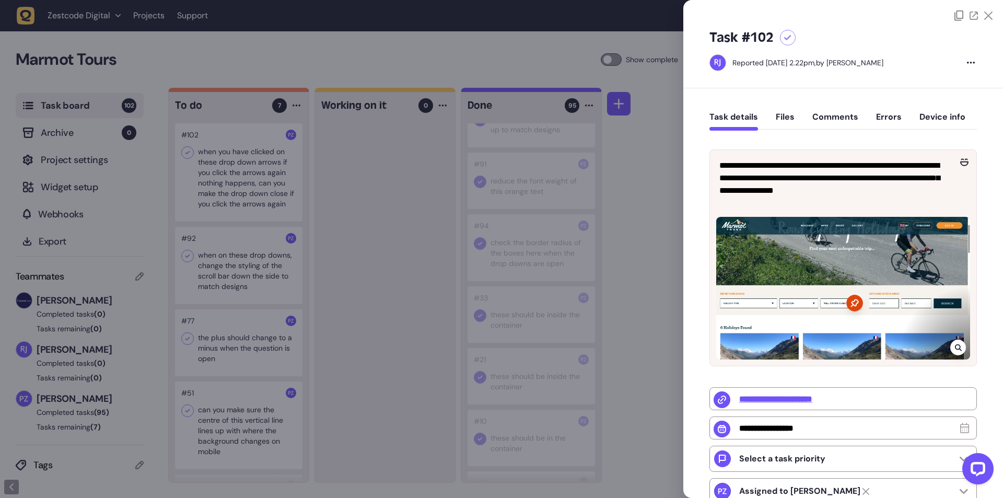
click at [387, 342] on div at bounding box center [501, 249] width 1003 height 498
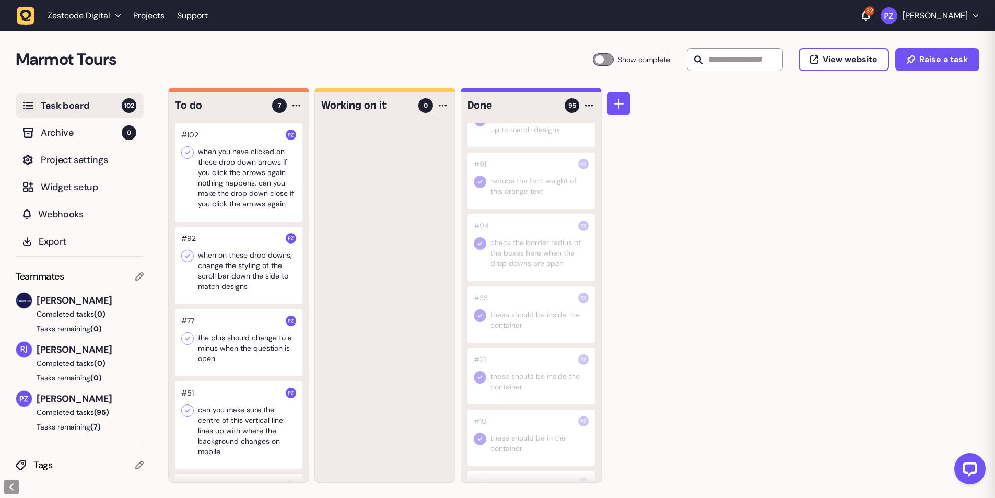
click at [192, 148] on icon at bounding box center [187, 152] width 10 height 10
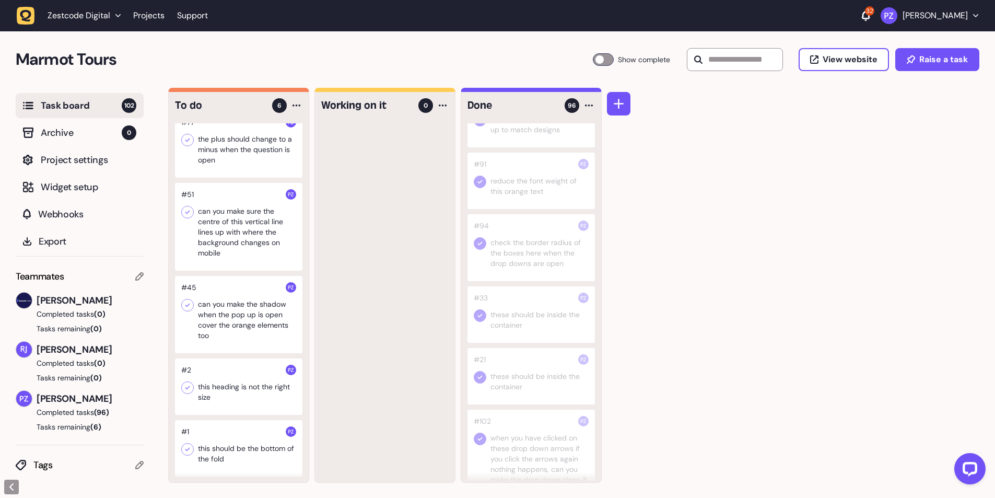
scroll to position [96, 0]
click at [224, 397] on div at bounding box center [239, 386] width 128 height 56
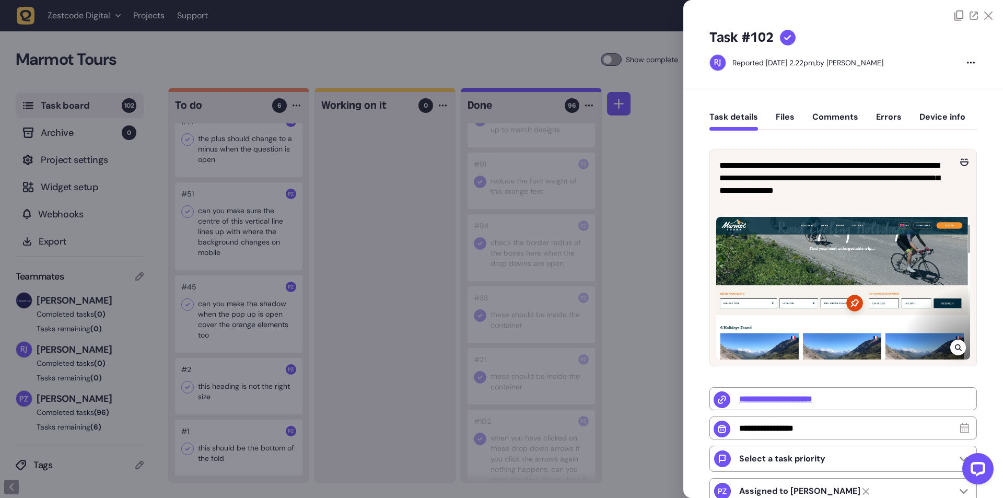
type input "*"
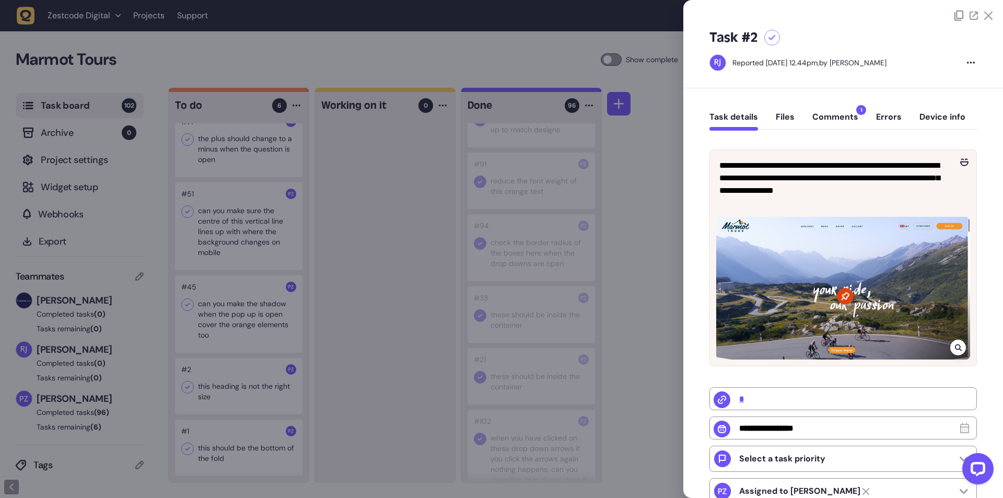
drag, startPoint x: 422, startPoint y: 372, endPoint x: 315, endPoint y: 394, distance: 108.9
click at [422, 371] on div at bounding box center [501, 249] width 1003 height 498
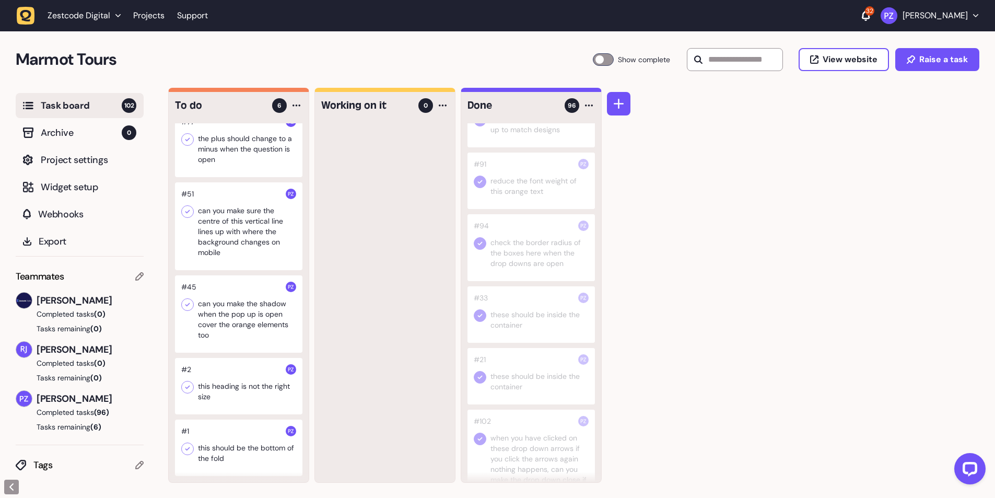
click at [237, 471] on div at bounding box center [239, 448] width 128 height 56
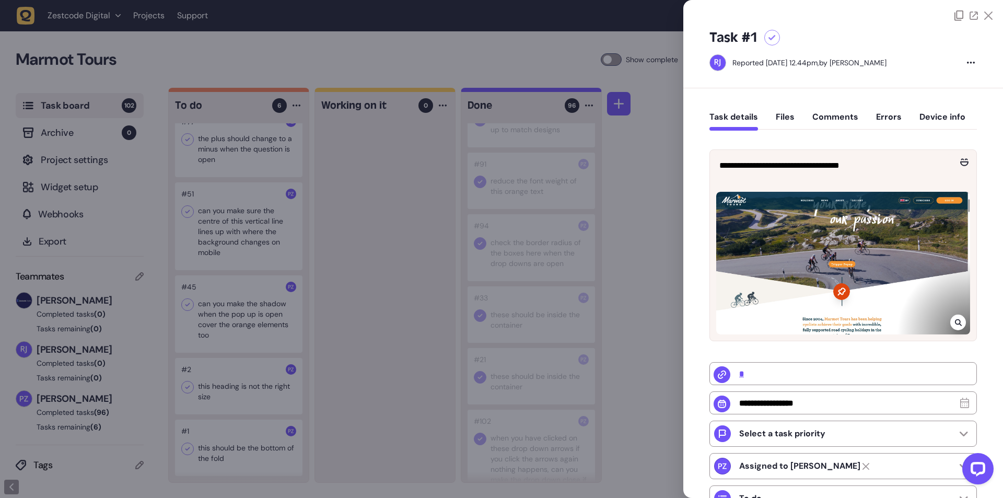
click at [322, 427] on div at bounding box center [501, 249] width 1003 height 498
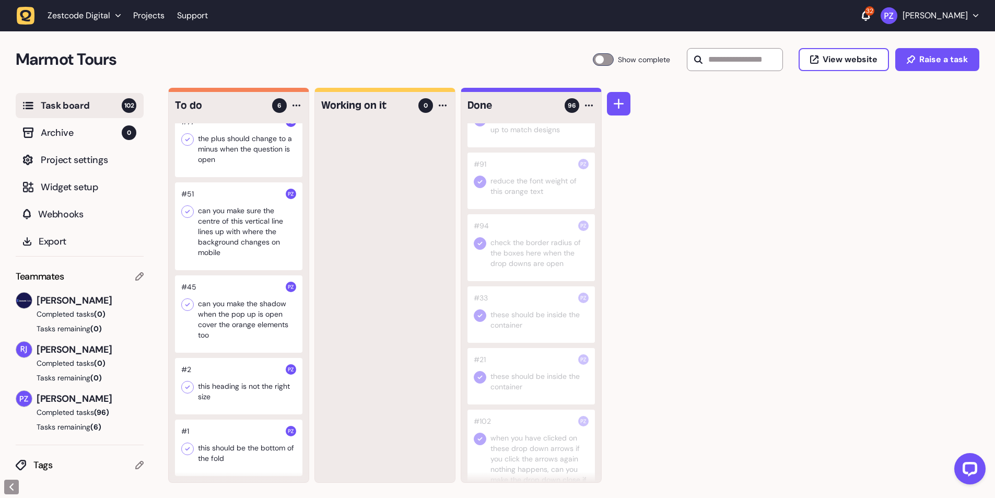
click at [235, 299] on div at bounding box center [239, 313] width 128 height 77
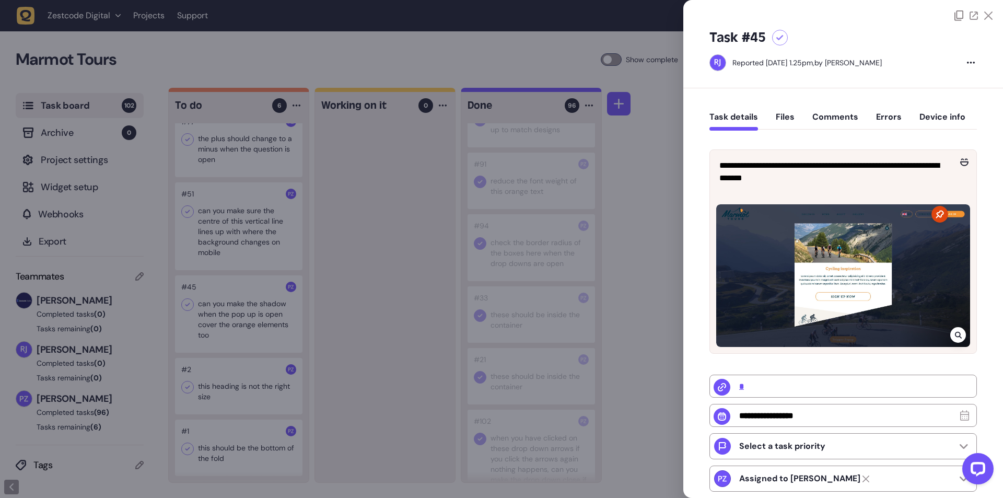
click at [374, 367] on div at bounding box center [501, 249] width 1003 height 498
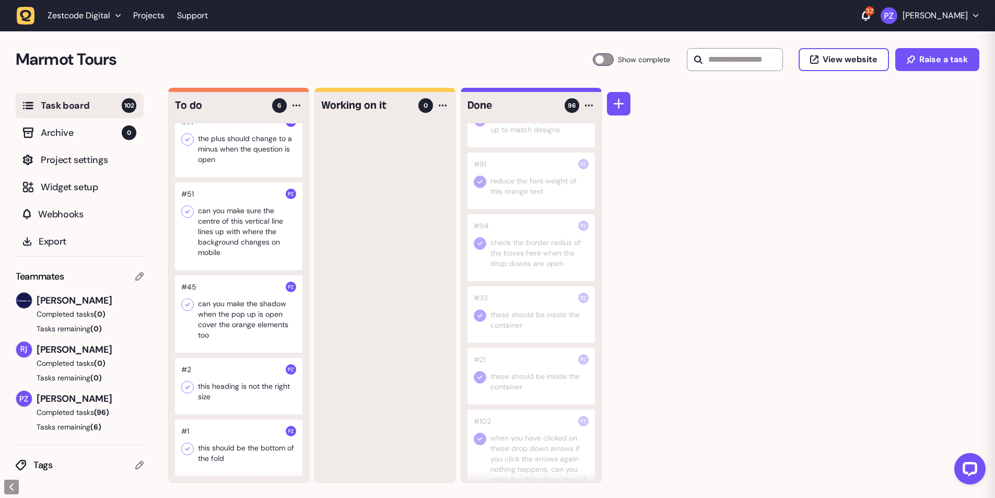
click at [246, 233] on div at bounding box center [239, 226] width 128 height 88
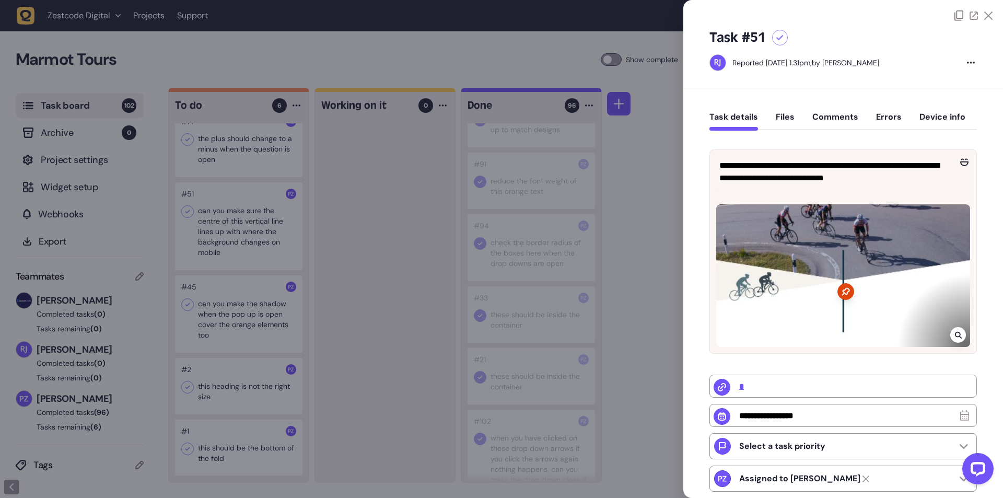
click at [320, 271] on div at bounding box center [501, 249] width 1003 height 498
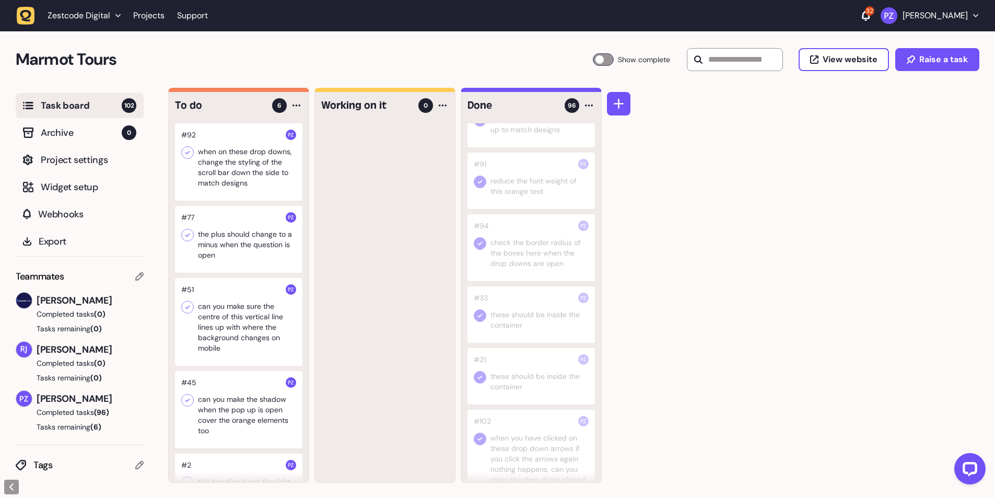
click at [231, 228] on div at bounding box center [239, 239] width 128 height 67
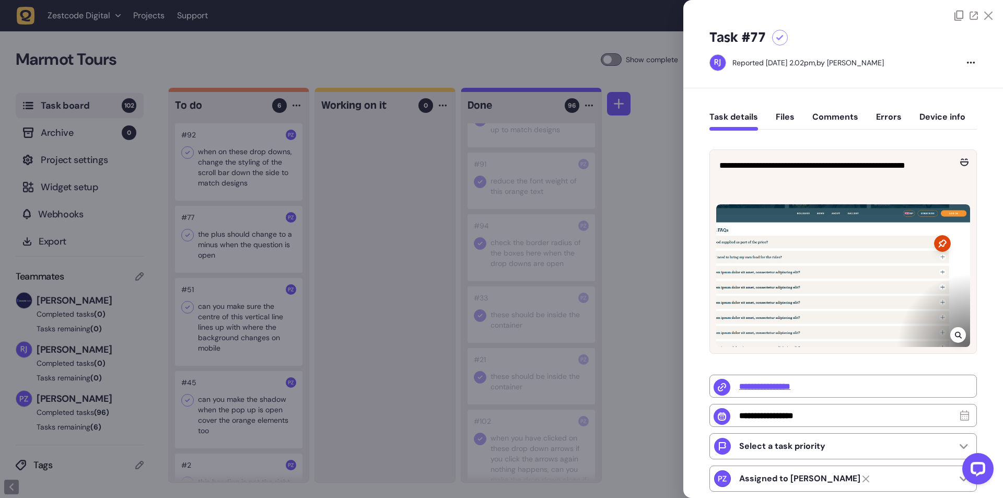
drag, startPoint x: 392, startPoint y: 310, endPoint x: 383, endPoint y: 306, distance: 11.0
click at [393, 310] on div at bounding box center [501, 249] width 1003 height 498
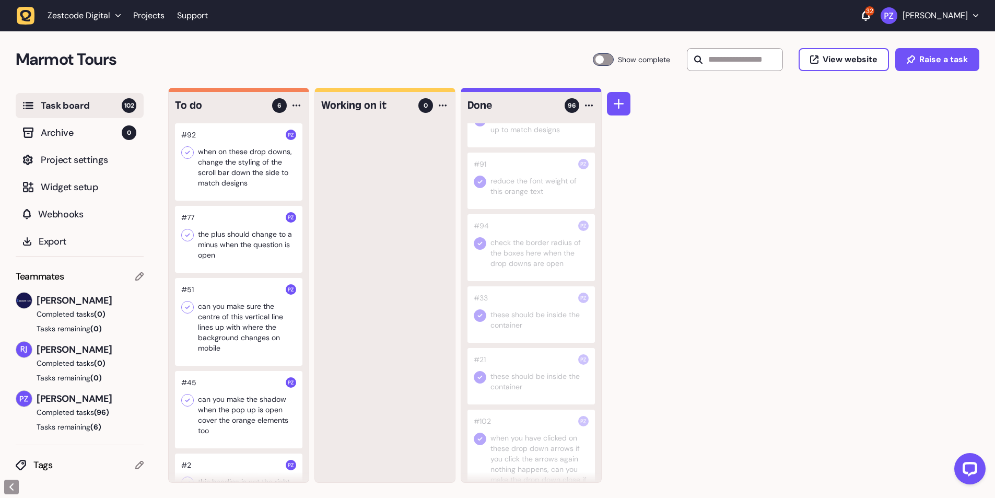
click at [242, 340] on div at bounding box center [239, 322] width 128 height 88
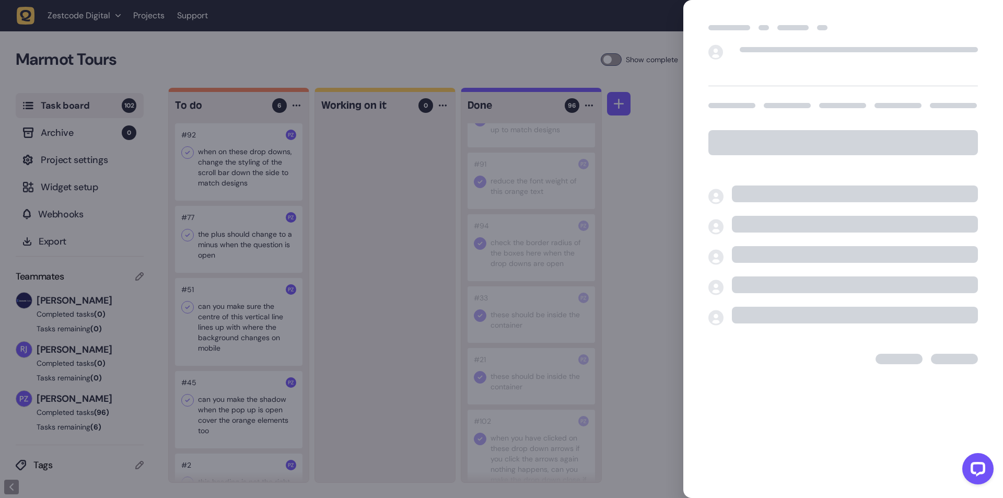
click at [358, 382] on div at bounding box center [501, 249] width 1003 height 498
